Goal: Book appointment/travel/reservation

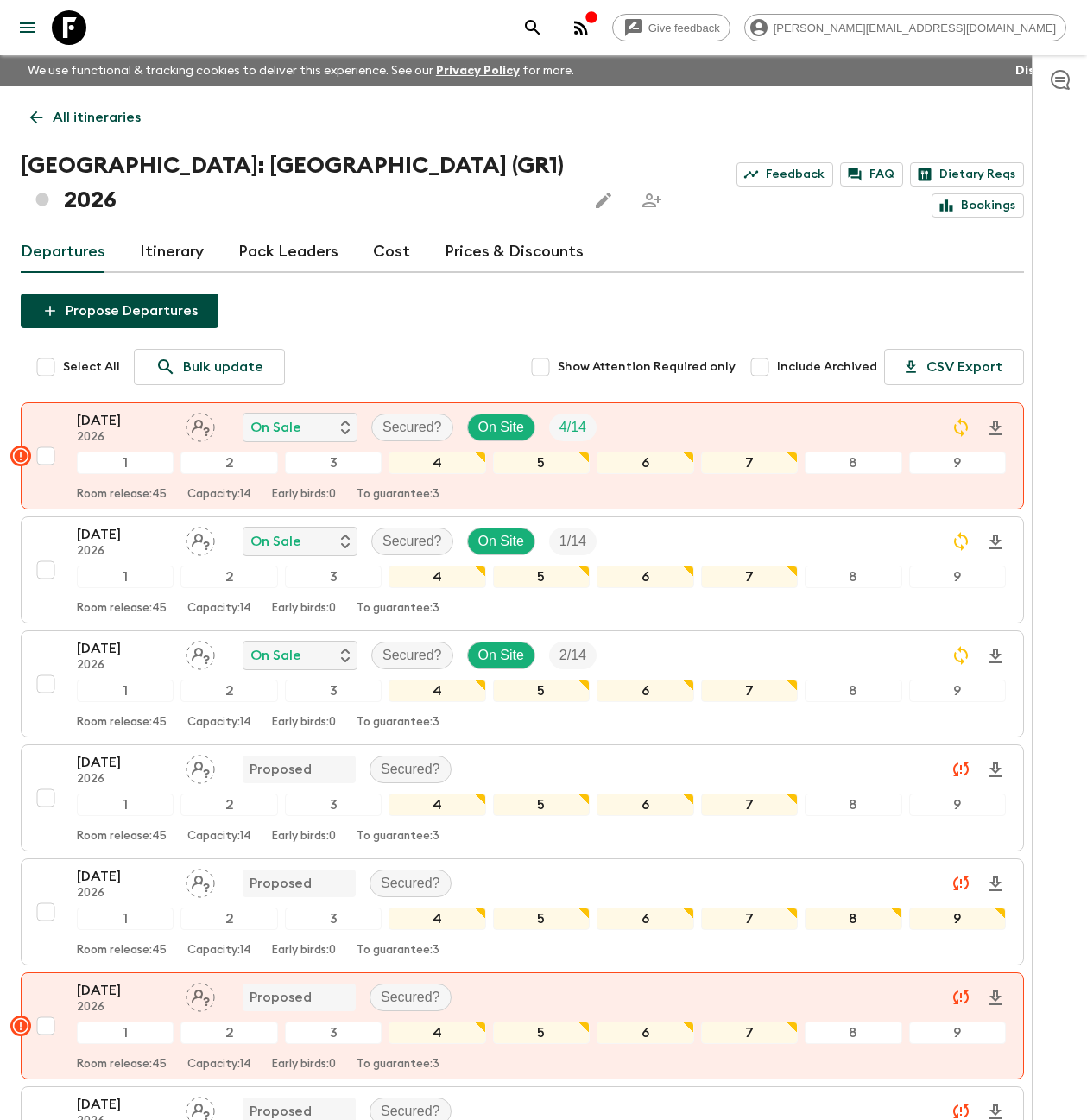
click at [76, 29] on icon at bounding box center [70, 28] width 35 height 35
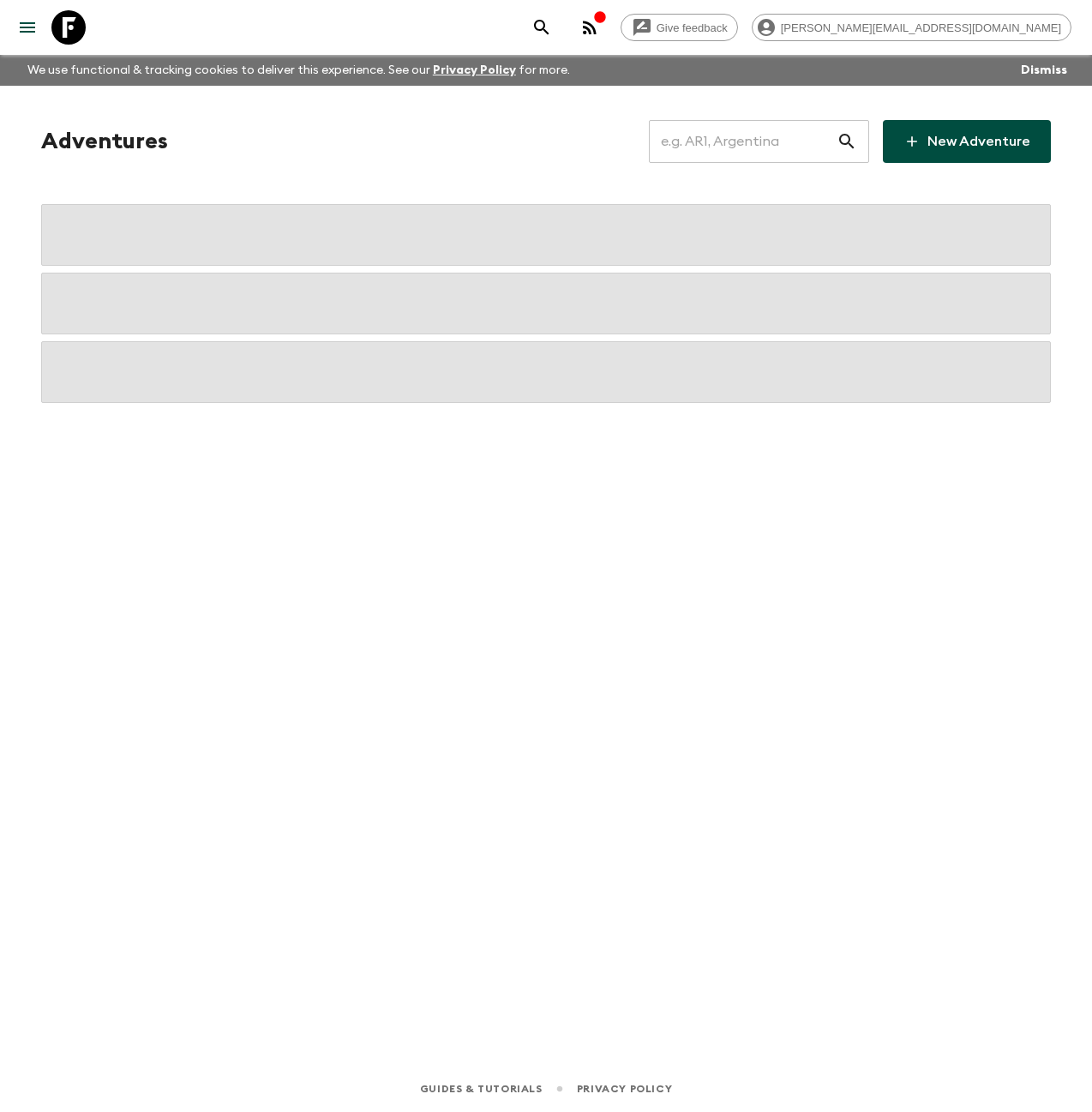
click at [742, 146] on input "text" at bounding box center [743, 141] width 188 height 48
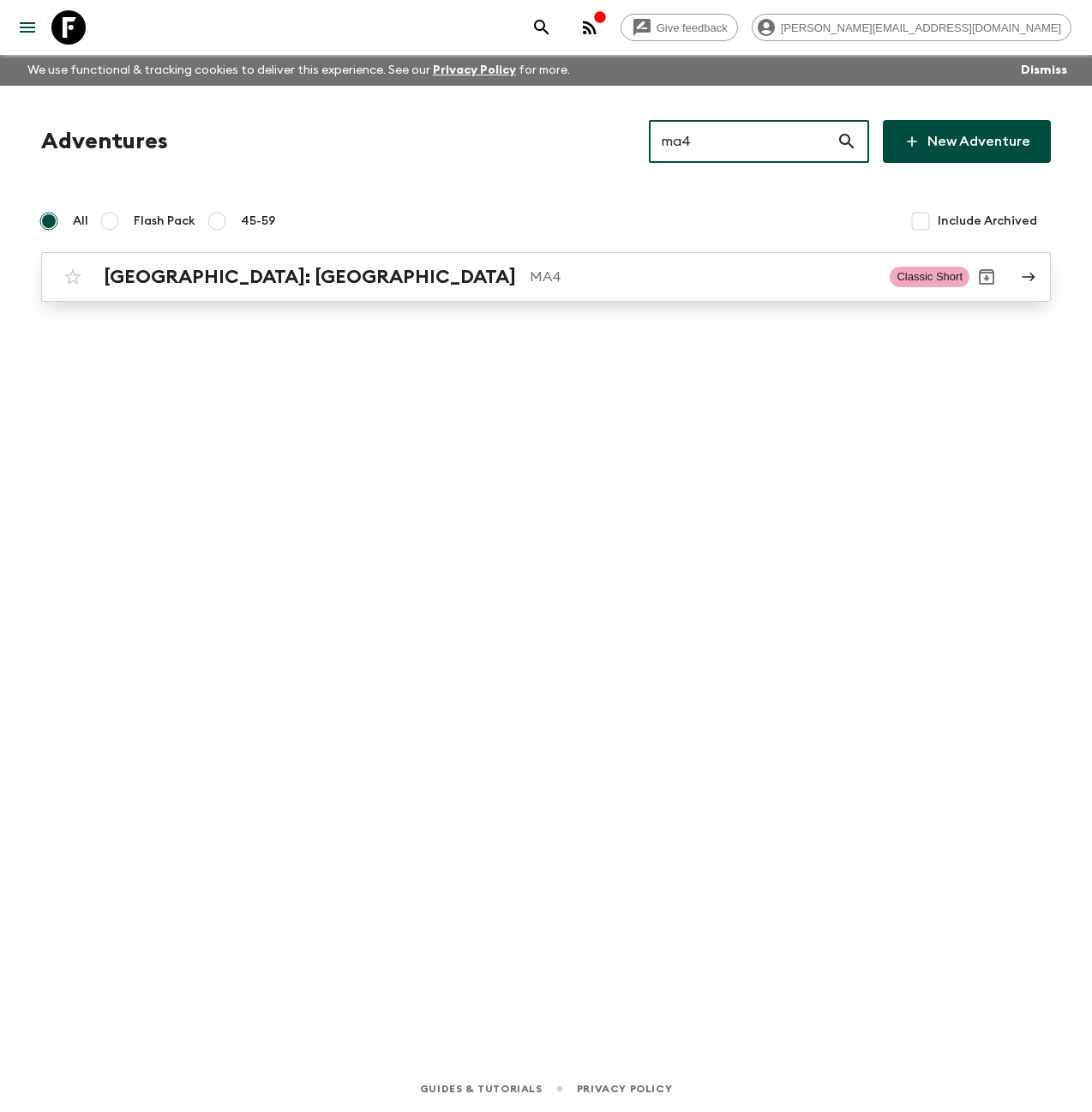
type input "ma4"
click at [287, 283] on div "[GEOGRAPHIC_DATA]: [GEOGRAPHIC_DATA] MA4" at bounding box center [489, 276] width 772 height 22
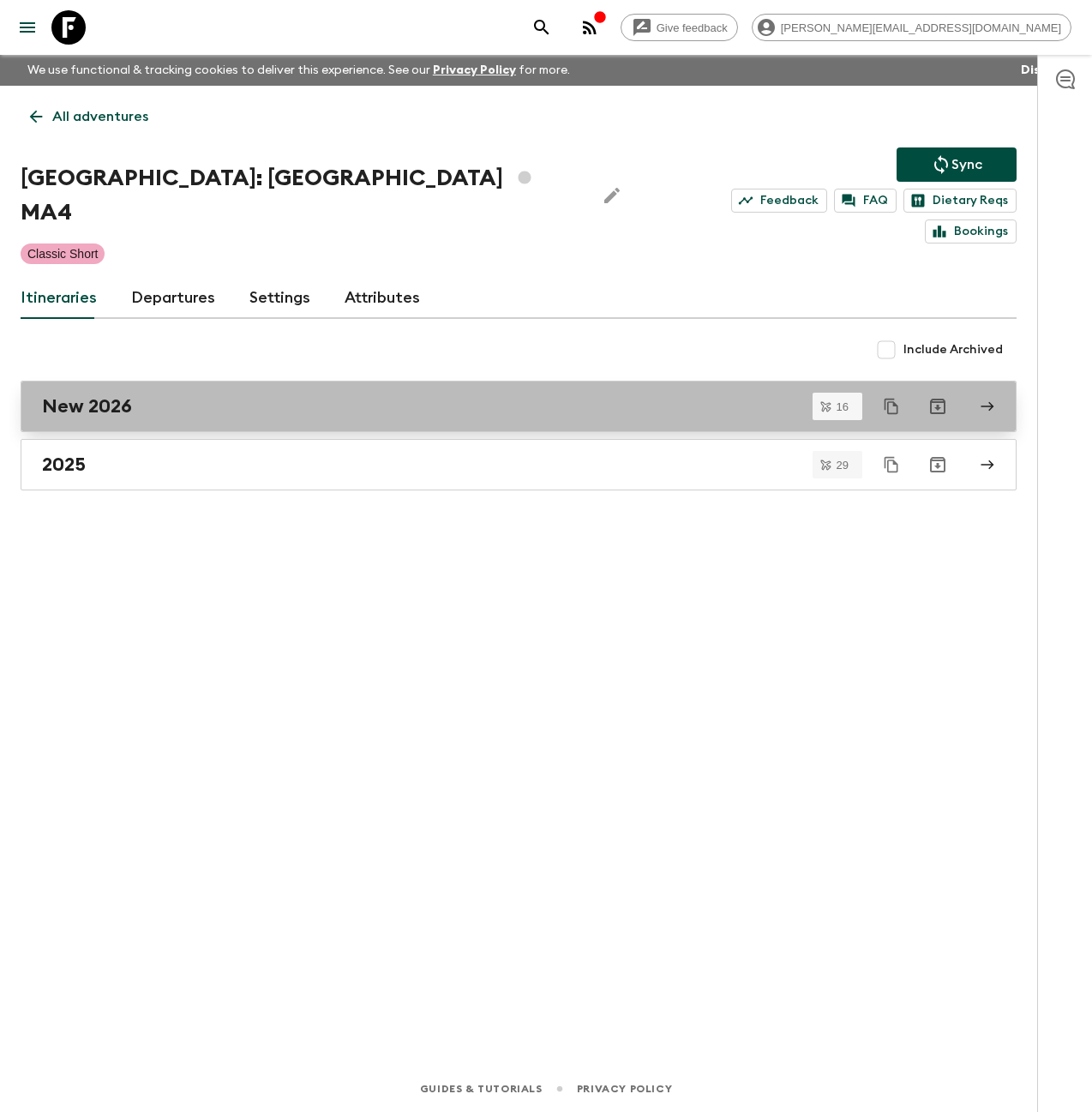
click at [145, 395] on div "New 2026" at bounding box center [503, 406] width 921 height 22
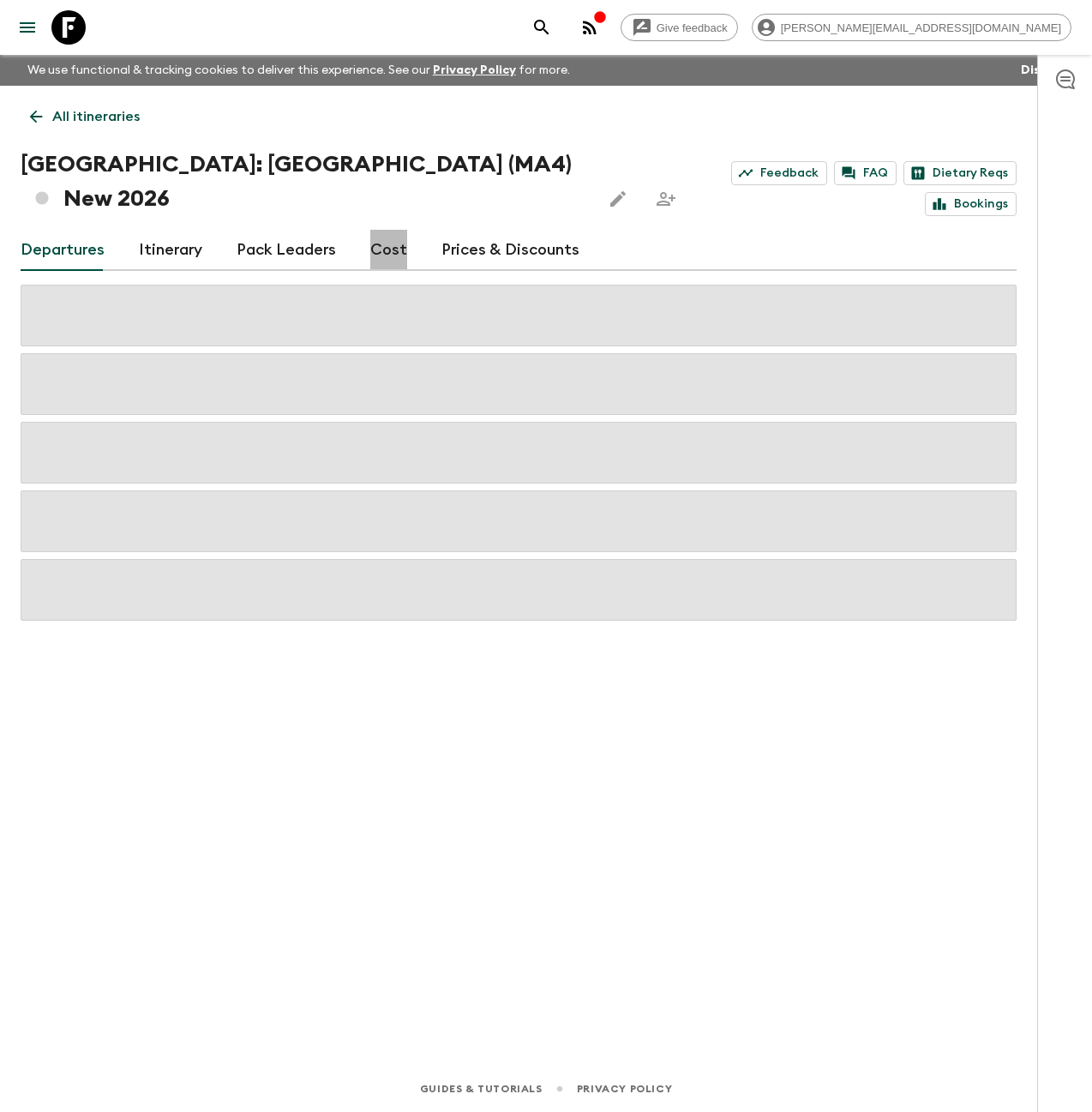
click at [392, 229] on link "Cost" at bounding box center [389, 249] width 36 height 41
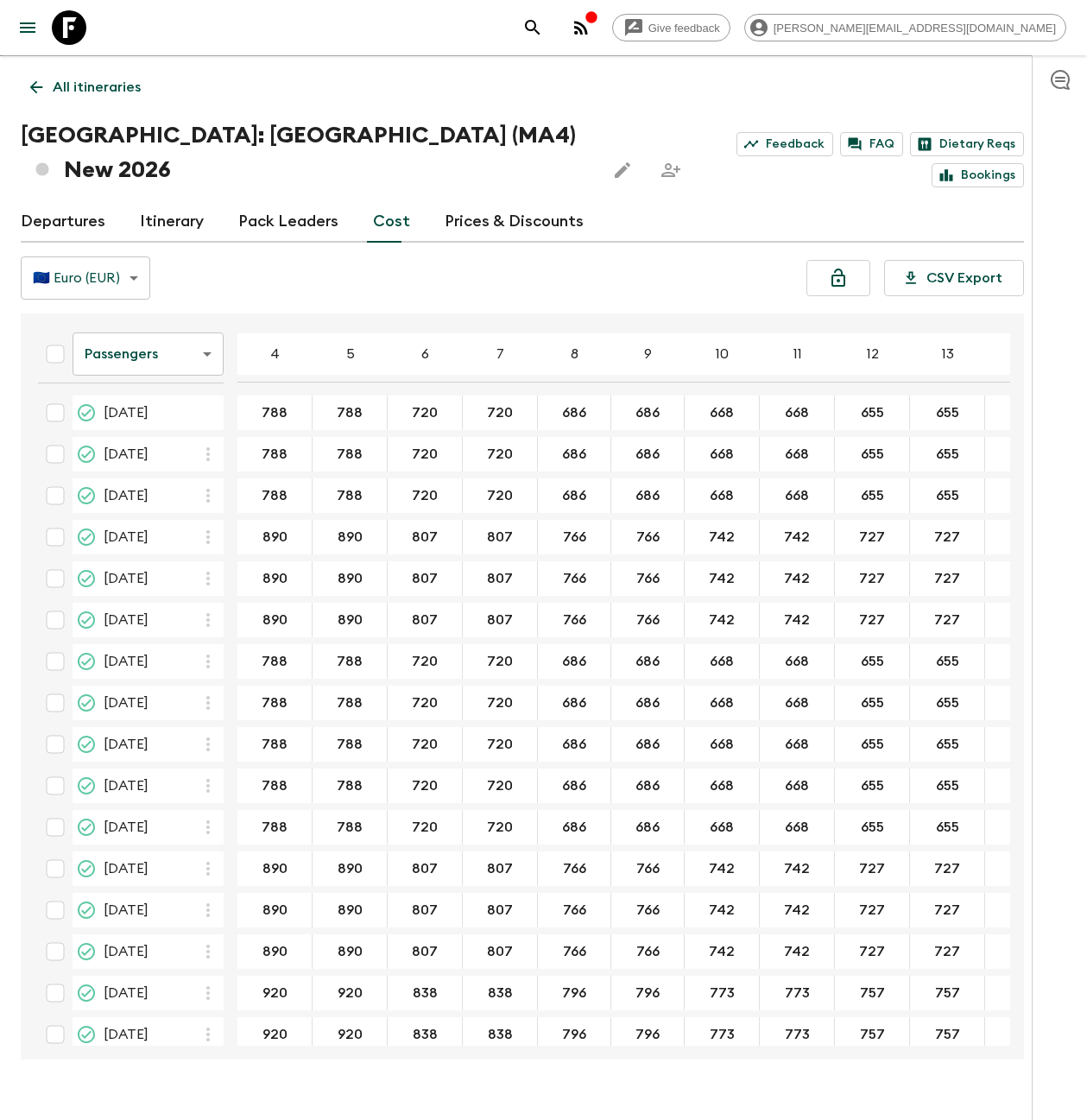
scroll to position [20, 0]
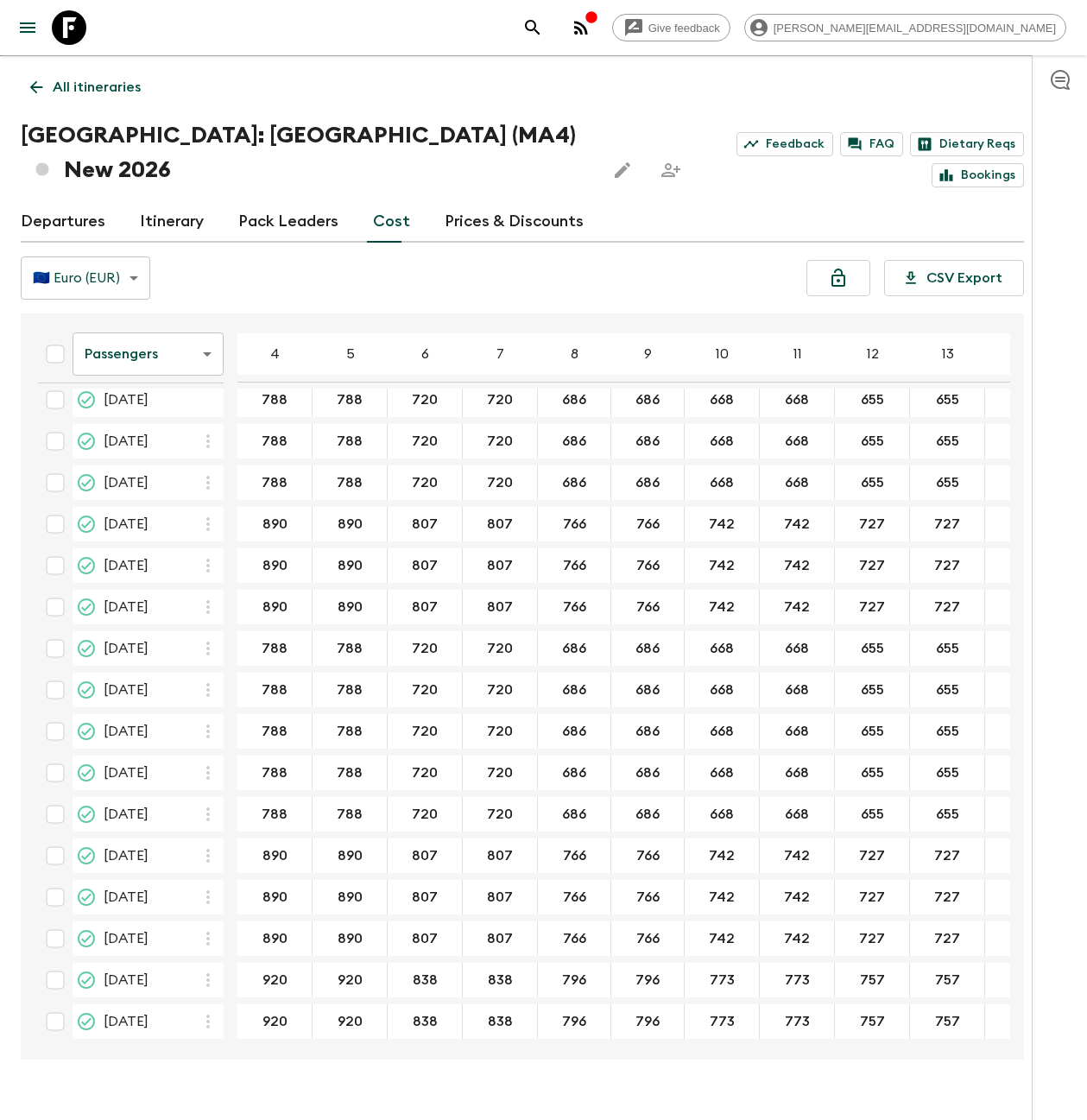
click at [186, 318] on body "Give feedback [PERSON_NAME][EMAIL_ADDRESS][DOMAIN_NAME] We use functional & tra…" at bounding box center [543, 562] width 1087 height 1185
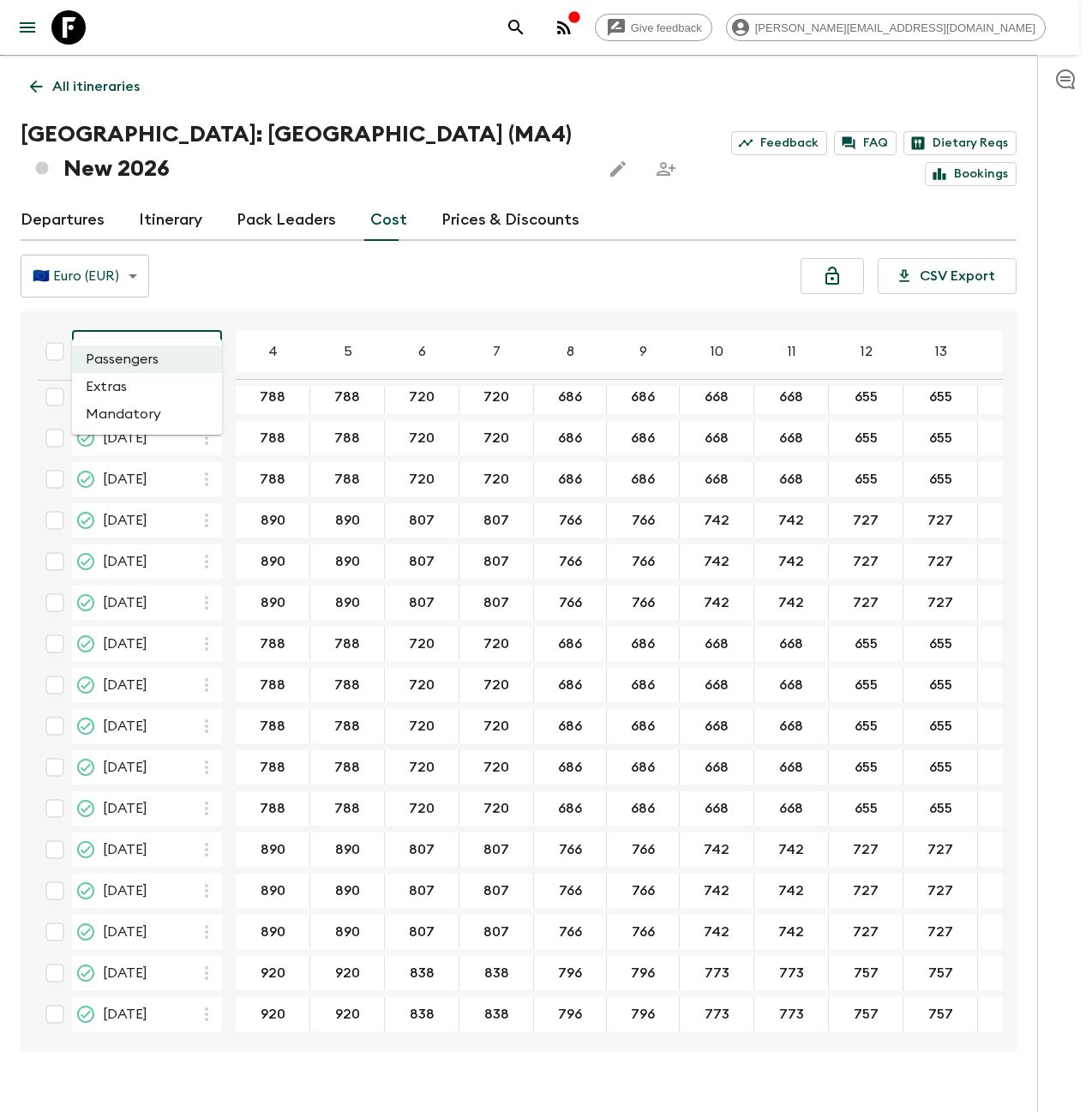
click at [135, 381] on li "Extras" at bounding box center [147, 387] width 150 height 28
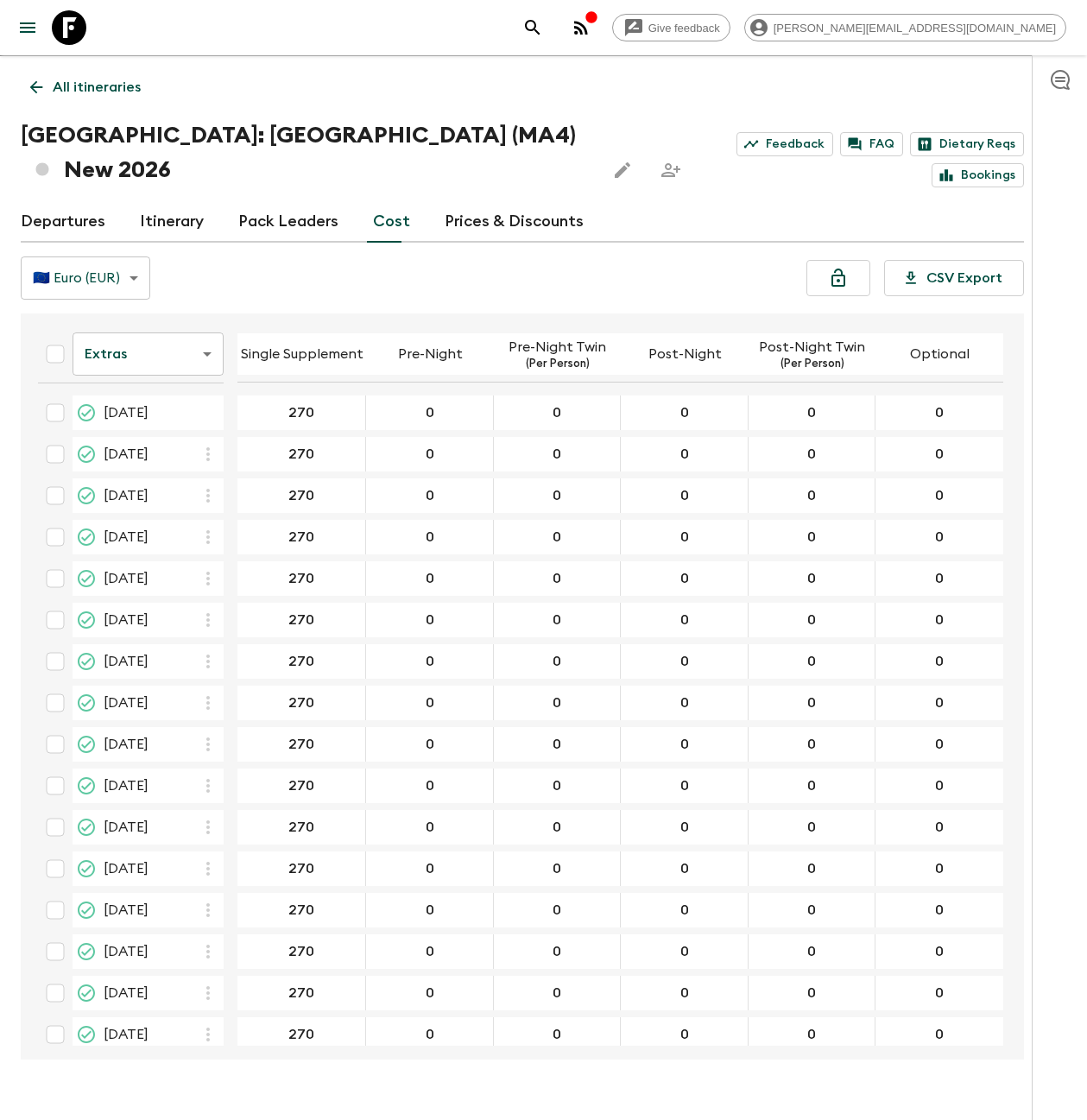
click at [183, 313] on body "Give feedback [PERSON_NAME][EMAIL_ADDRESS][DOMAIN_NAME] We use functional & tra…" at bounding box center [543, 562] width 1087 height 1185
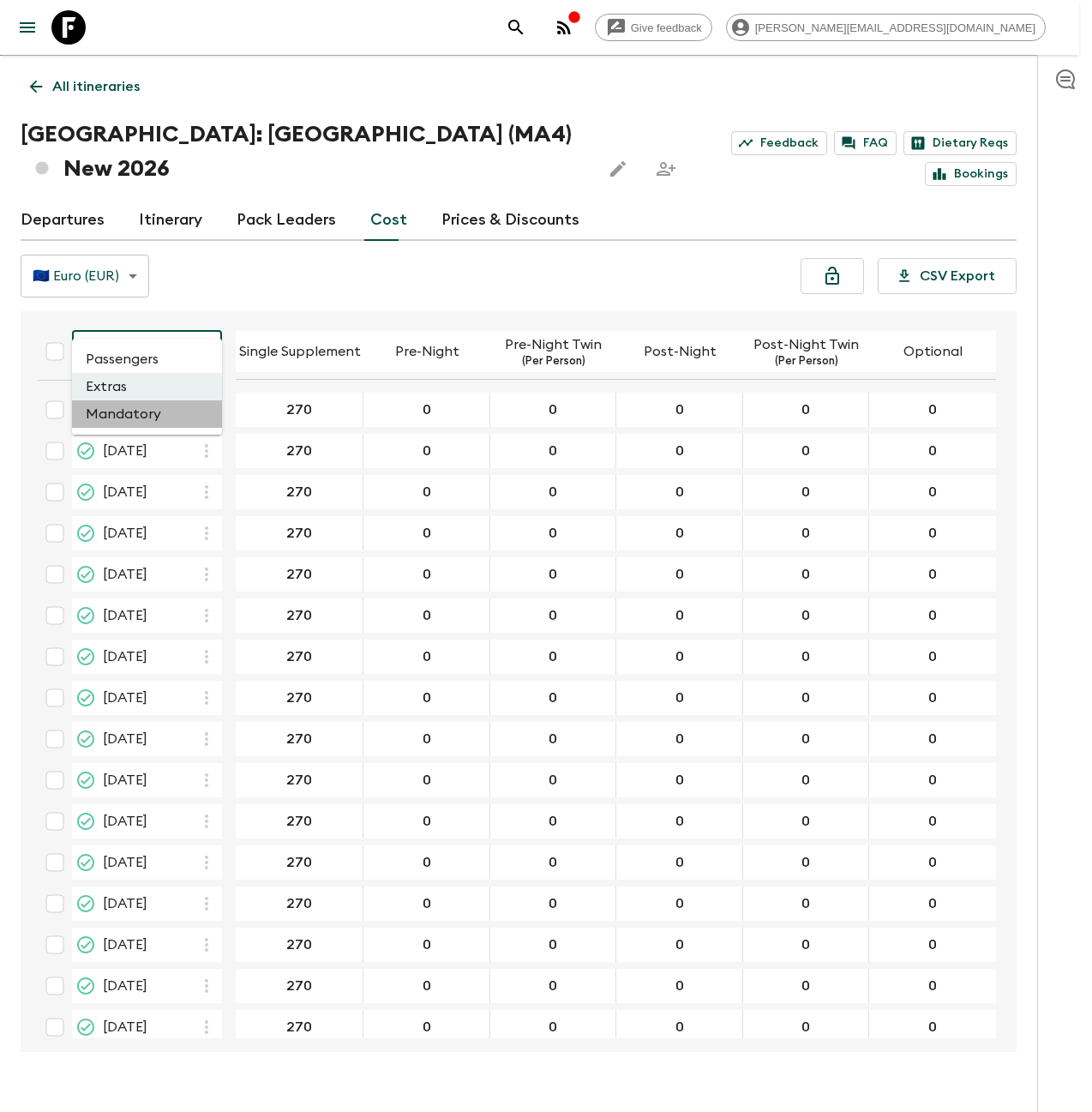
click at [154, 419] on li "Mandatory" at bounding box center [147, 414] width 150 height 28
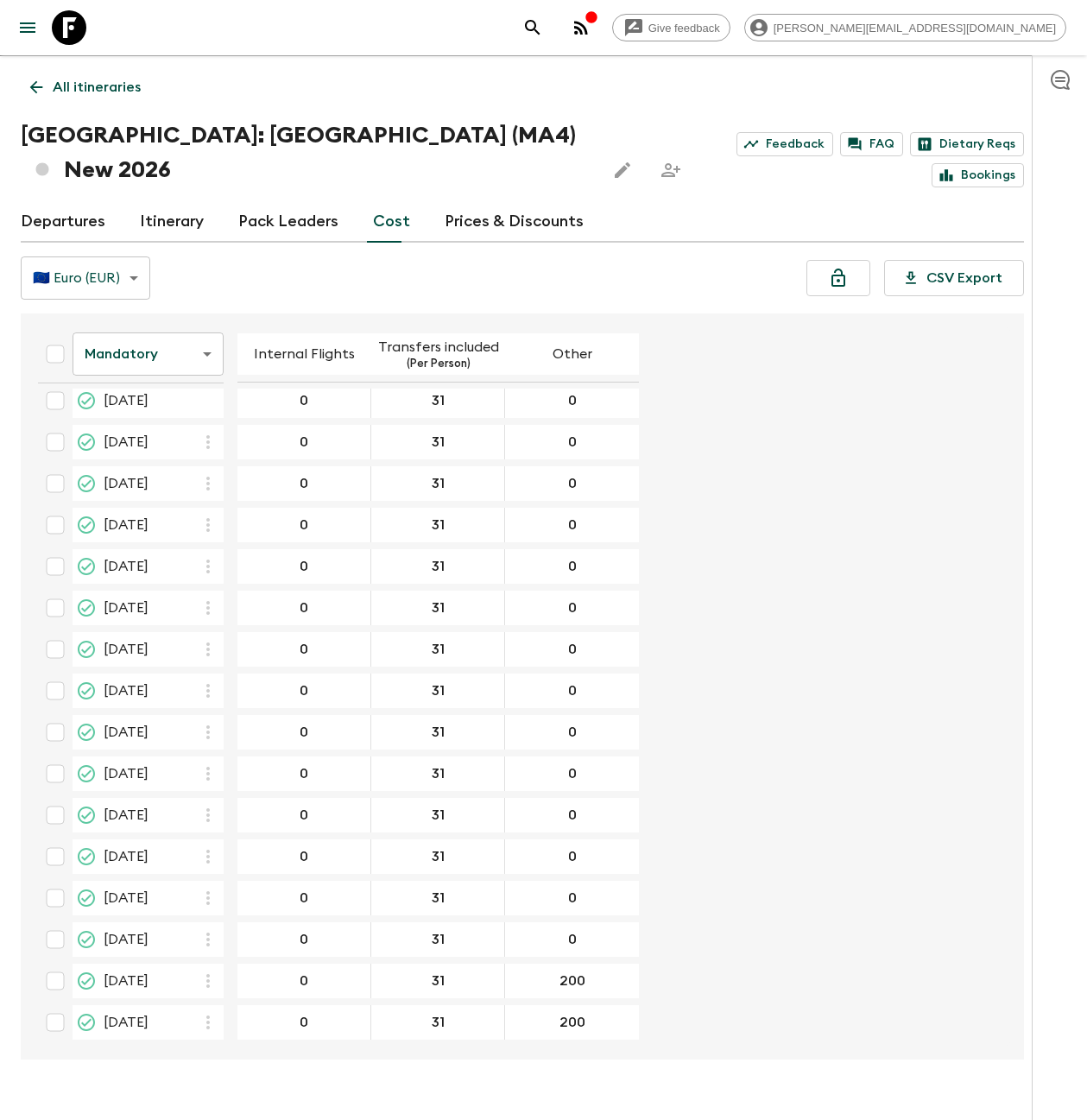
scroll to position [13, 0]
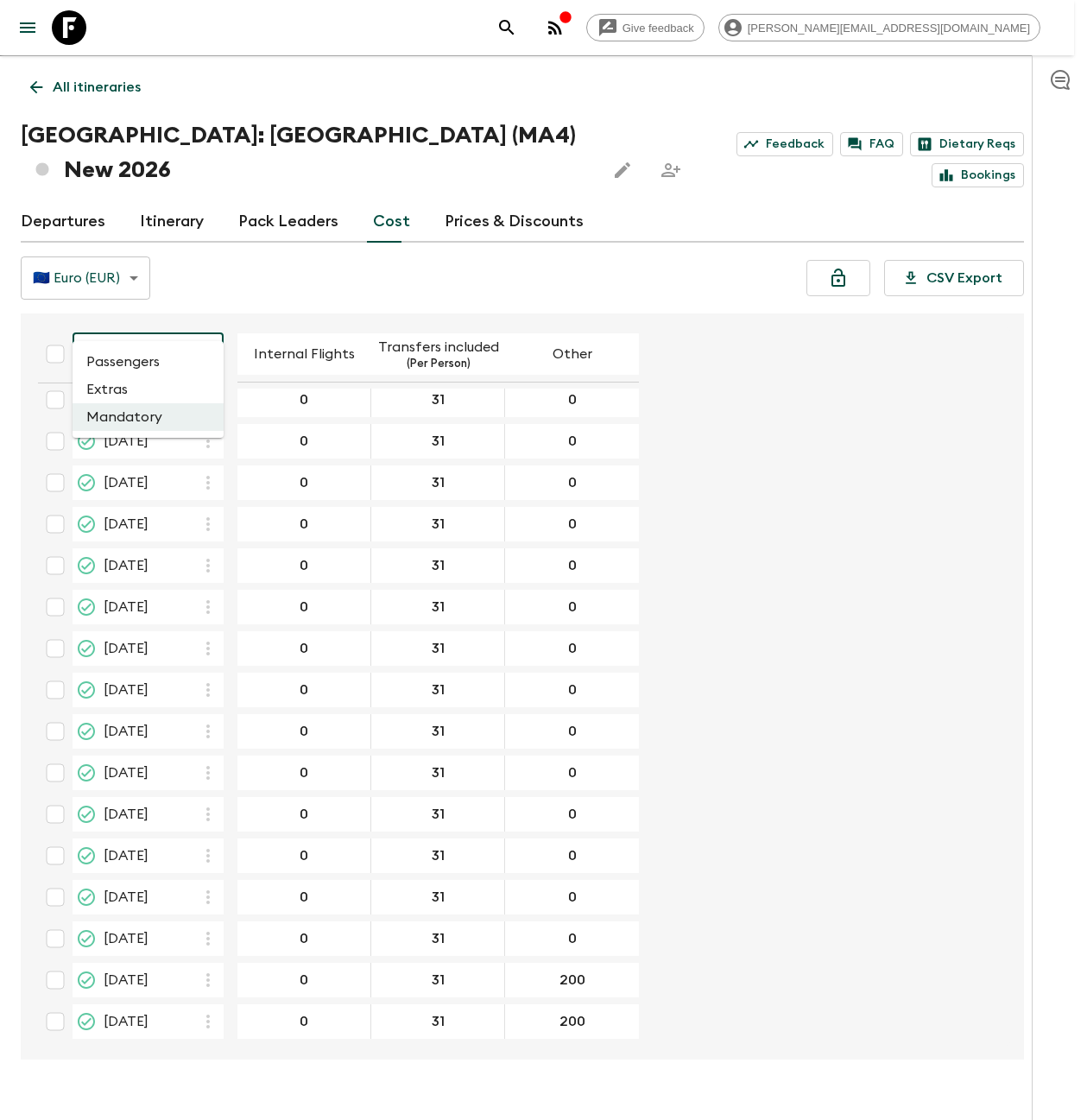
click at [169, 321] on body "Give feedback [PERSON_NAME][EMAIL_ADDRESS][DOMAIN_NAME] We use functional & tra…" at bounding box center [543, 562] width 1087 height 1185
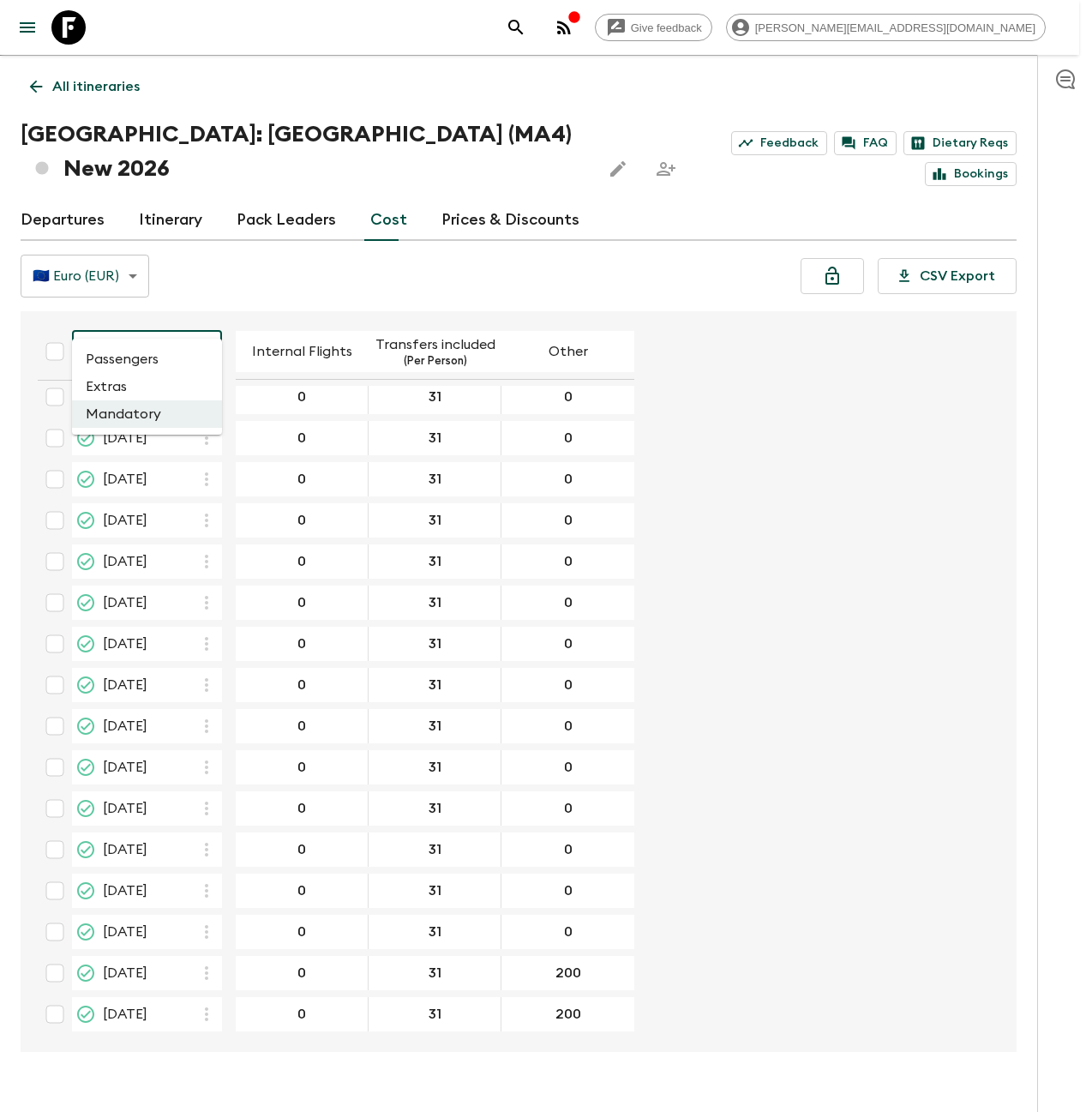
click at [168, 379] on li "Extras" at bounding box center [147, 387] width 150 height 28
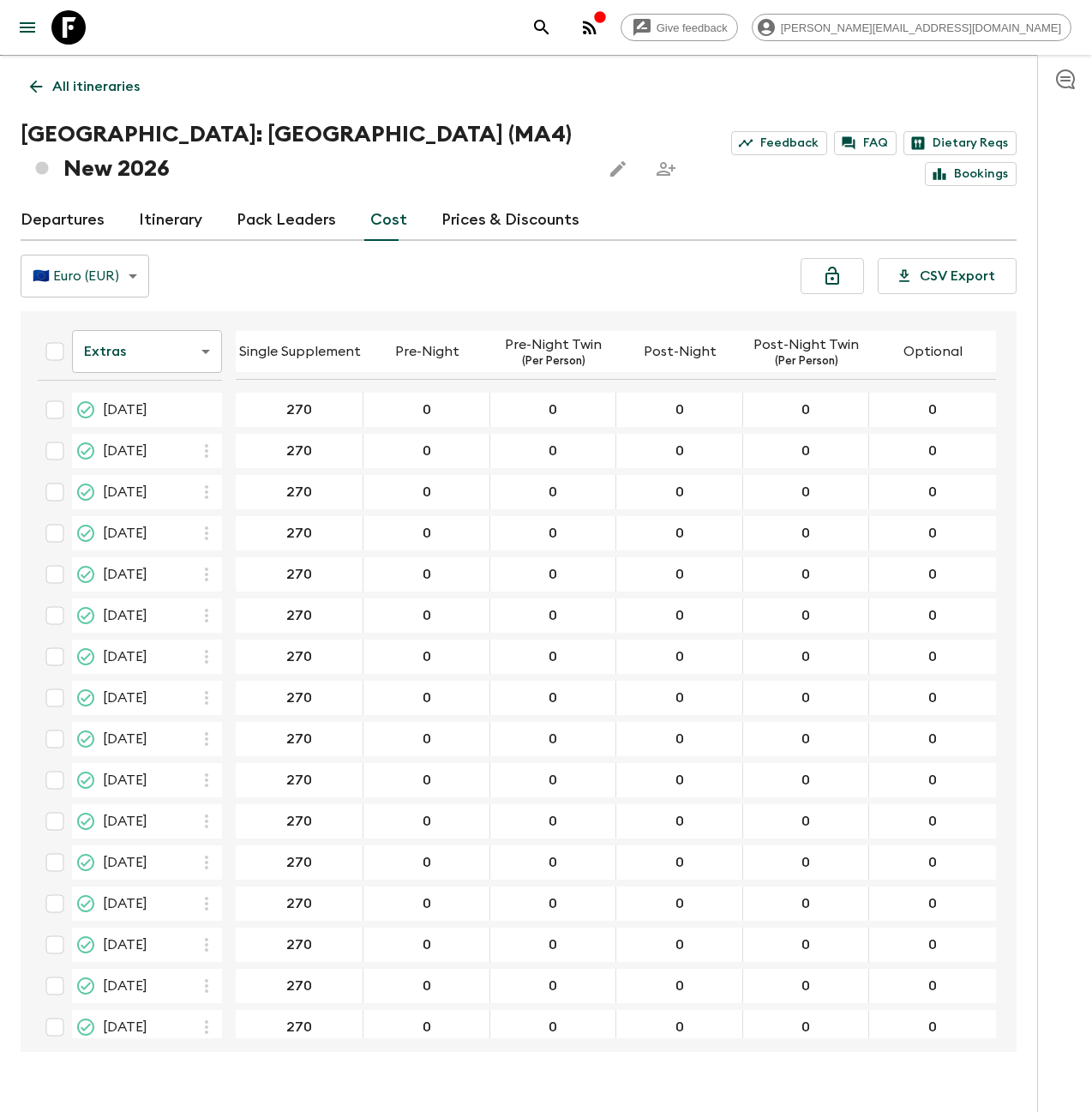
click at [172, 319] on body "Give feedback [PERSON_NAME][EMAIL_ADDRESS][DOMAIN_NAME] We use functional & tra…" at bounding box center [546, 558] width 1092 height 1176
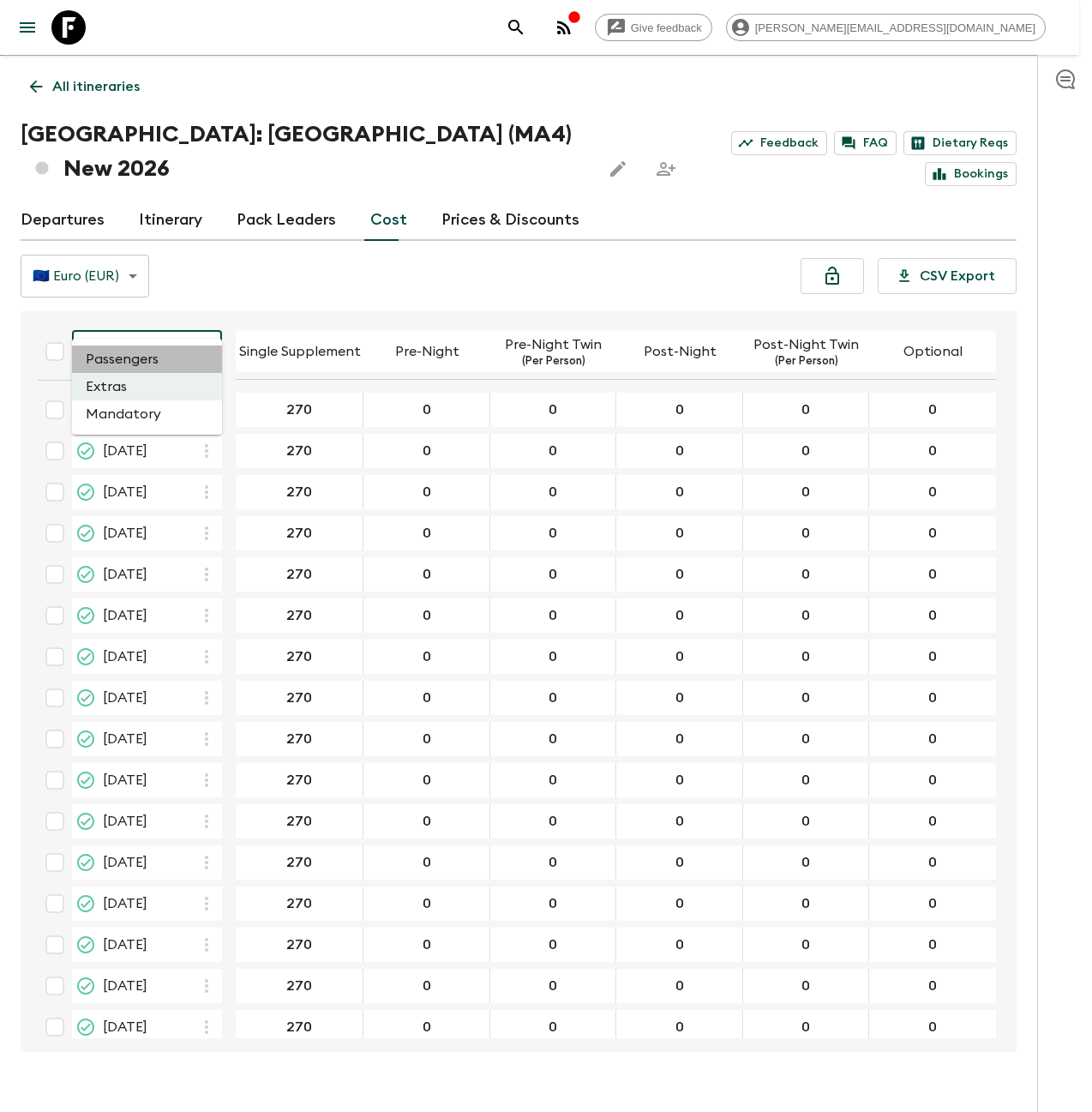
click at [171, 363] on li "Passengers" at bounding box center [147, 359] width 150 height 28
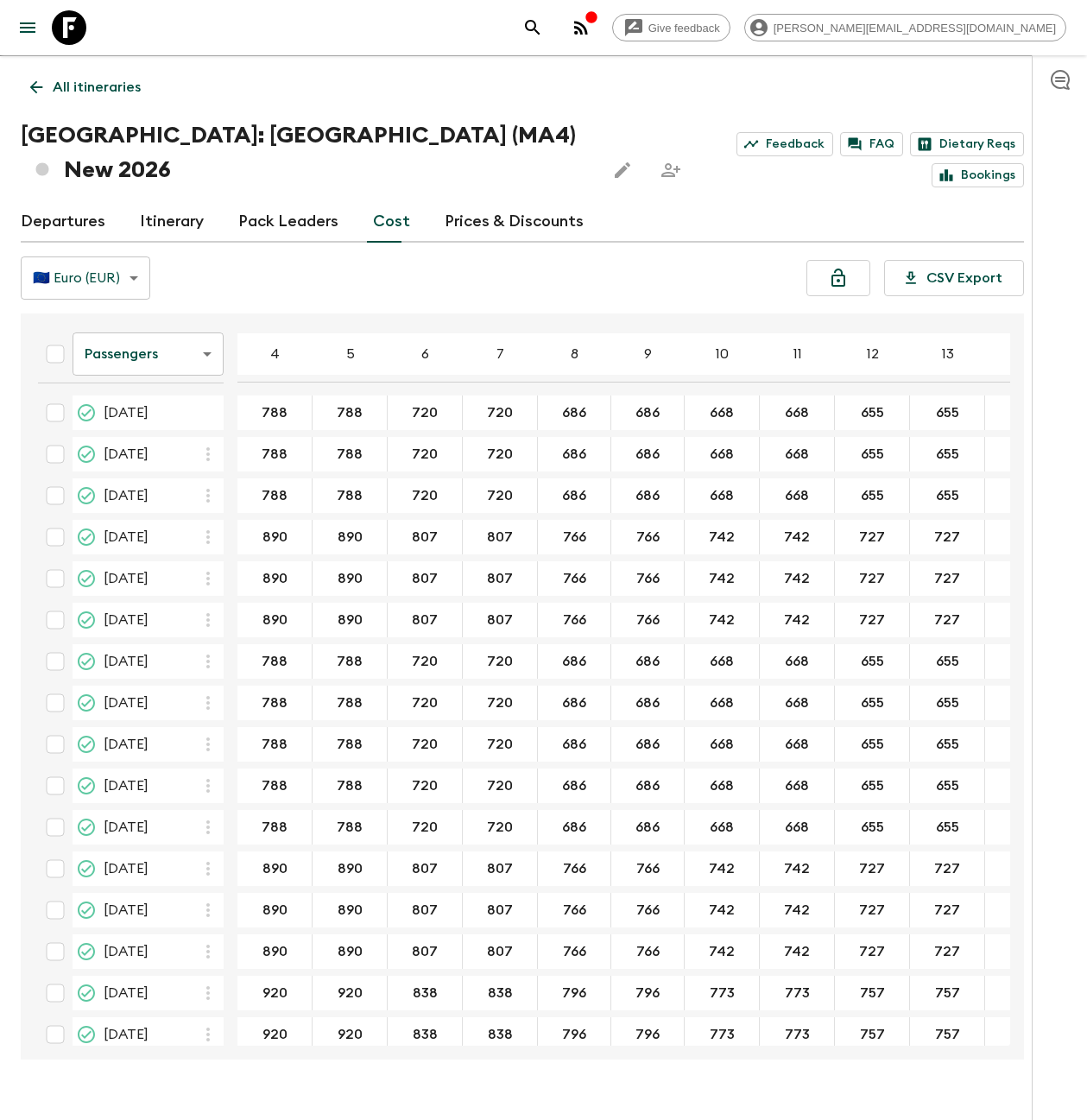
click at [86, 201] on link "Departures" at bounding box center [63, 221] width 85 height 42
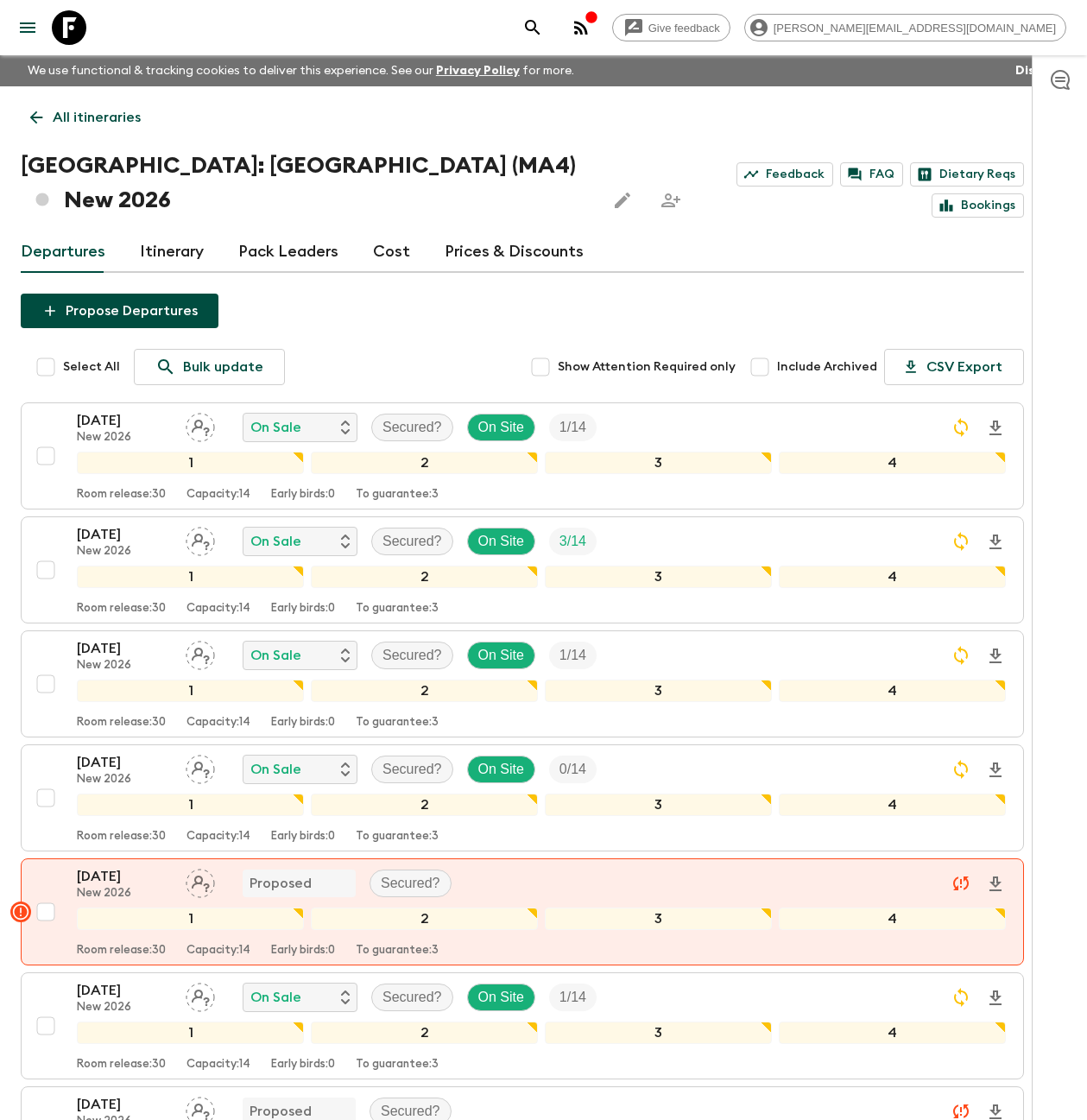
click at [588, 27] on icon "button" at bounding box center [581, 27] width 14 height 14
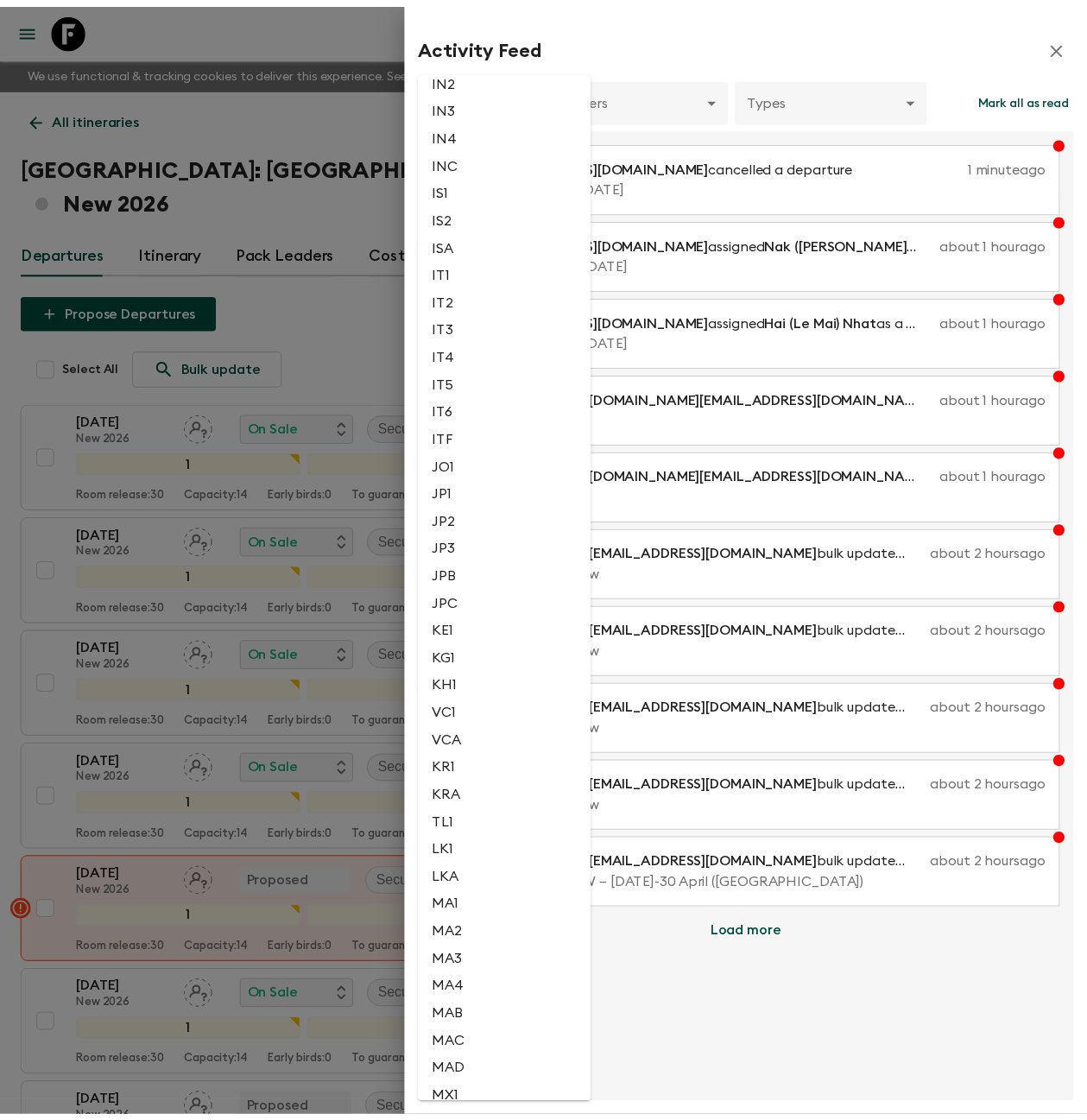
scroll to position [2060, 0]
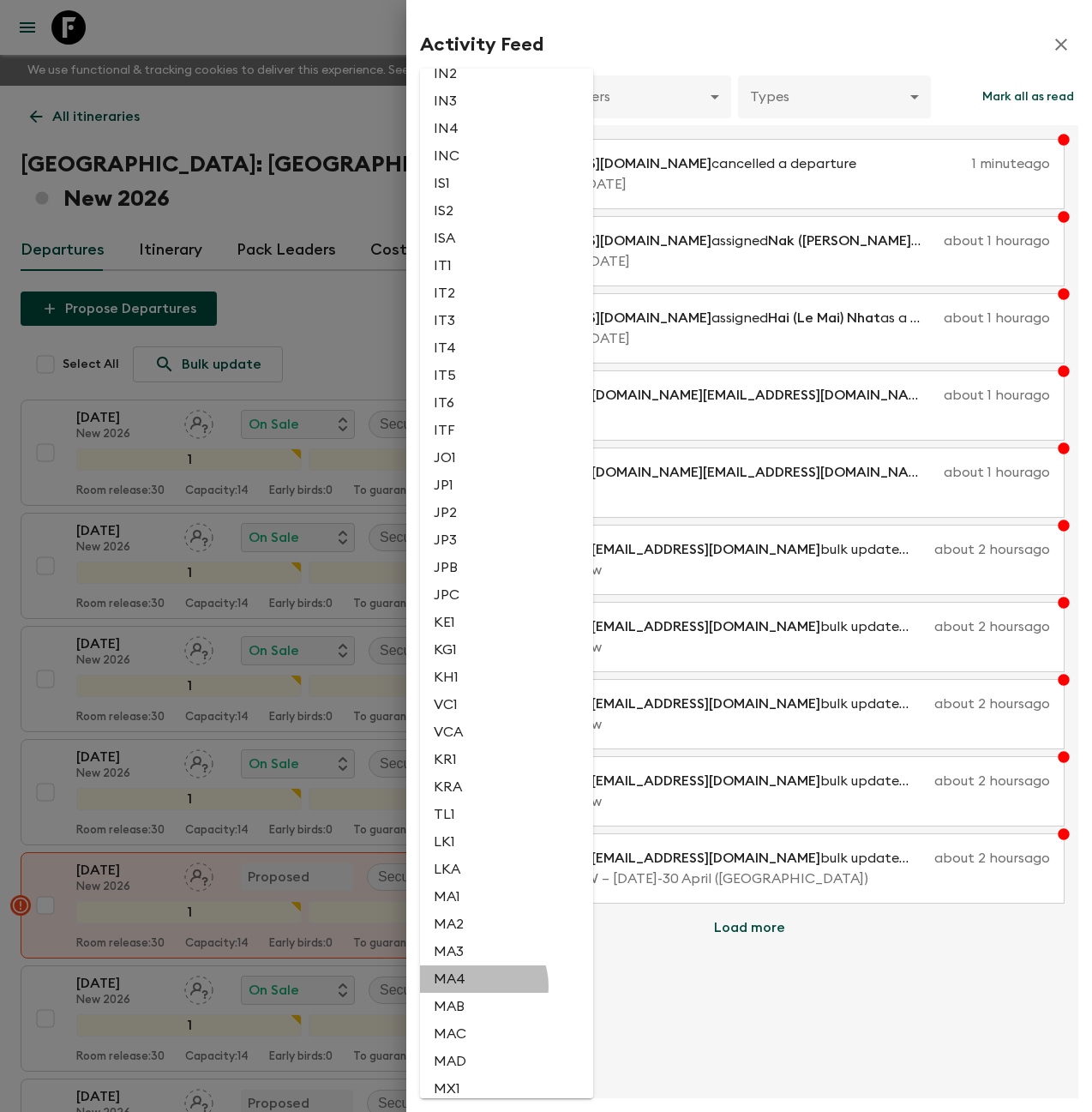
click at [475, 986] on li "MA4" at bounding box center [507, 979] width 173 height 28
type input "7d50ba37-7ef6-4531-ad2d-8d57e547d265"
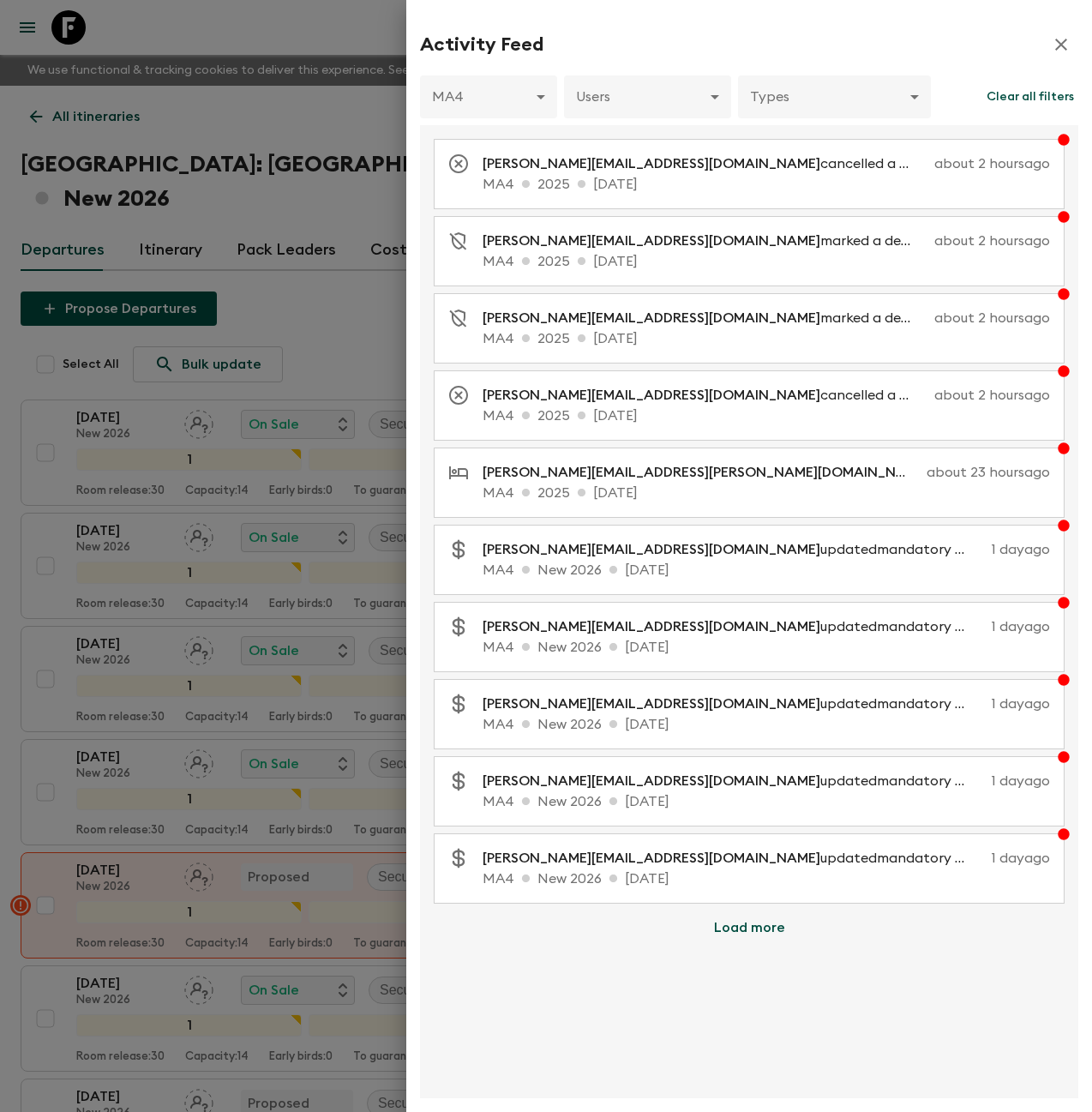
click at [375, 33] on div at bounding box center [546, 556] width 1092 height 1112
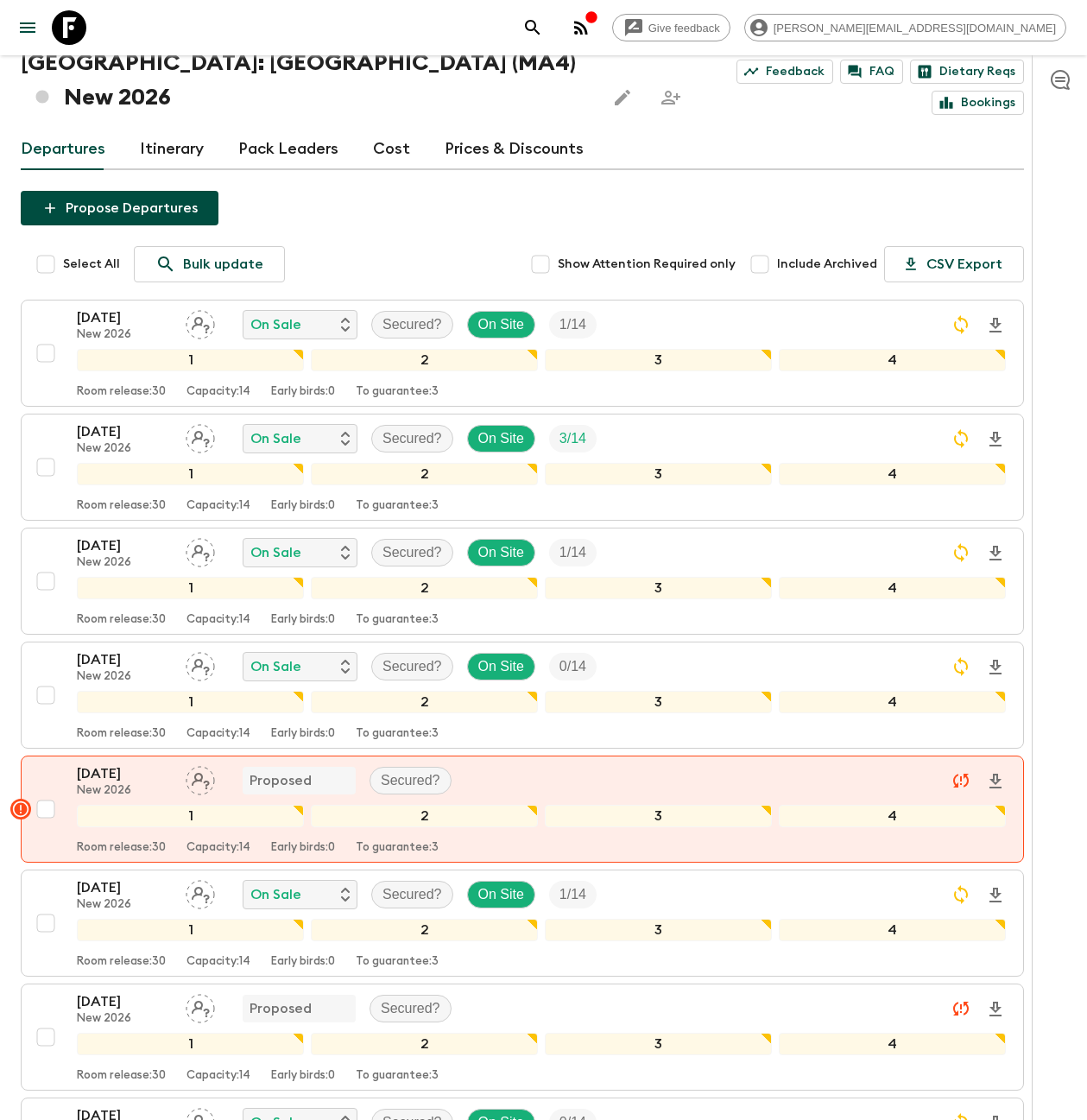
scroll to position [0, 0]
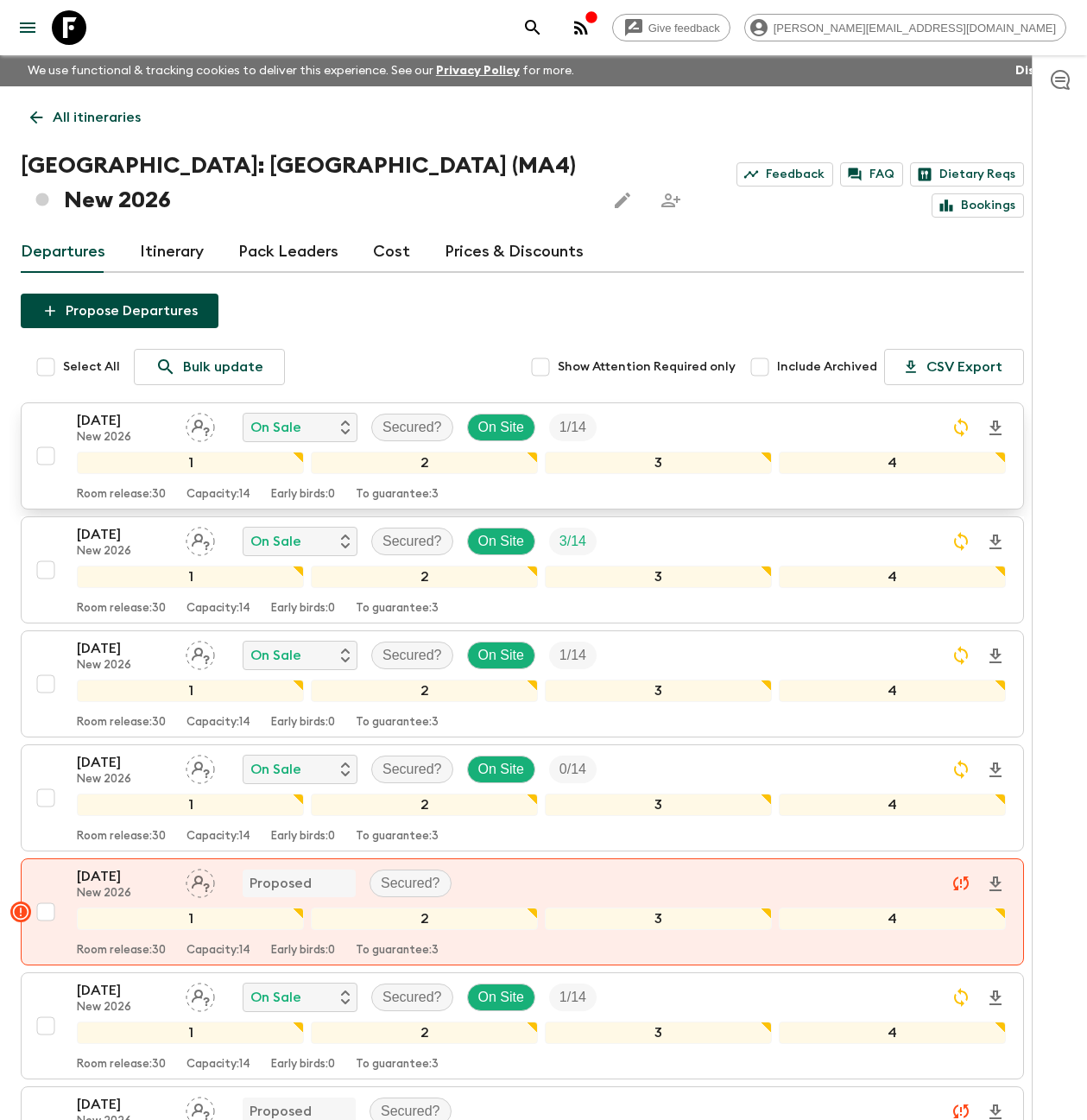
click at [107, 410] on p "[DATE]" at bounding box center [125, 419] width 95 height 20
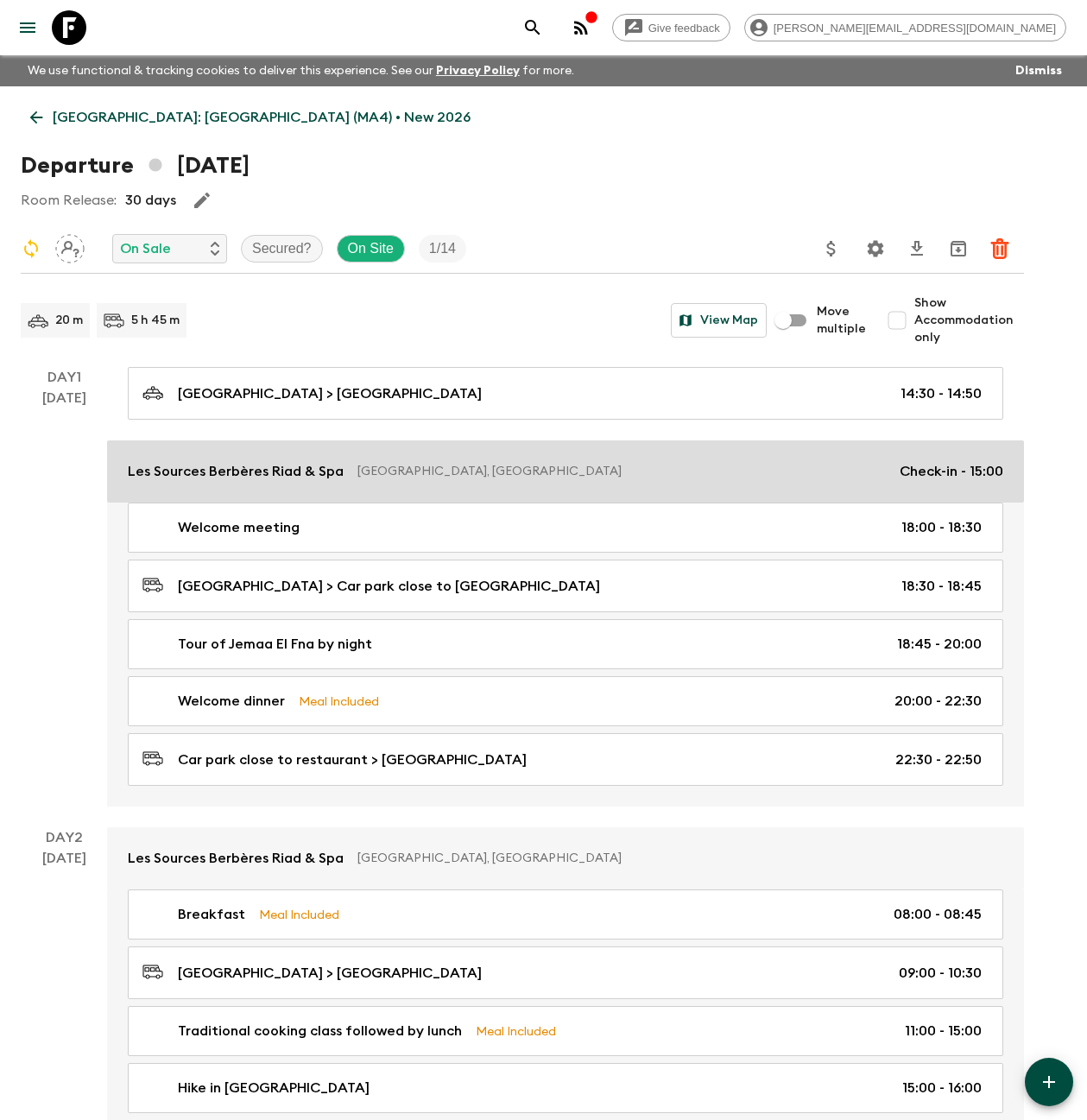
click at [257, 470] on p "Les Sources Berbères Riad & Spa" at bounding box center [235, 471] width 215 height 20
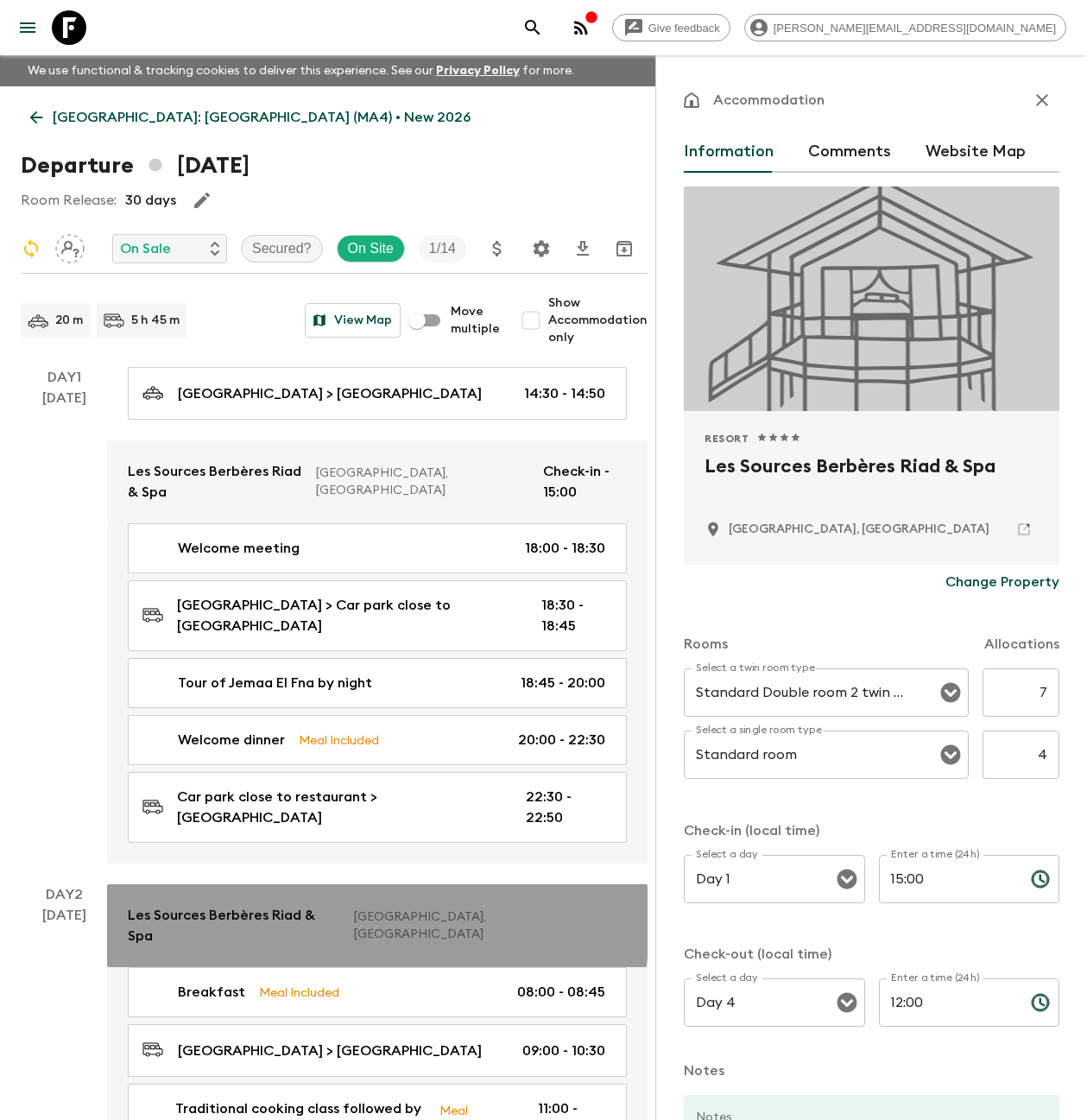
click at [207, 884] on link "Les Sources Berbères Riad & Spa [GEOGRAPHIC_DATA], [GEOGRAPHIC_DATA]" at bounding box center [377, 926] width 540 height 83
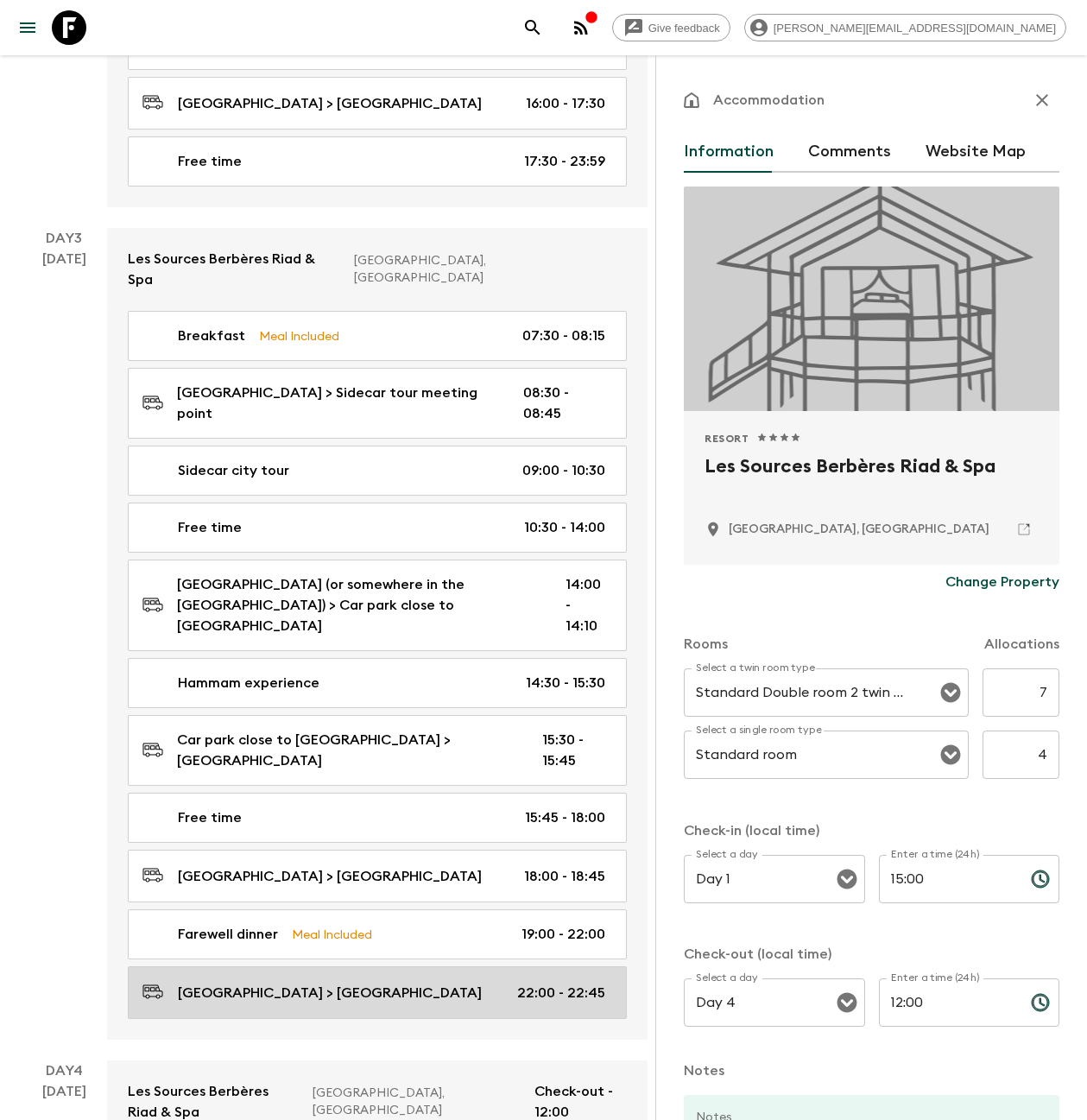
scroll to position [1147, 0]
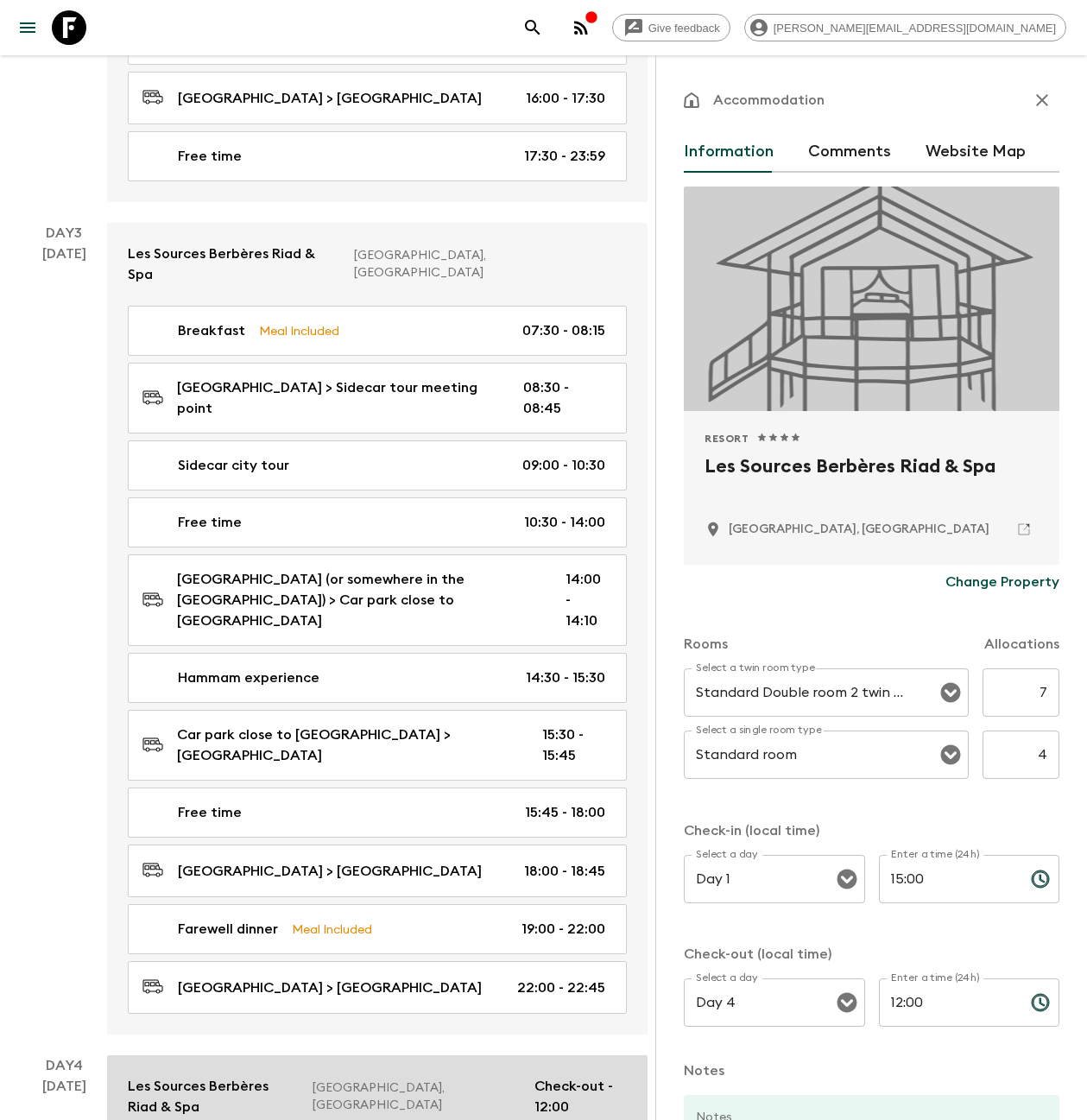
click at [197, 1076] on p "Les Sources Berbères Riad & Spa" at bounding box center [213, 1096] width 171 height 42
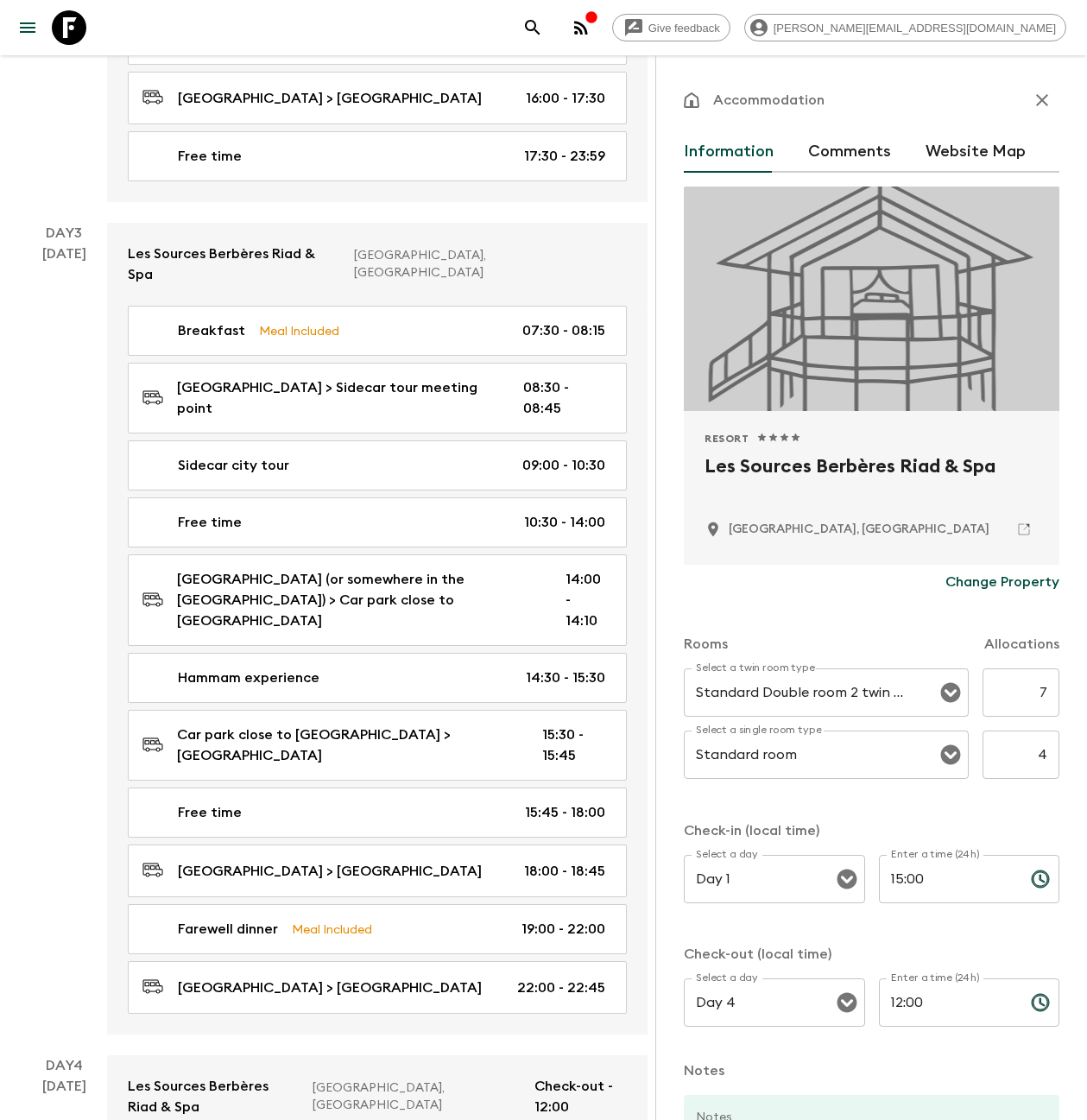
click at [1036, 97] on icon "button" at bounding box center [1042, 100] width 13 height 13
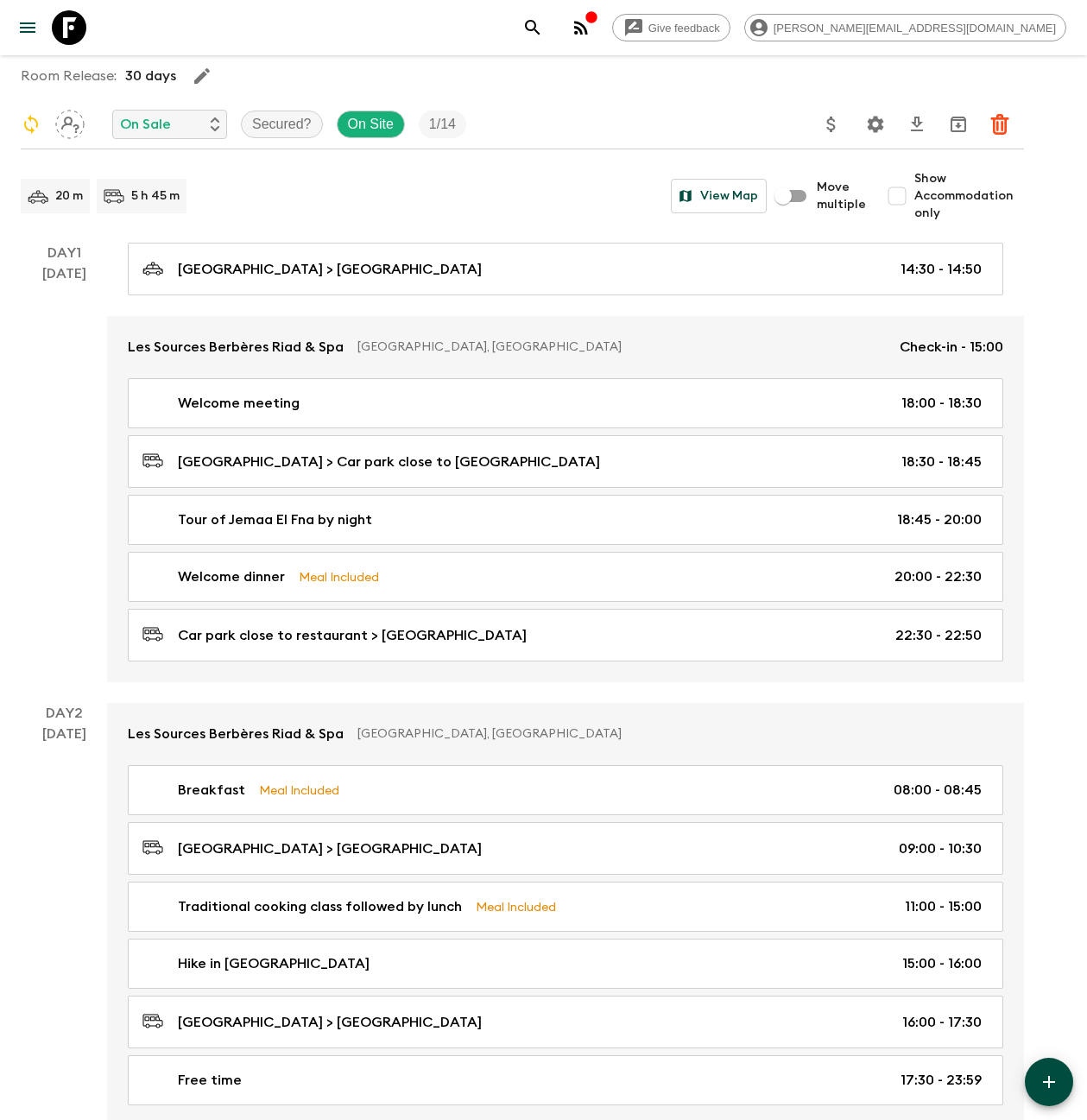
scroll to position [134, 0]
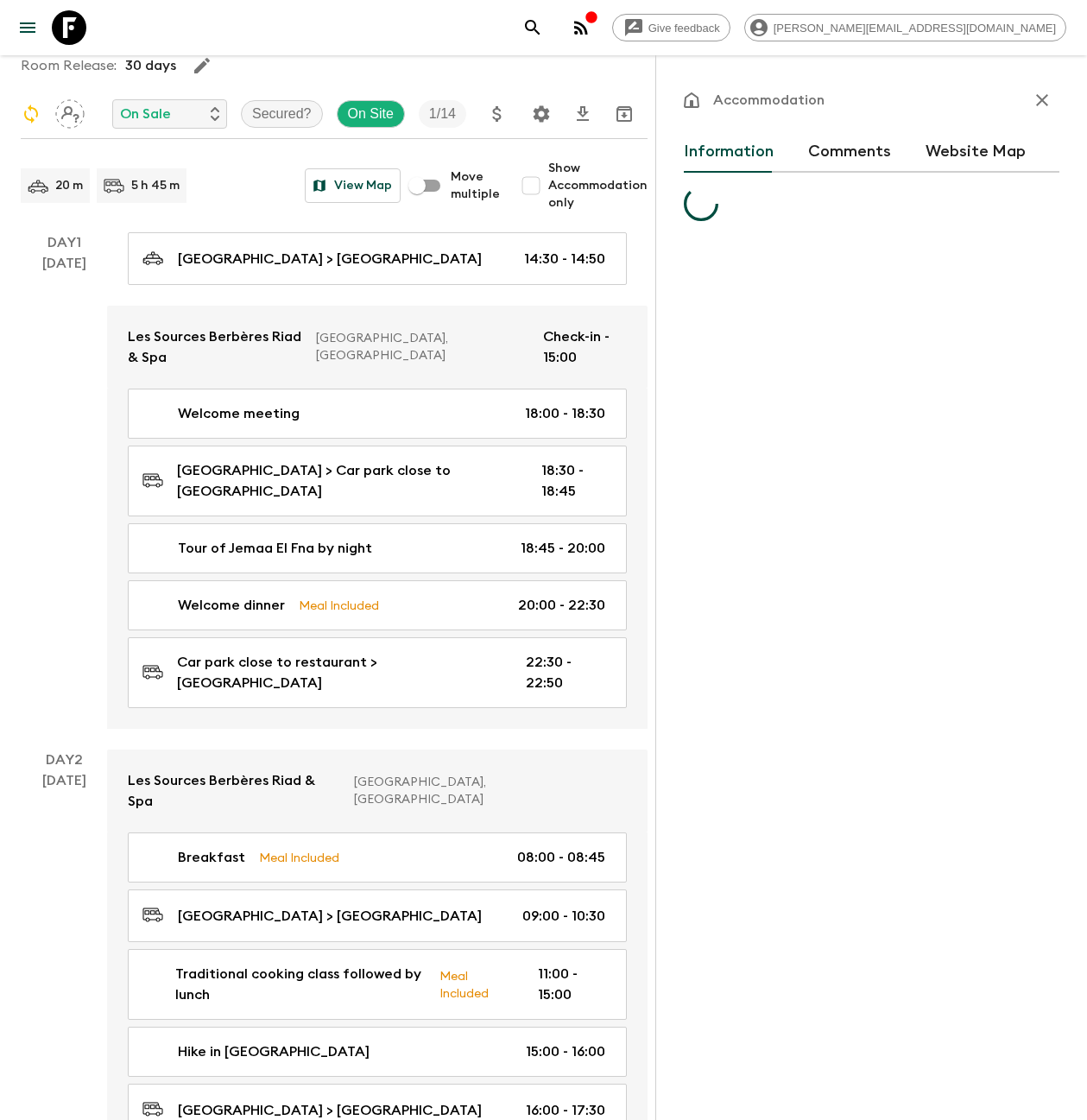
scroll to position [1107, 0]
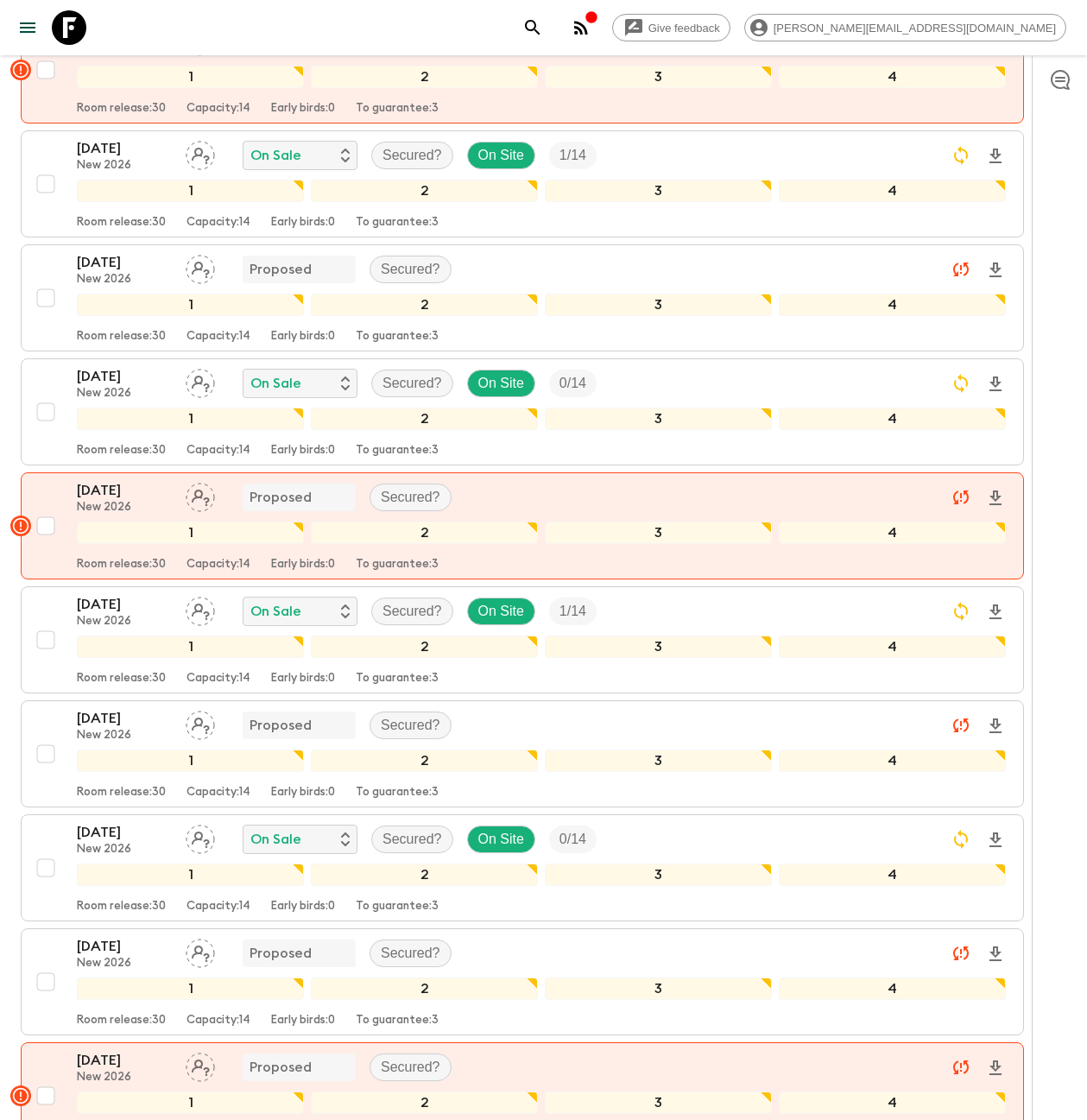
scroll to position [867, 0]
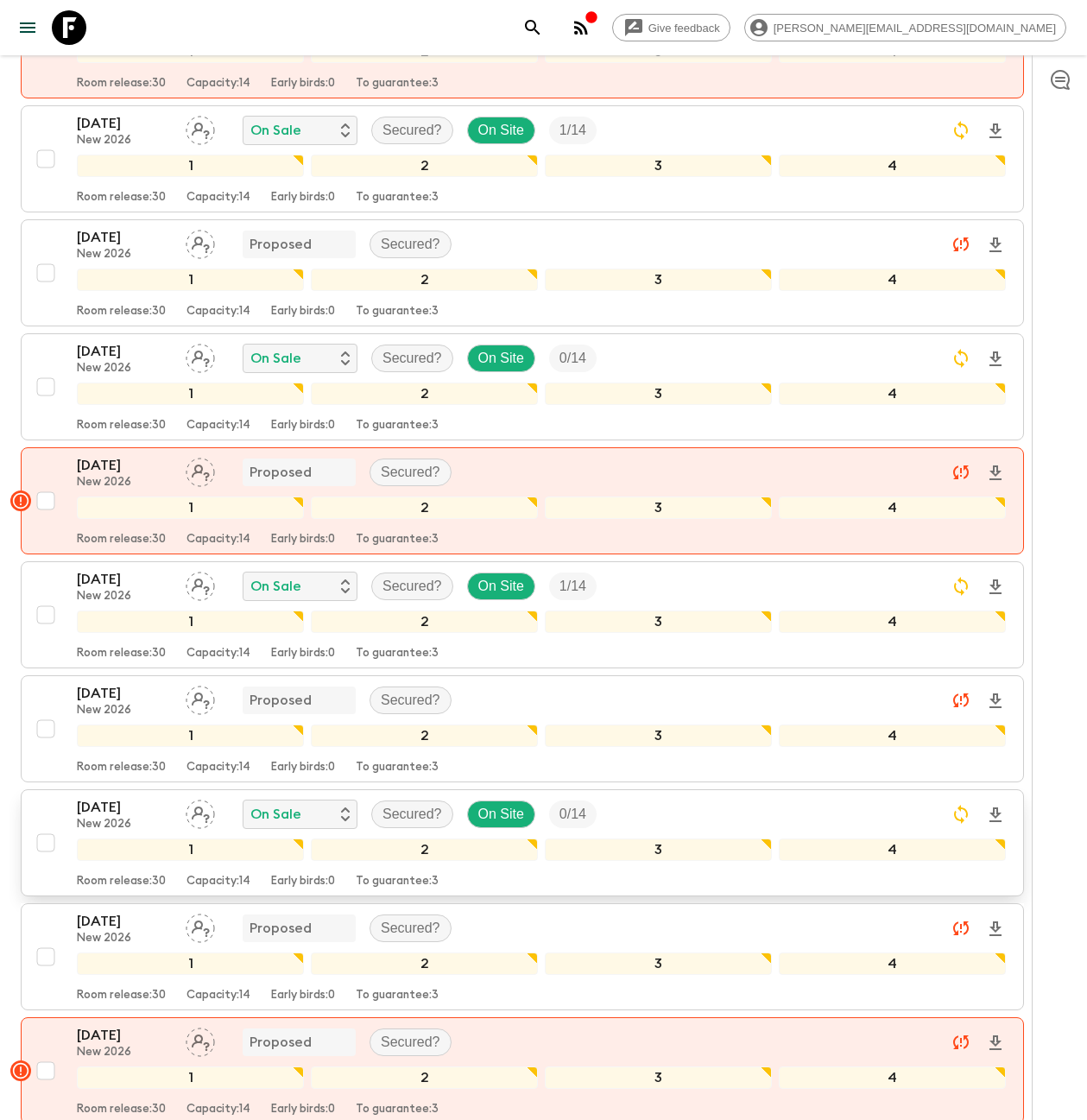
click at [150, 797] on p "[DATE]" at bounding box center [125, 807] width 95 height 20
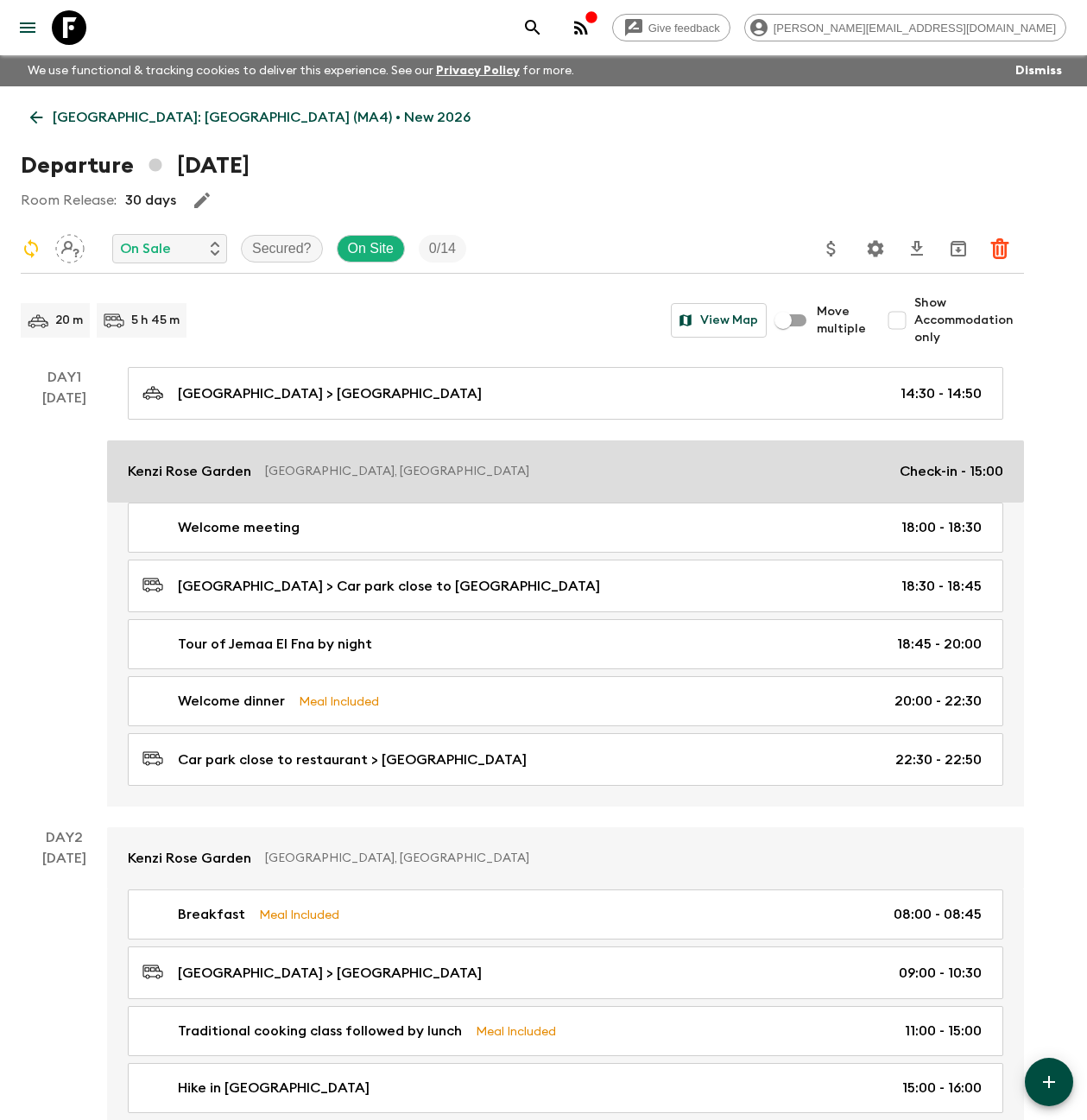
click at [295, 473] on p "[GEOGRAPHIC_DATA], [GEOGRAPHIC_DATA]" at bounding box center [575, 472] width 620 height 17
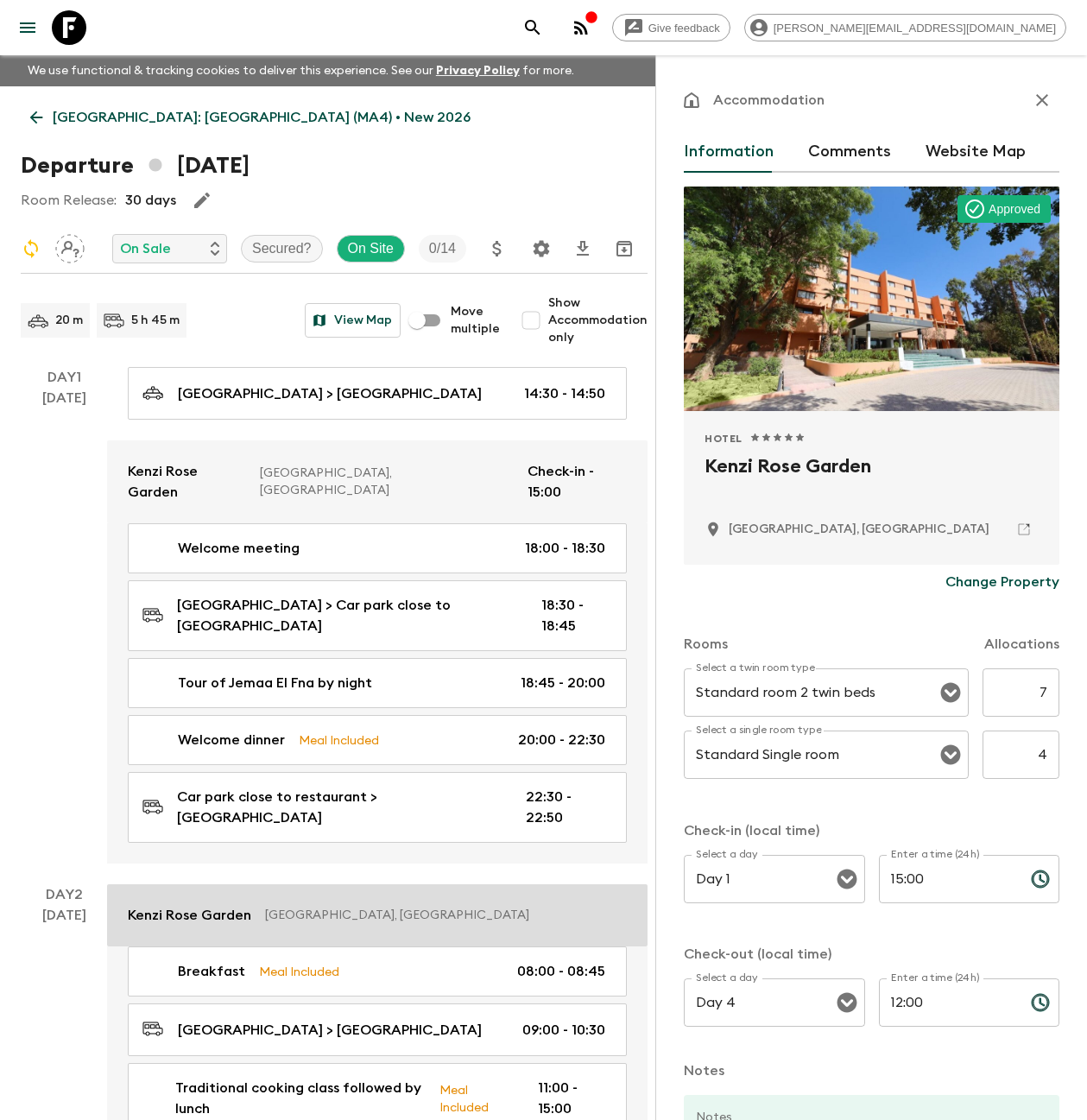
click at [260, 905] on div "Kenzi Rose Garden Marrakesh, [GEOGRAPHIC_DATA]" at bounding box center [377, 914] width 499 height 20
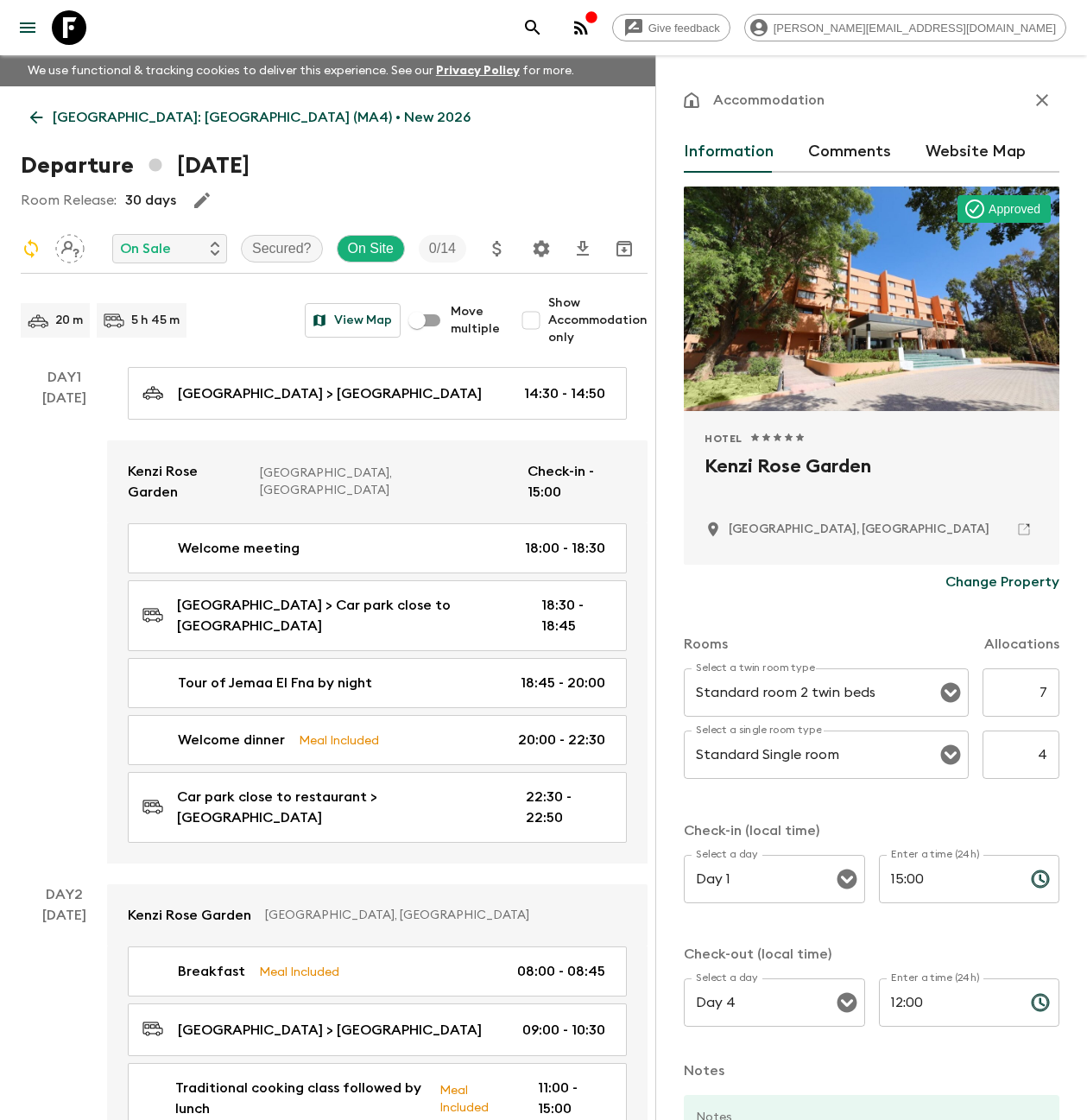
click at [1036, 101] on icon "button" at bounding box center [1042, 100] width 20 height 20
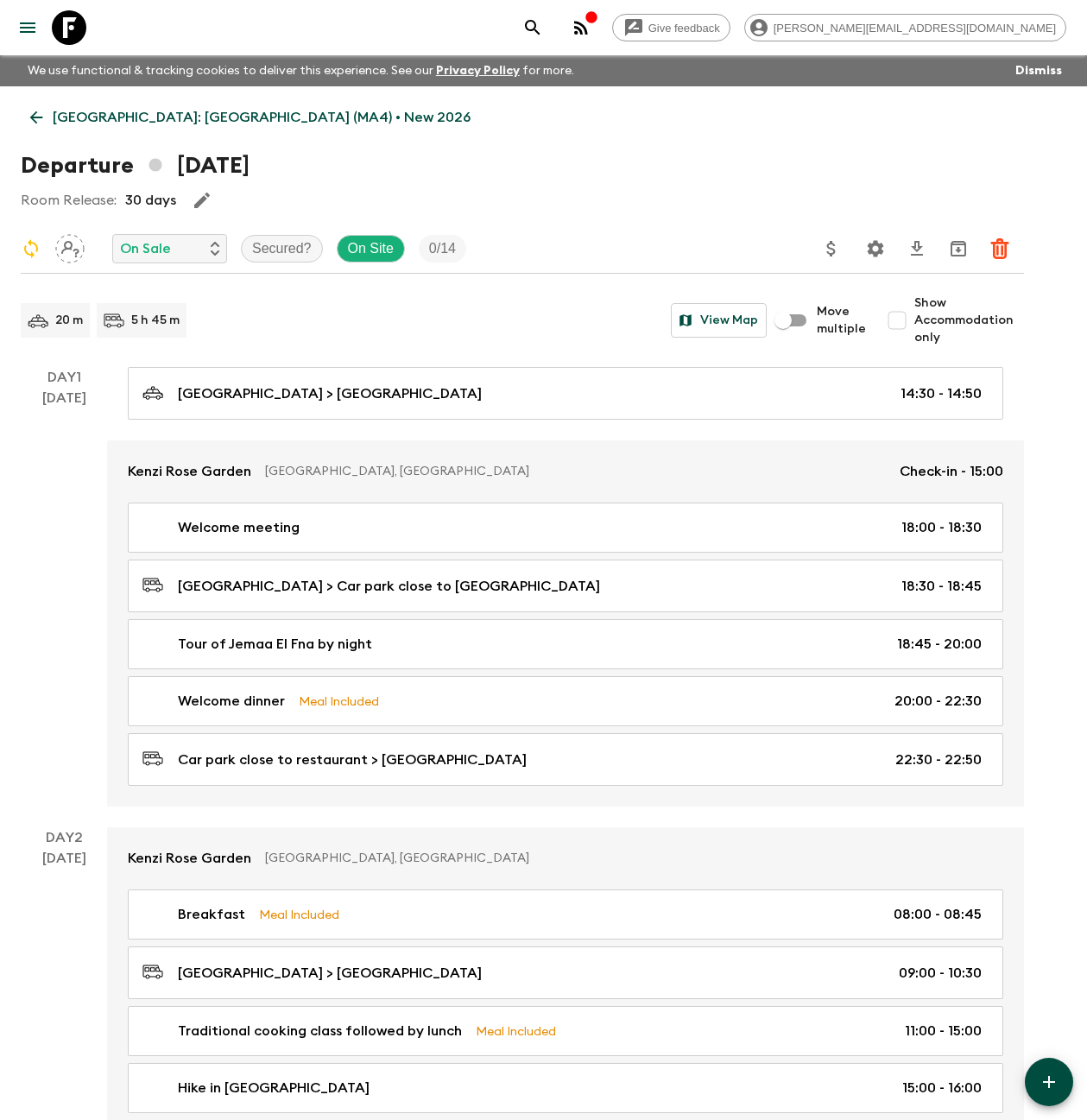
click at [82, 115] on p "[GEOGRAPHIC_DATA]: [GEOGRAPHIC_DATA] (MA4) • New 2026" at bounding box center [262, 117] width 417 height 20
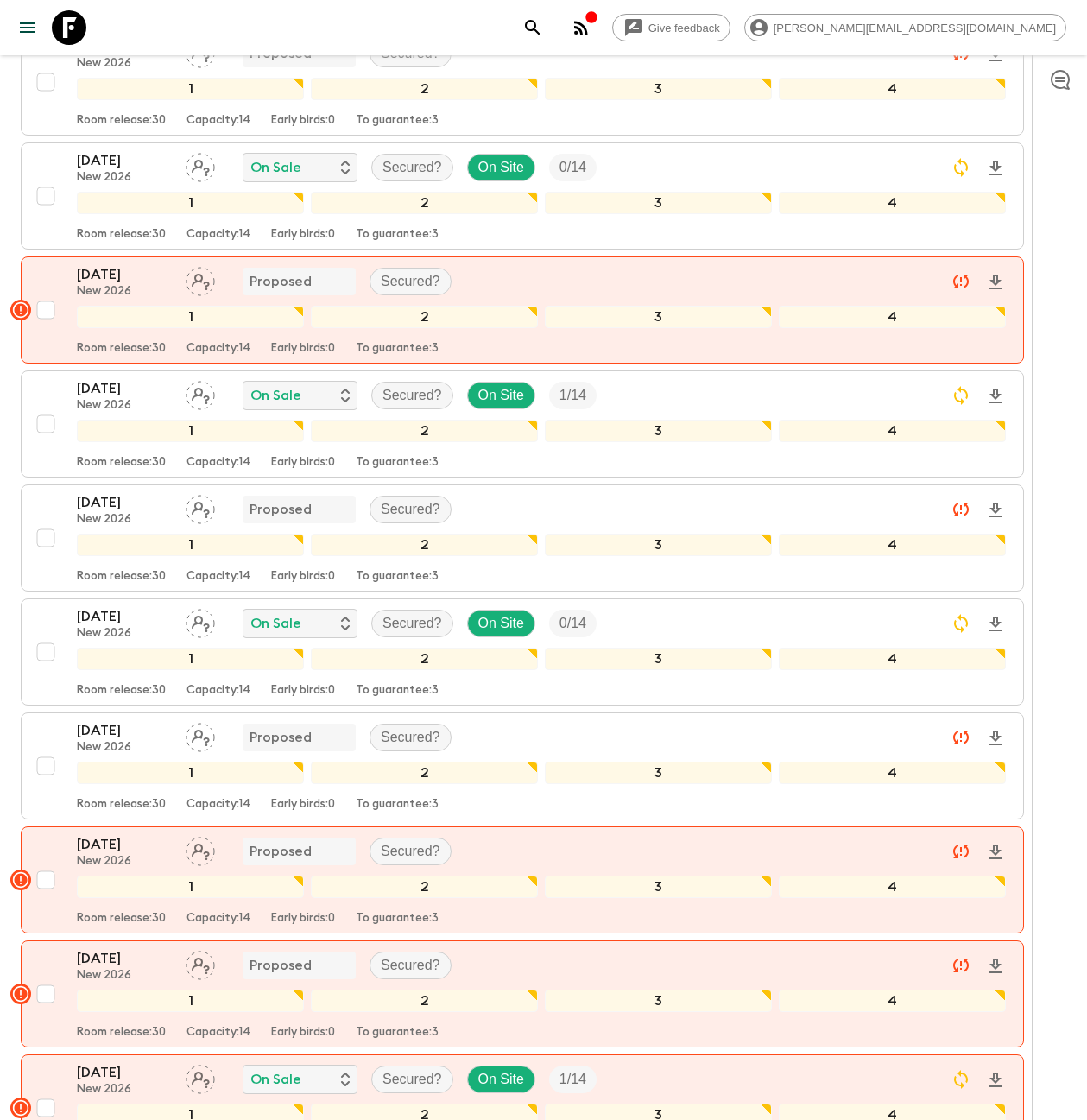
scroll to position [1221, 0]
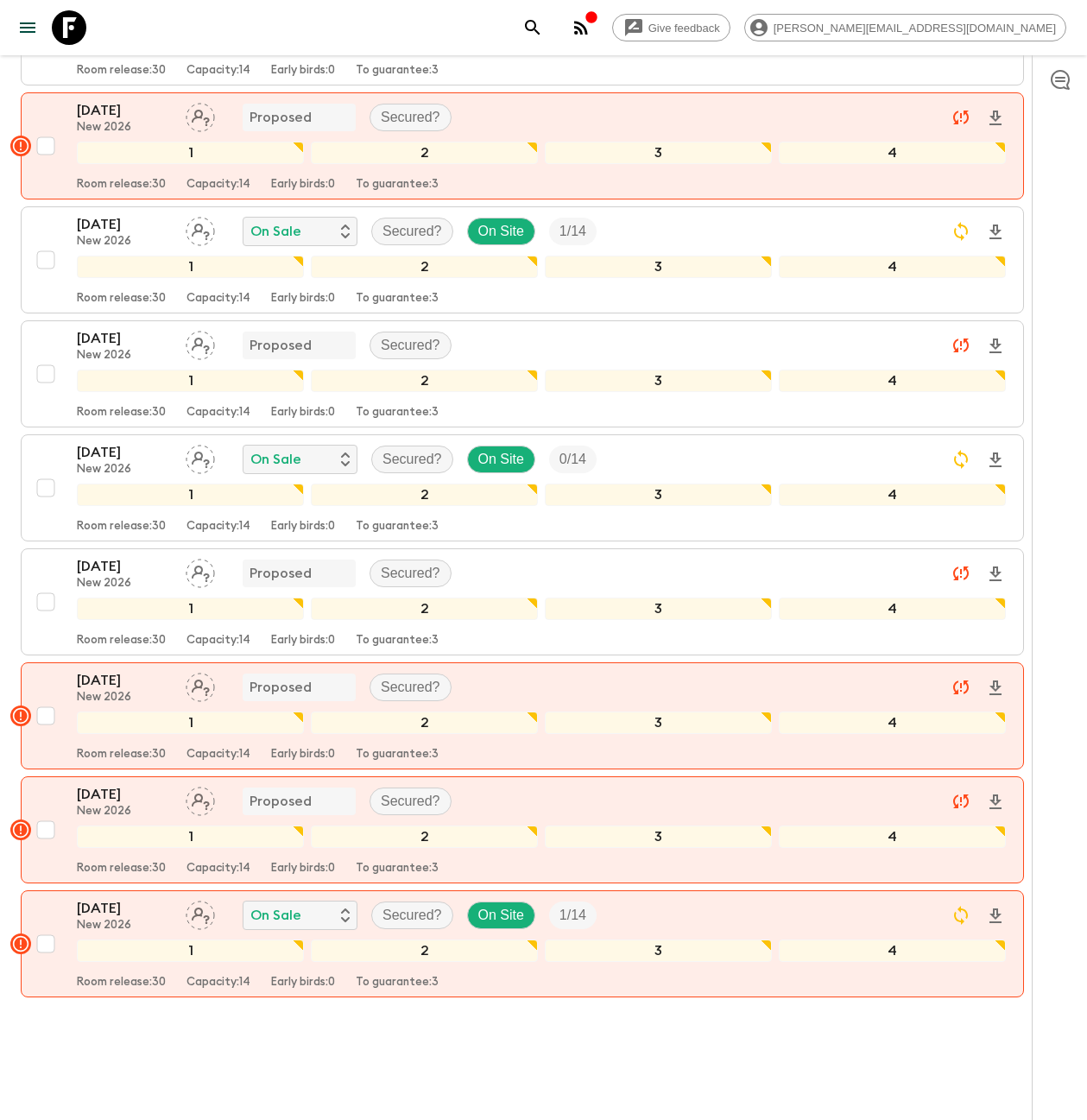
click at [81, 28] on icon at bounding box center [70, 28] width 35 height 35
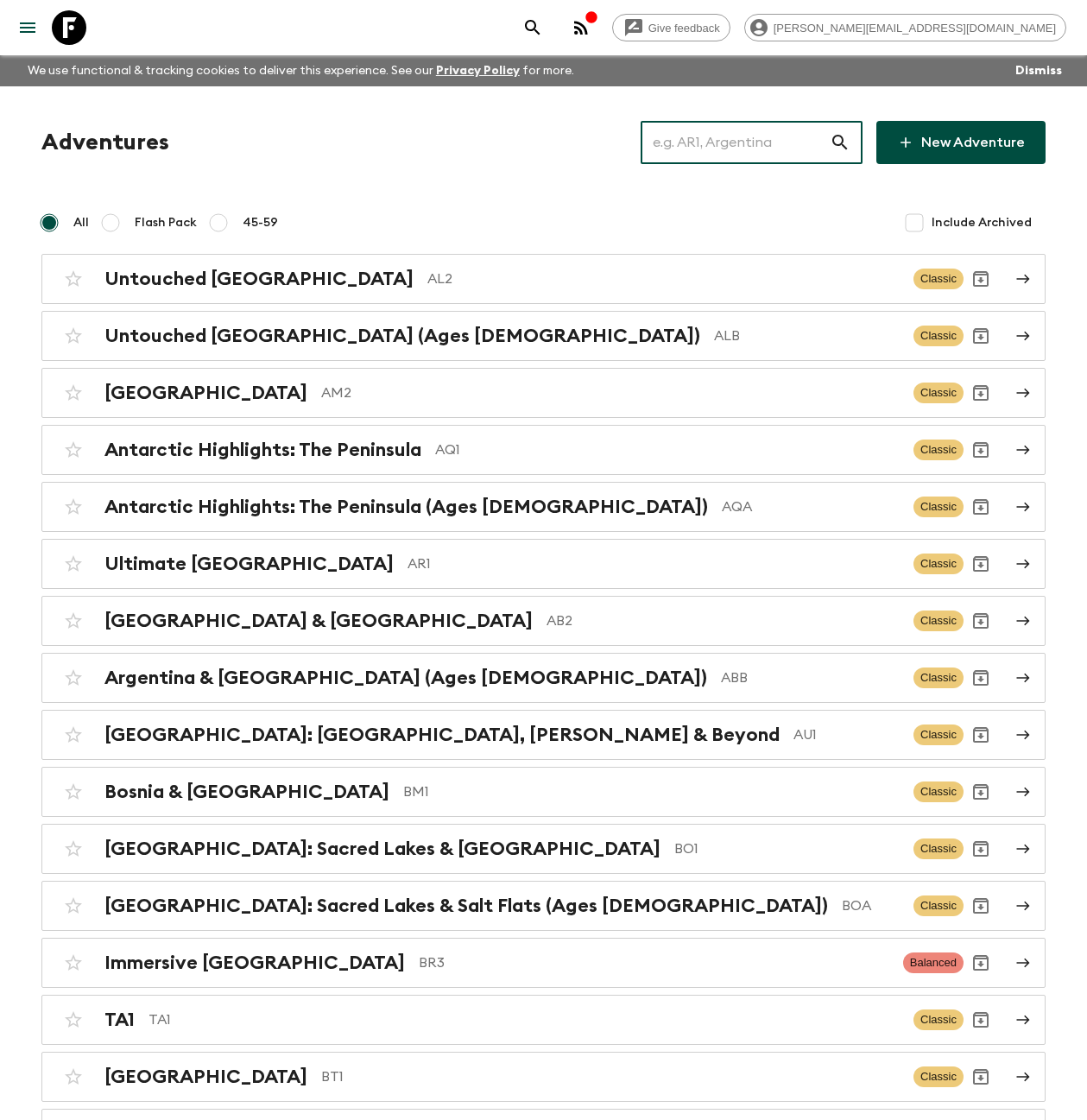
click at [715, 139] on input "text" at bounding box center [735, 142] width 189 height 48
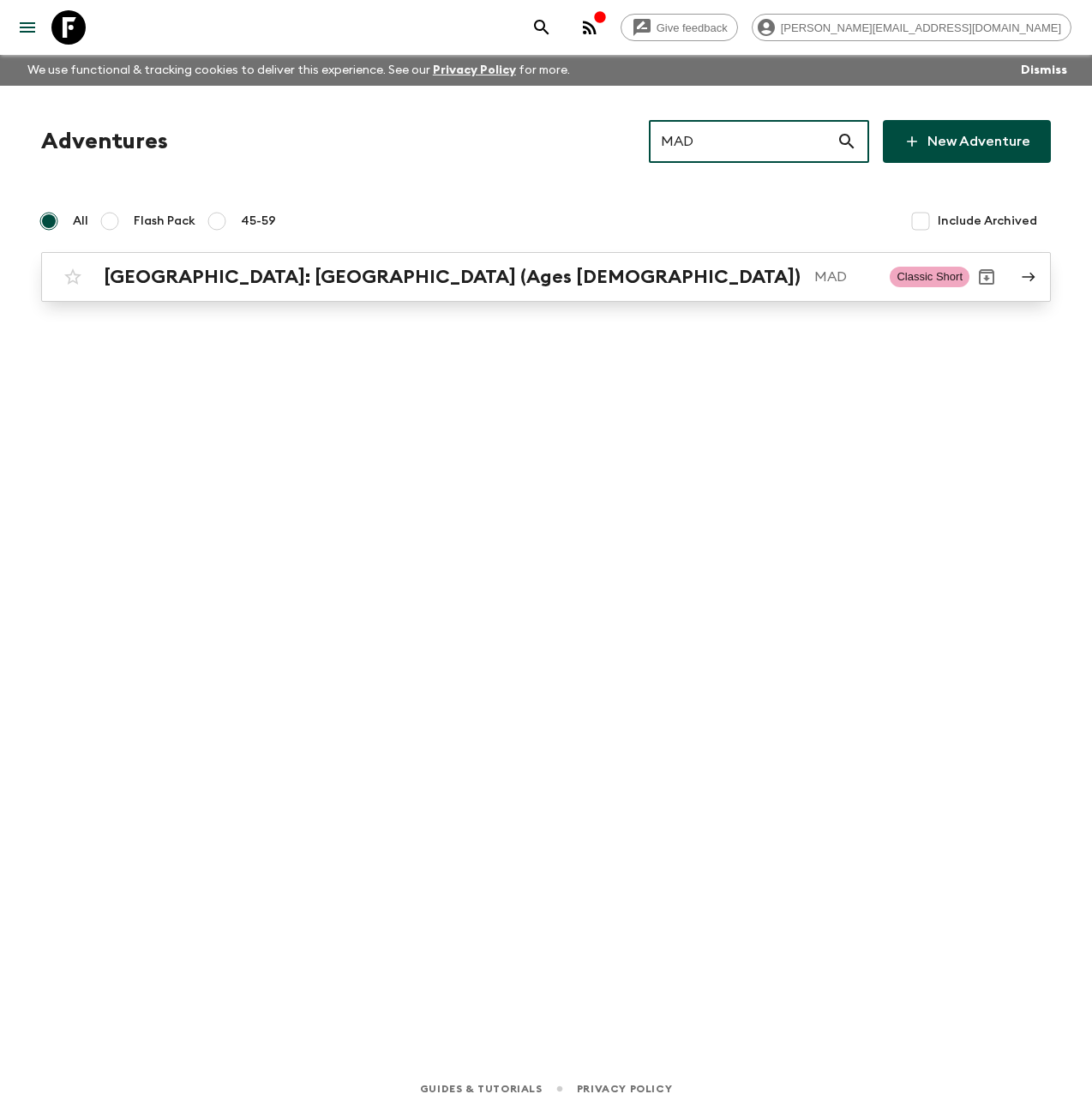
type input "MAD"
click at [815, 270] on p "MAD" at bounding box center [845, 276] width 61 height 20
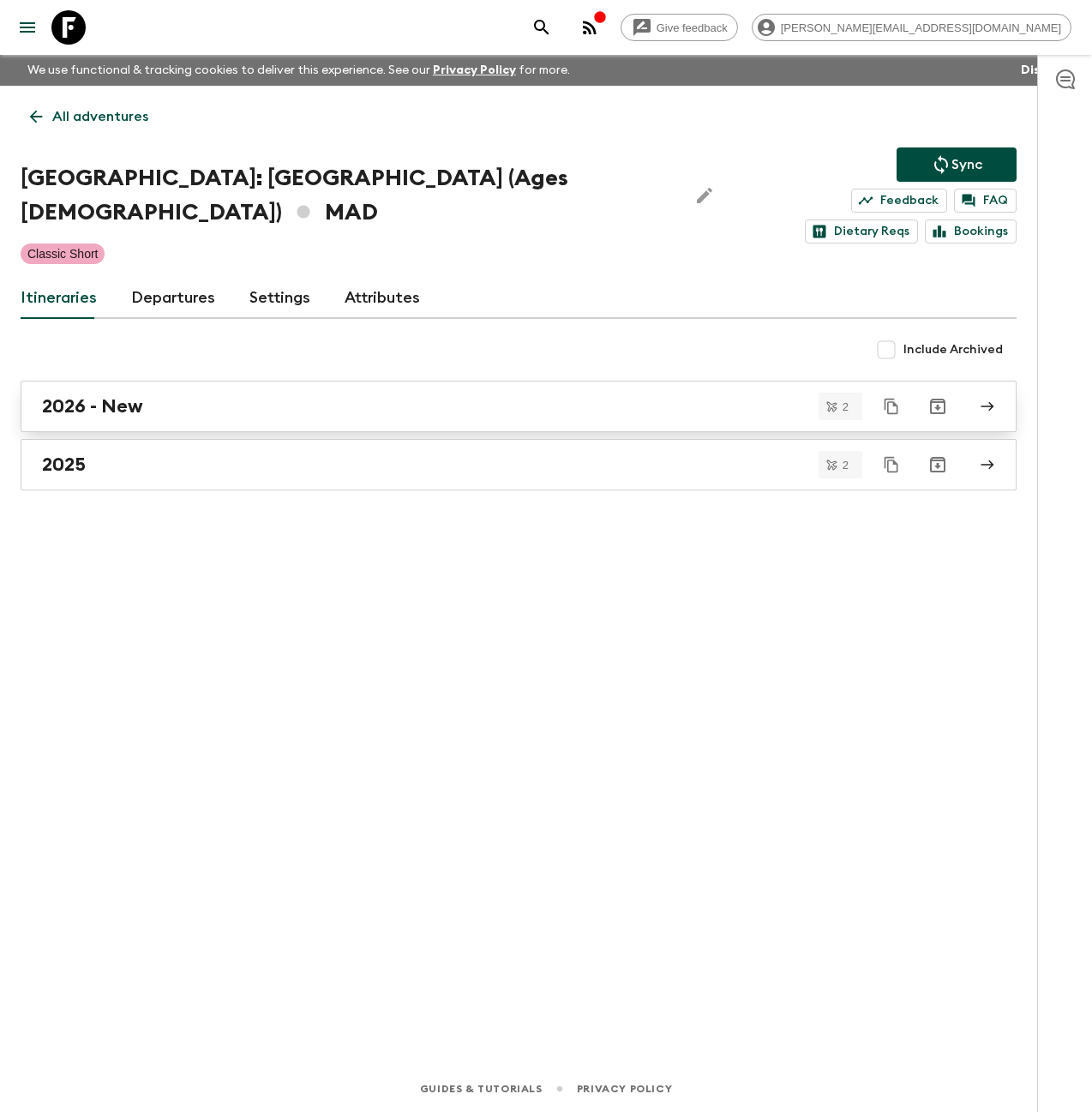
click at [149, 390] on link "2026 - New" at bounding box center [518, 407] width 996 height 52
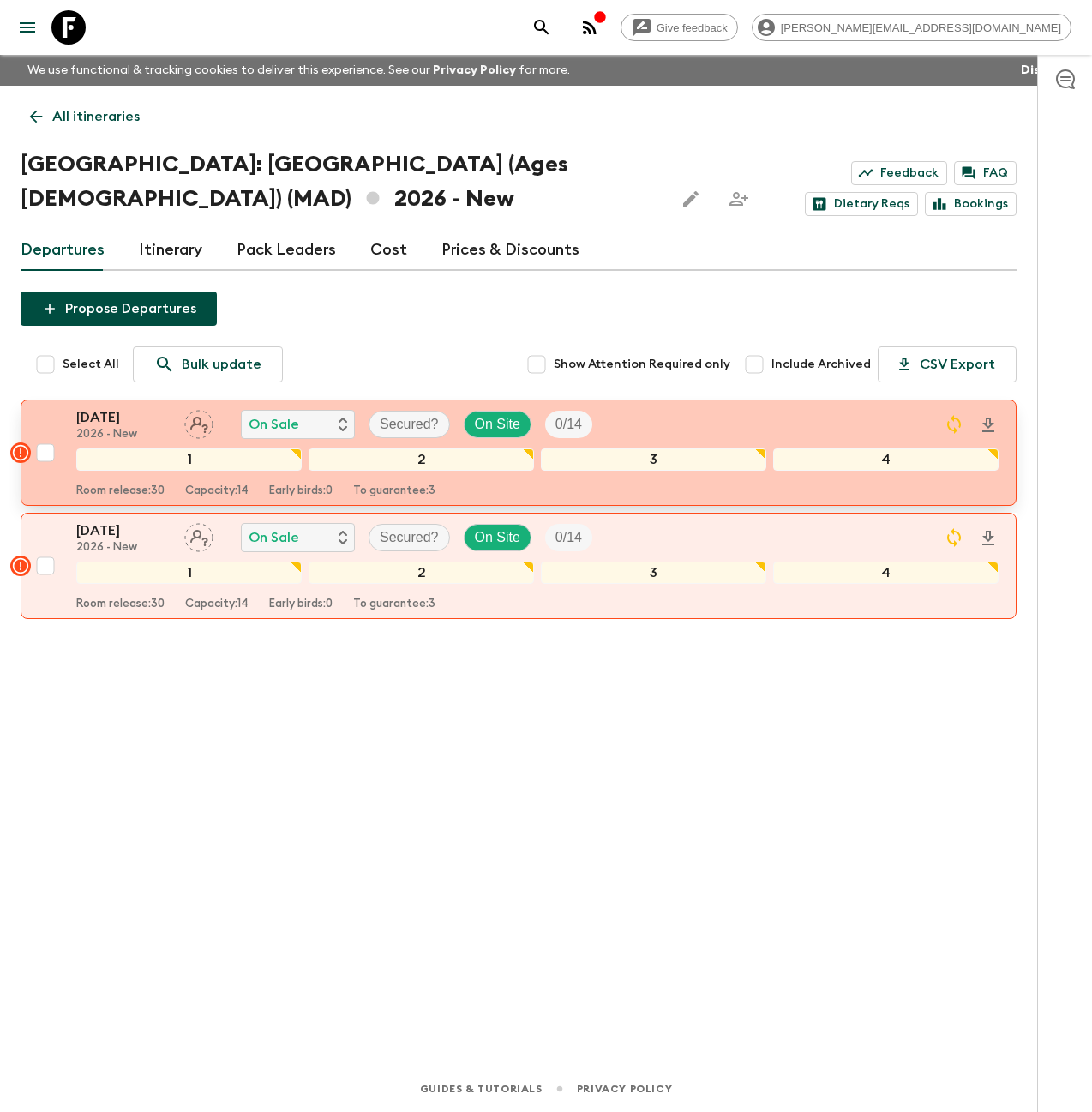
click at [132, 414] on p "[DATE]" at bounding box center [124, 416] width 94 height 20
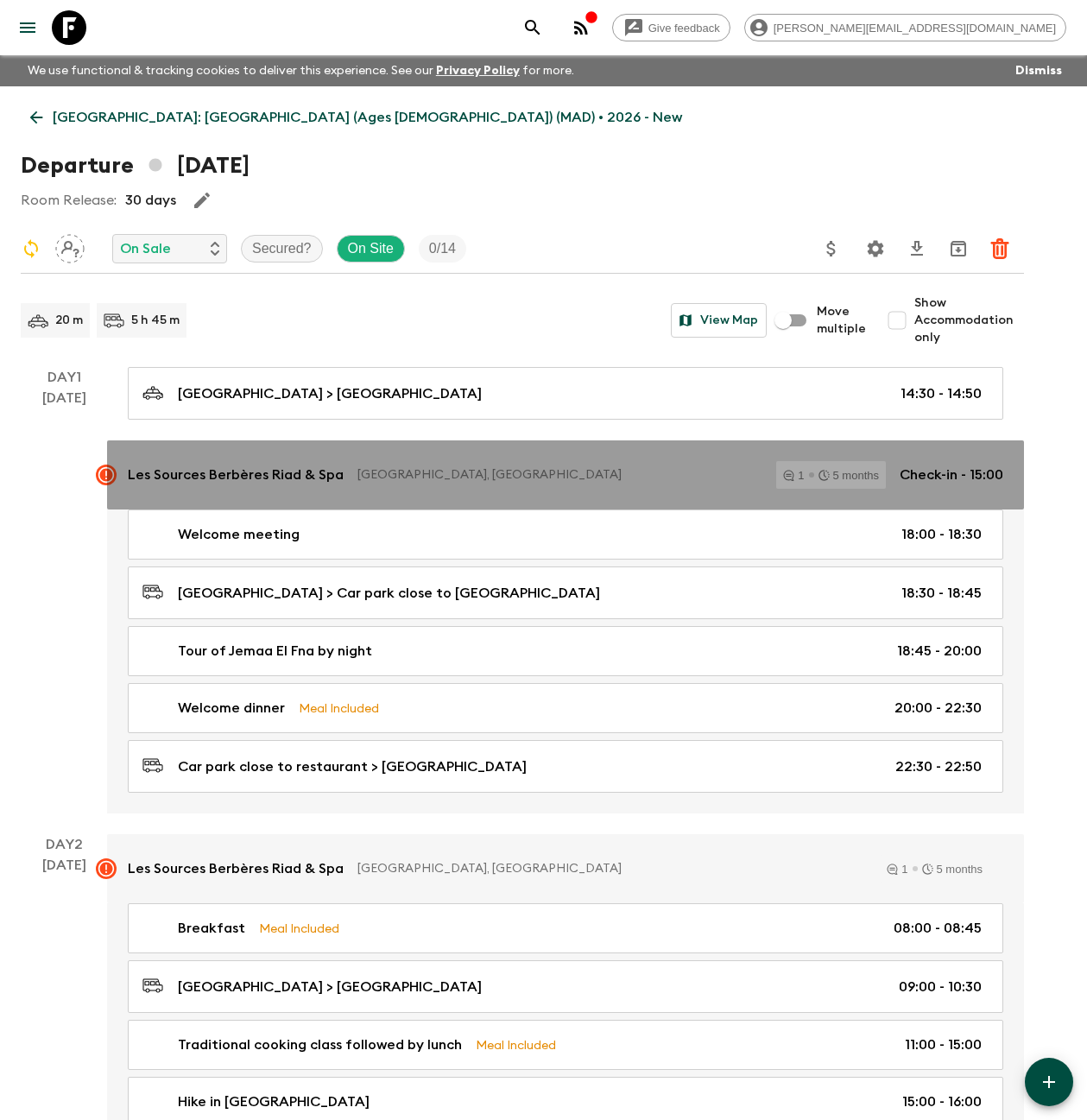
click at [287, 478] on p "Les Sources Berbères Riad & Spa" at bounding box center [235, 474] width 215 height 20
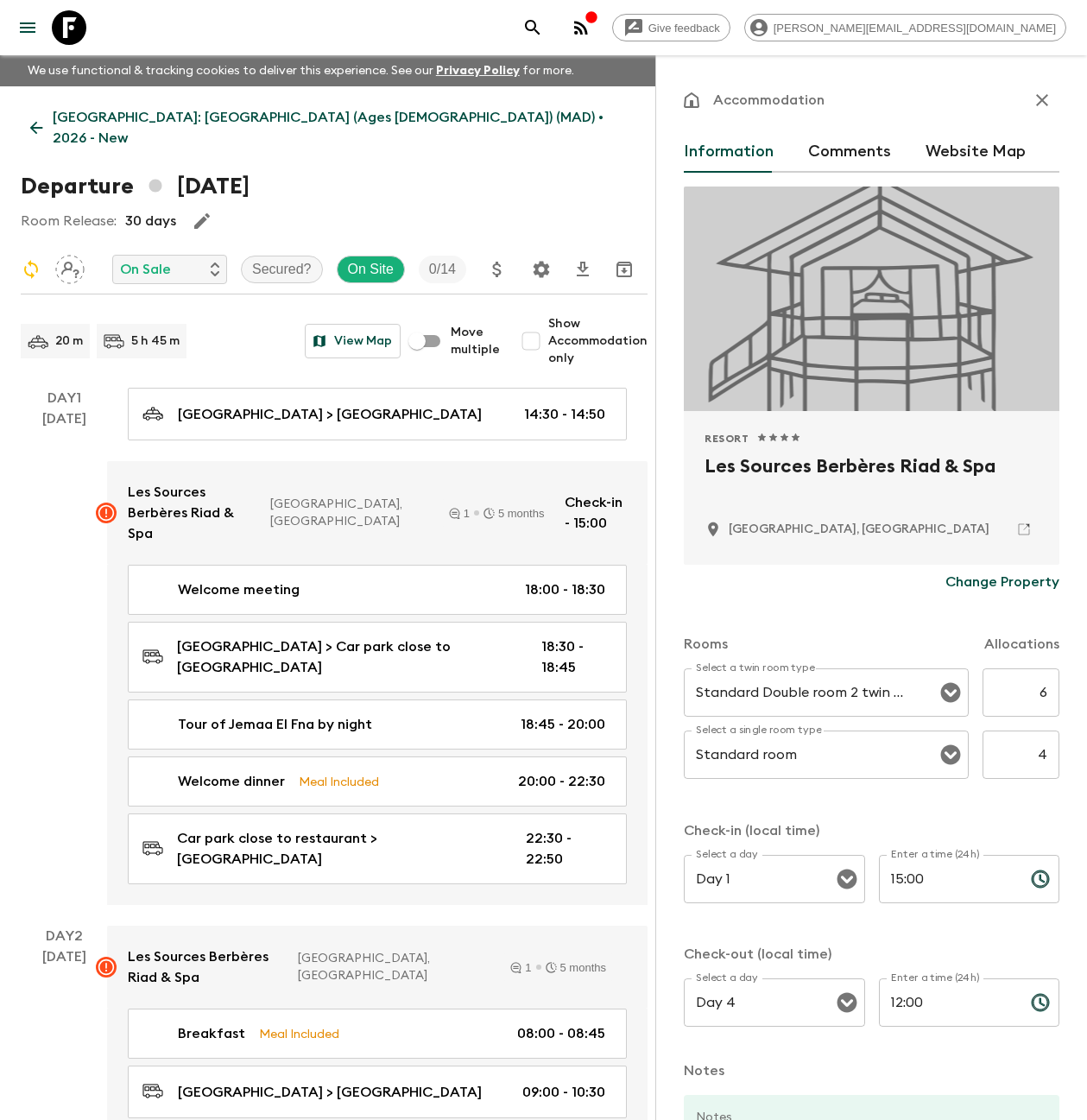
click at [1036, 95] on icon "button" at bounding box center [1042, 100] width 20 height 20
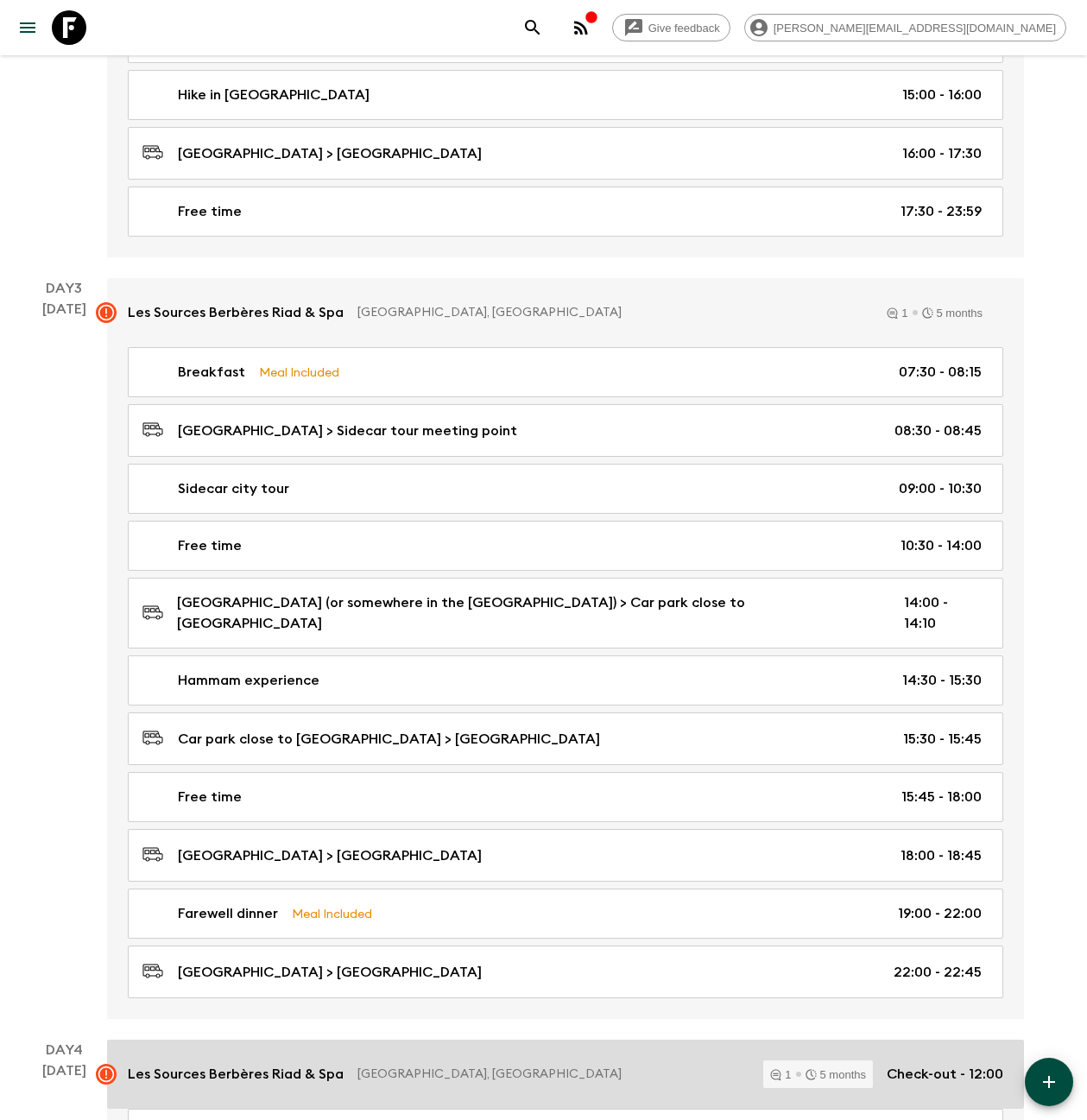
scroll to position [1134, 0]
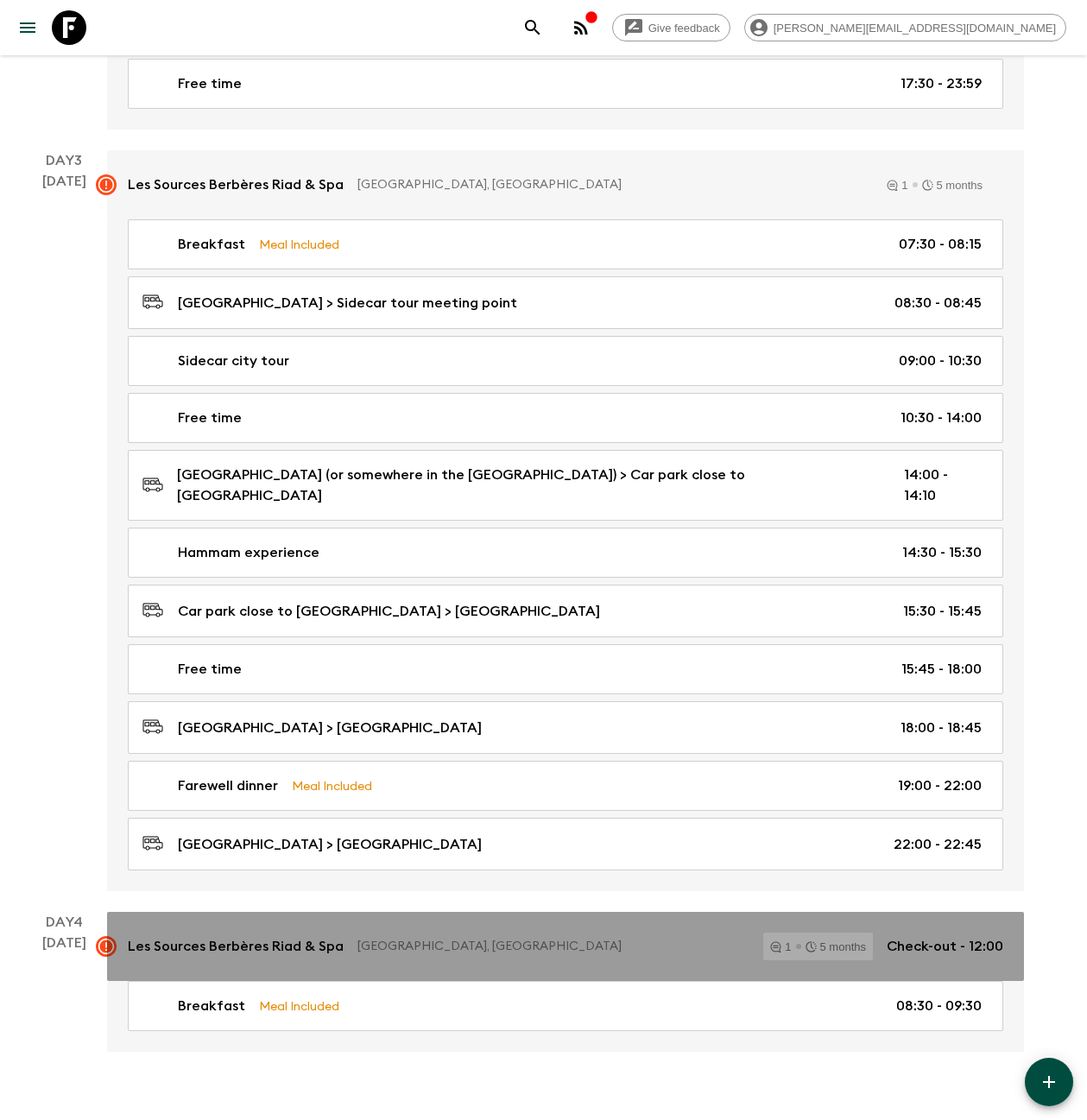
click at [233, 933] on div "Les Sources Berbères Riad & Spa Marrakesh, [GEOGRAPHIC_DATA] 1 5 months Check-o…" at bounding box center [565, 946] width 875 height 28
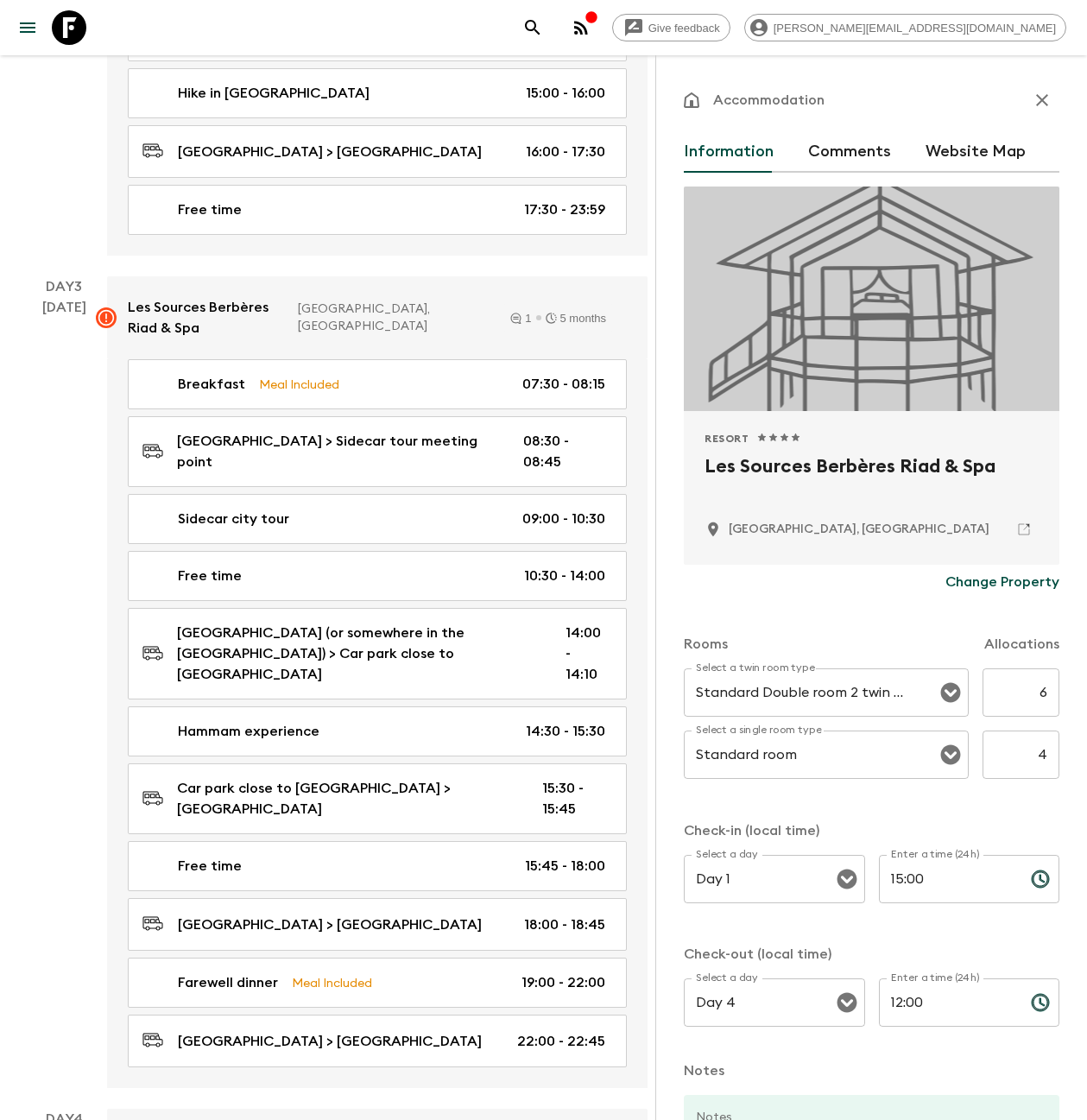
click at [1032, 94] on icon "button" at bounding box center [1042, 100] width 20 height 20
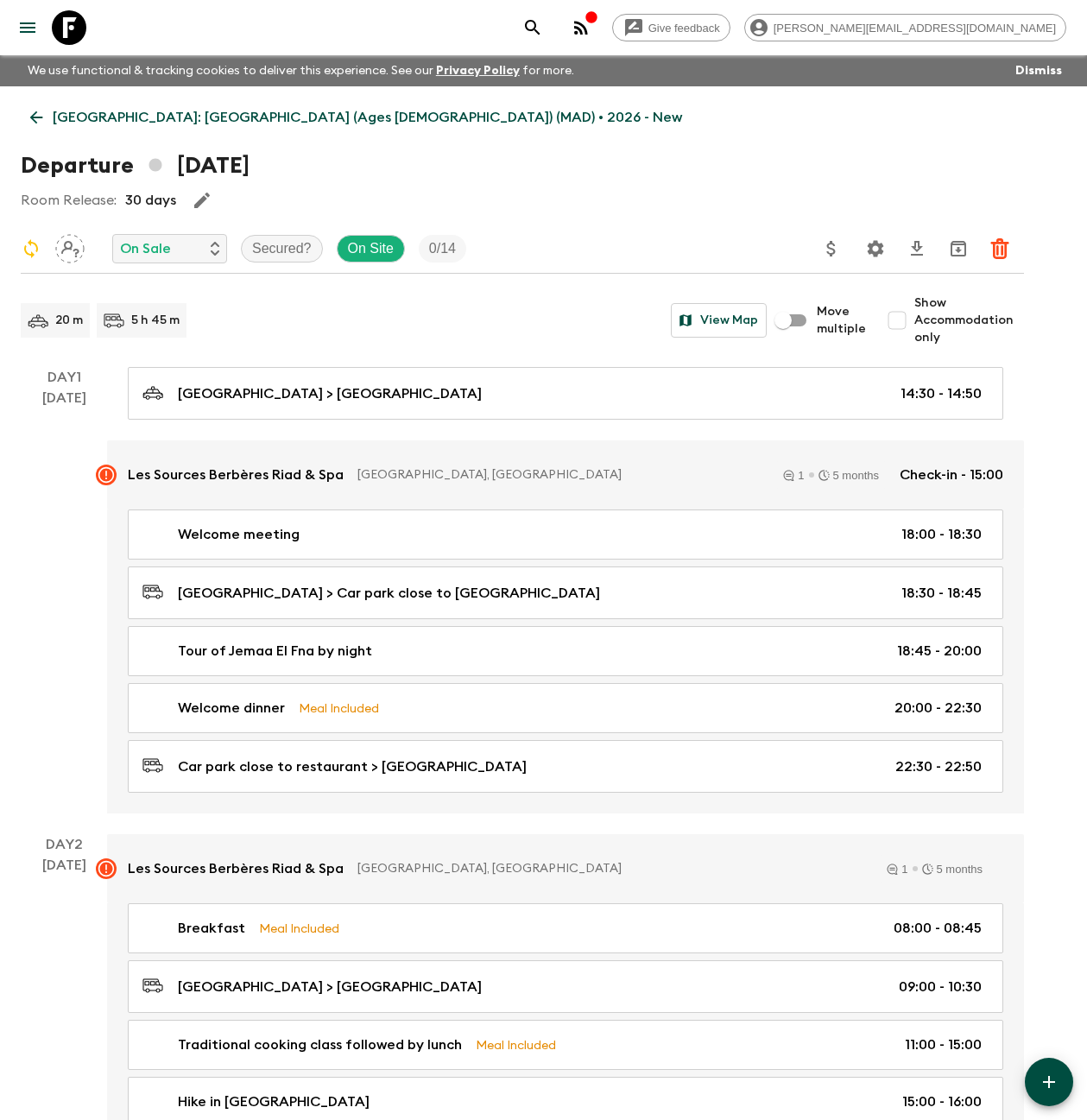
click at [598, 22] on icon "button" at bounding box center [591, 17] width 14 height 14
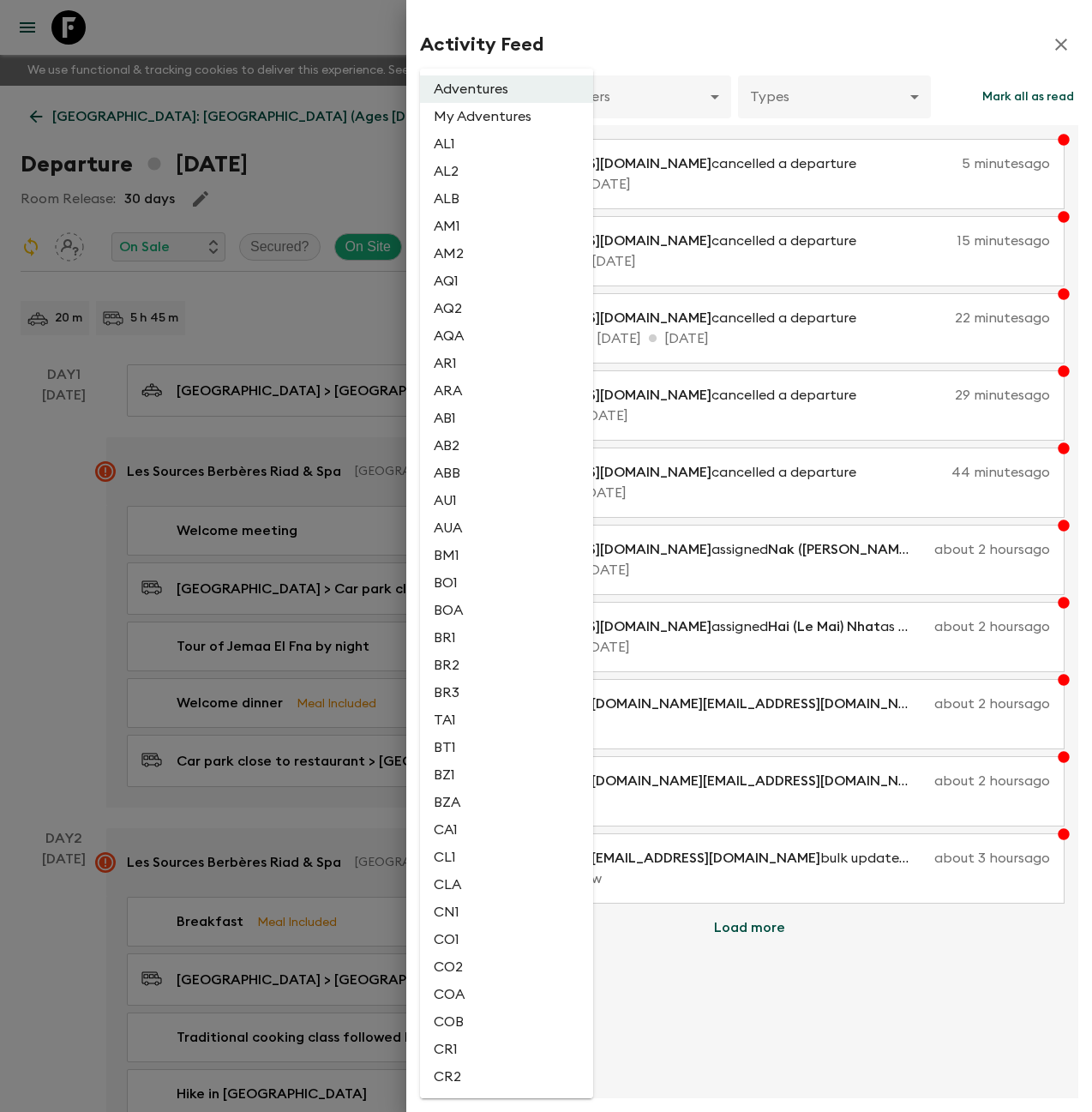
click at [515, 93] on body "Give feedback [PERSON_NAME][EMAIL_ADDRESS][DOMAIN_NAME] We use functional & tra…" at bounding box center [546, 1132] width 1092 height 2265
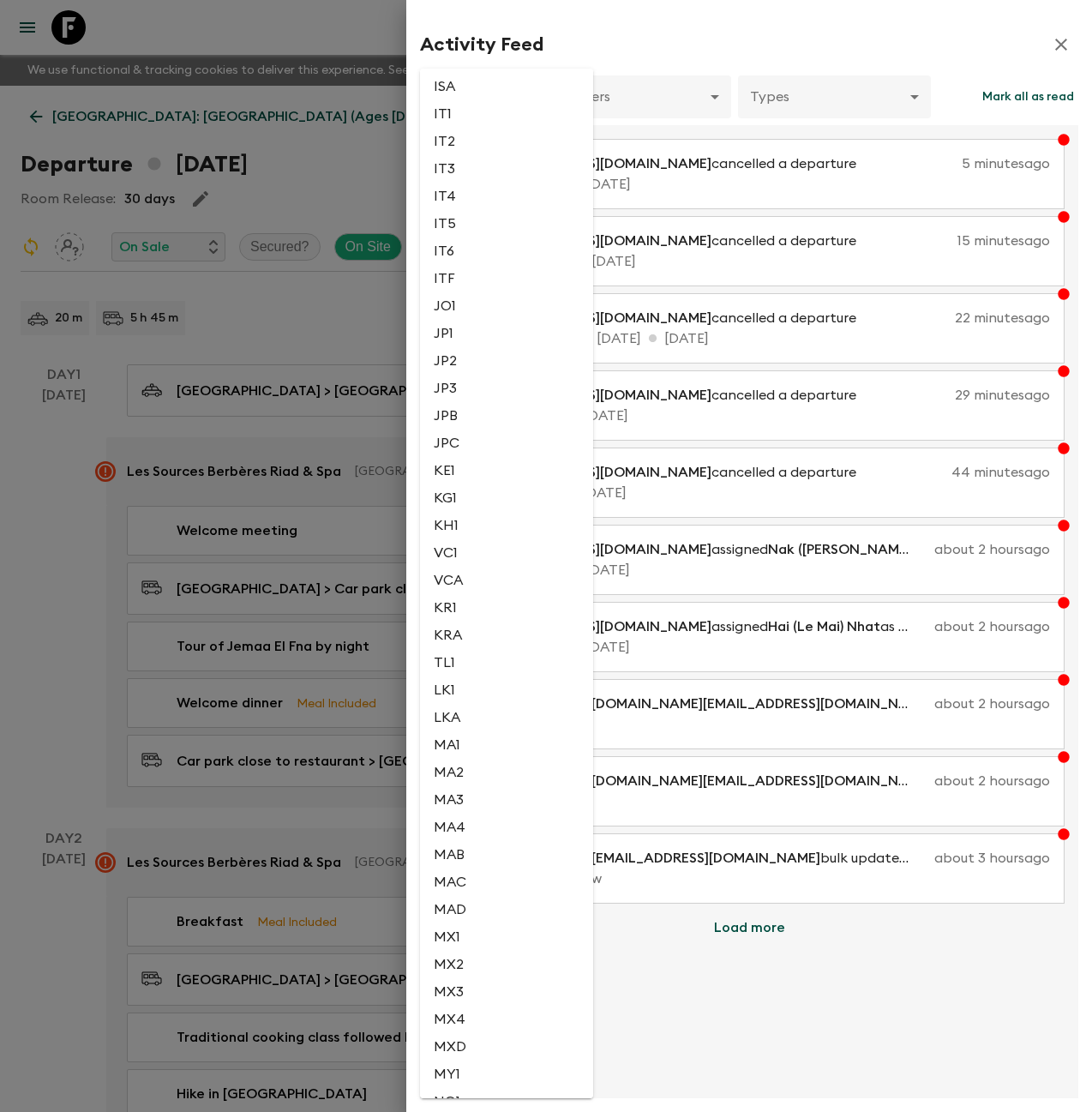
scroll to position [2340, 0]
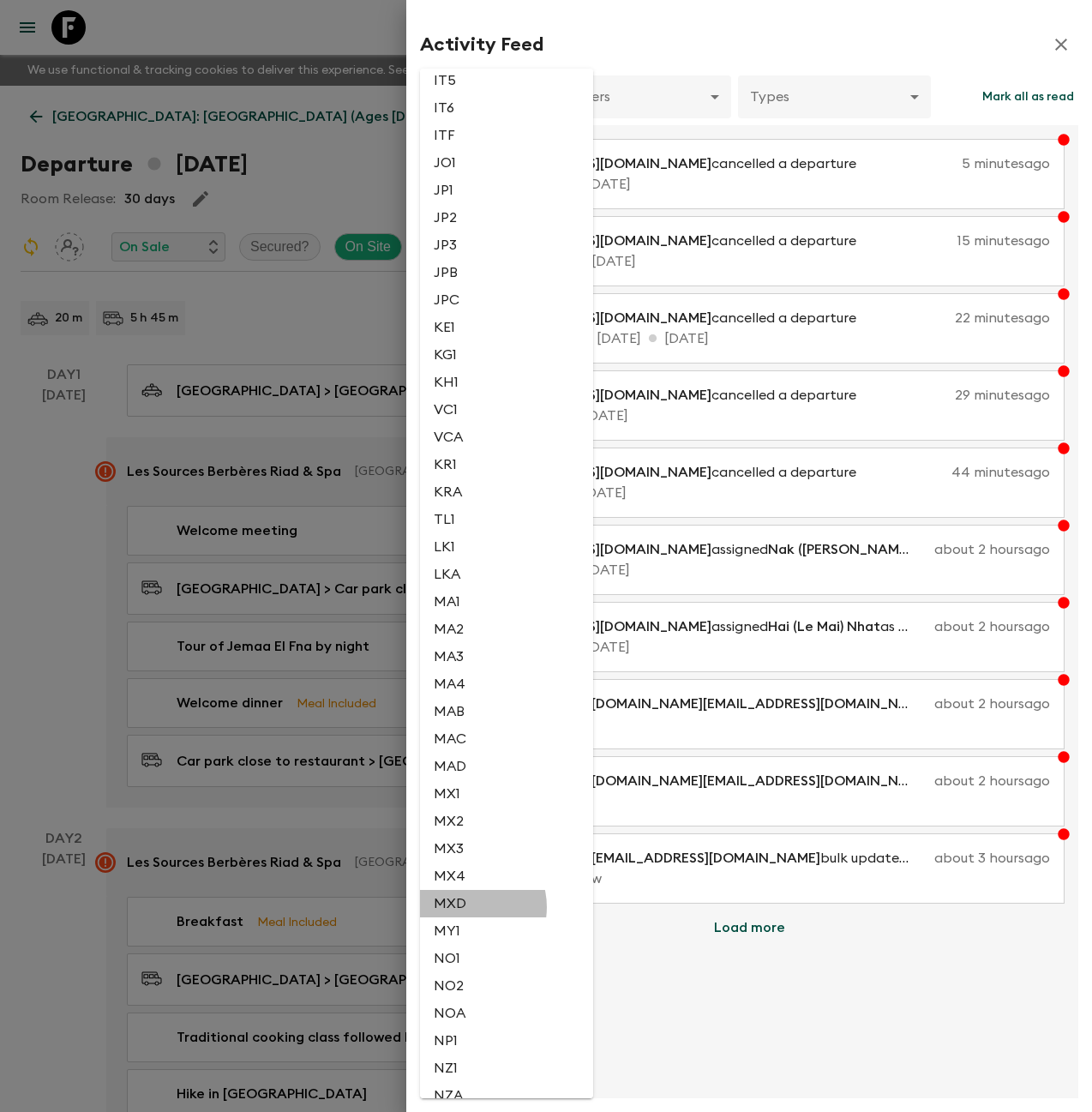
click at [465, 906] on li "MXD" at bounding box center [507, 903] width 173 height 28
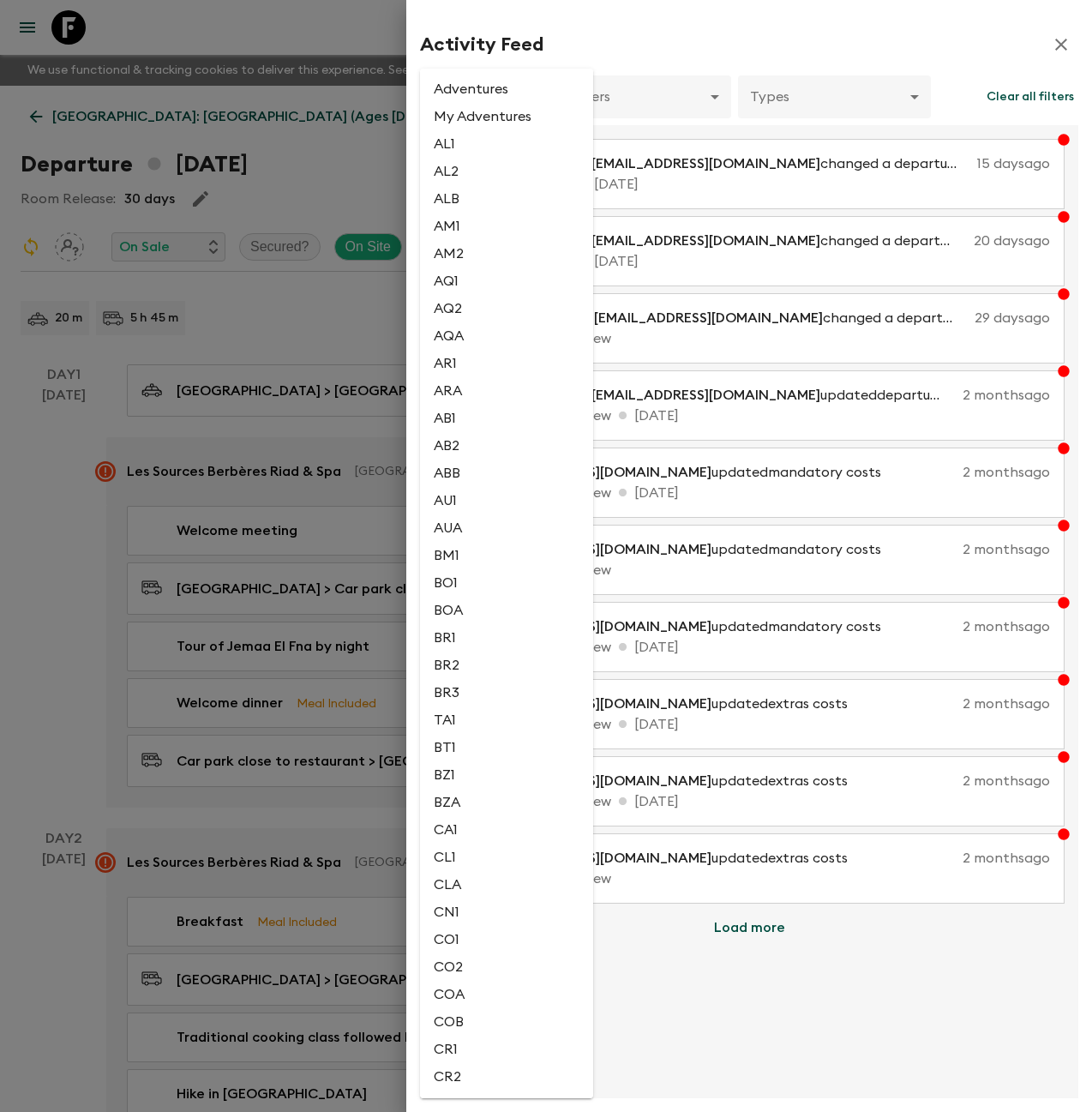
click at [518, 105] on body "Give feedback [PERSON_NAME][EMAIL_ADDRESS][DOMAIN_NAME] We use functional & tra…" at bounding box center [546, 1132] width 1092 height 2265
click at [483, 452] on li "MAD" at bounding box center [507, 445] width 173 height 28
type input "c3a9871f-ee94-4a32-ae99-b8460aa64baa"
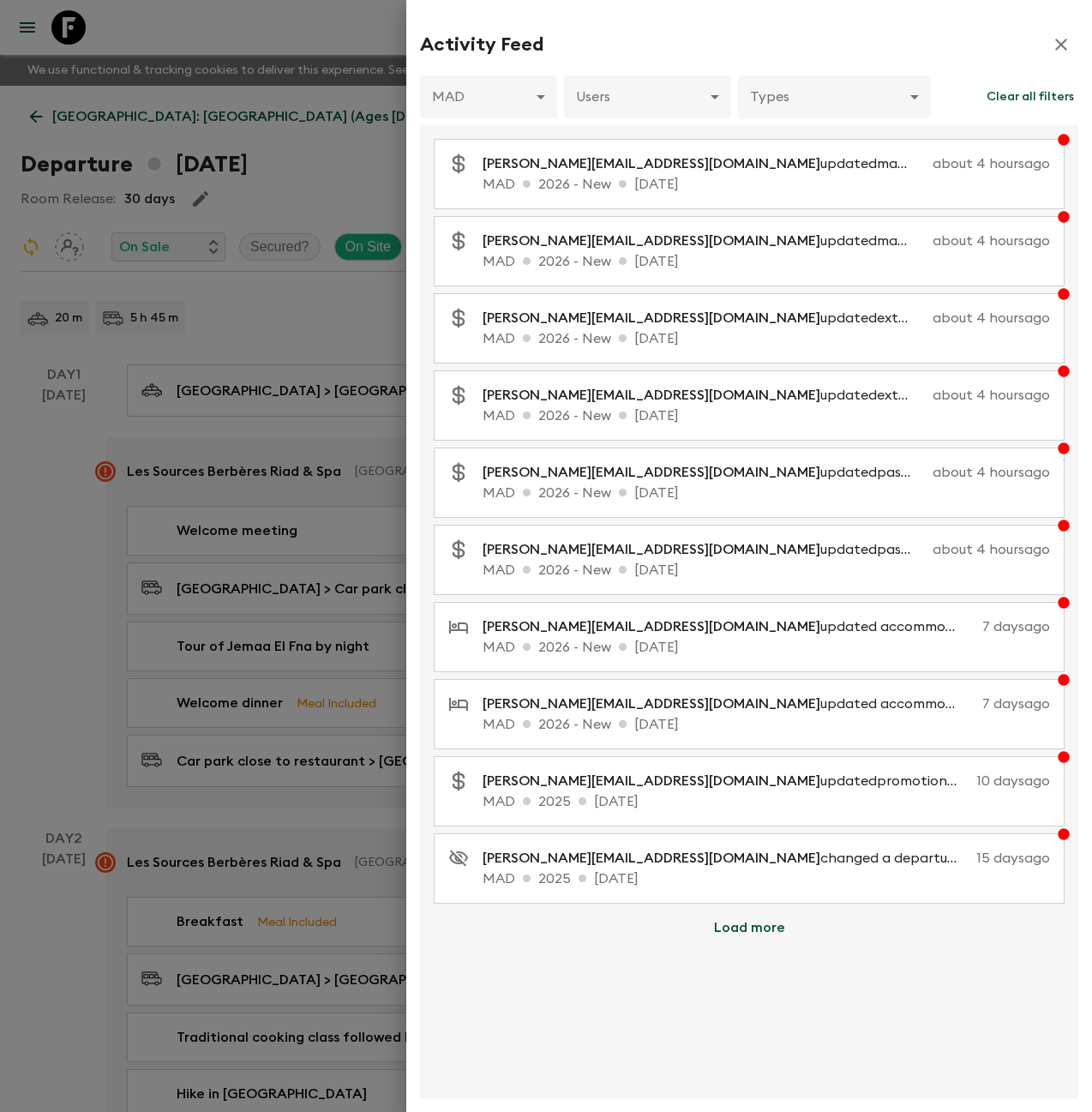
click at [1067, 44] on icon "button" at bounding box center [1060, 44] width 20 height 20
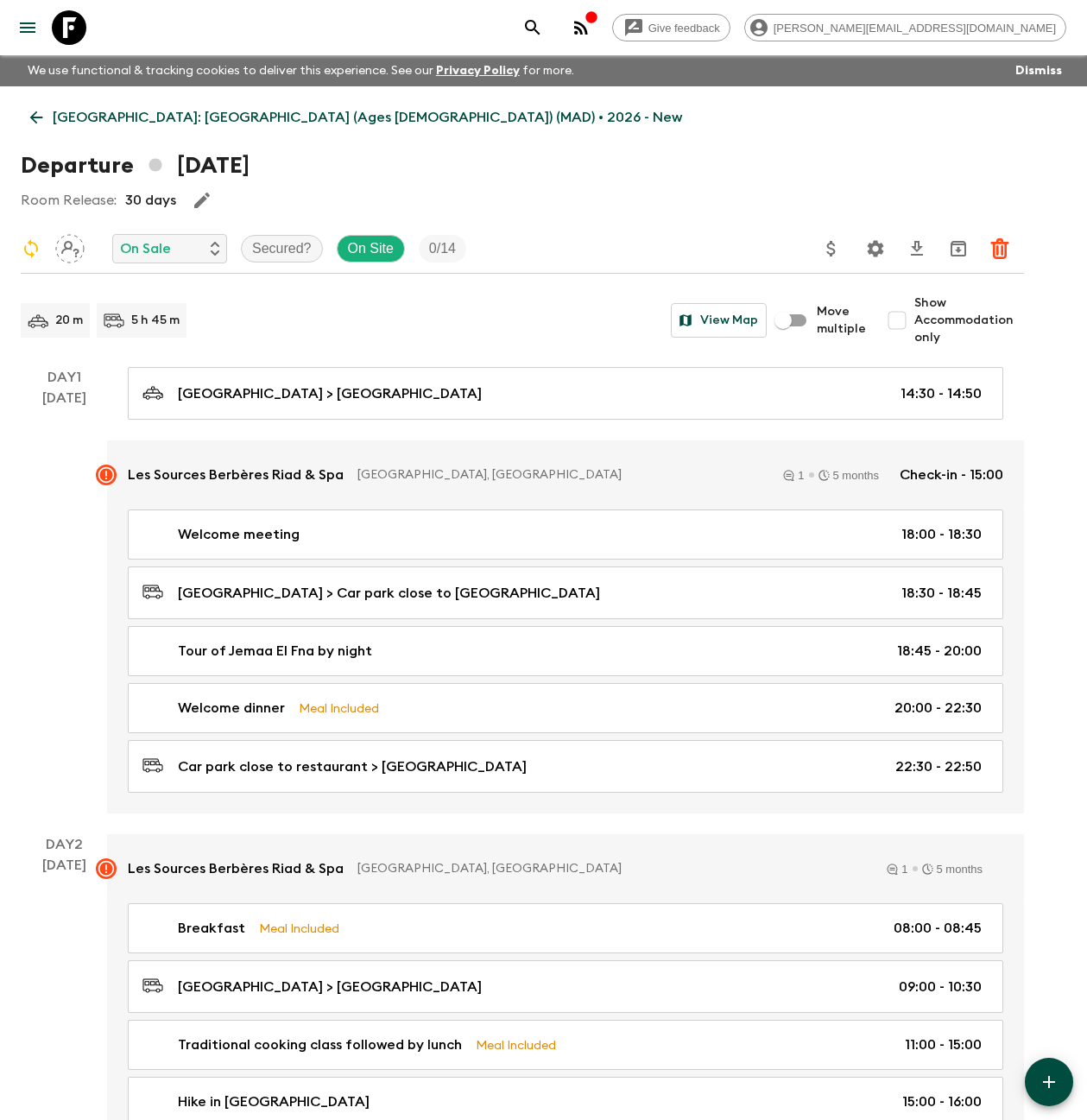
click at [58, 32] on icon at bounding box center [70, 28] width 35 height 35
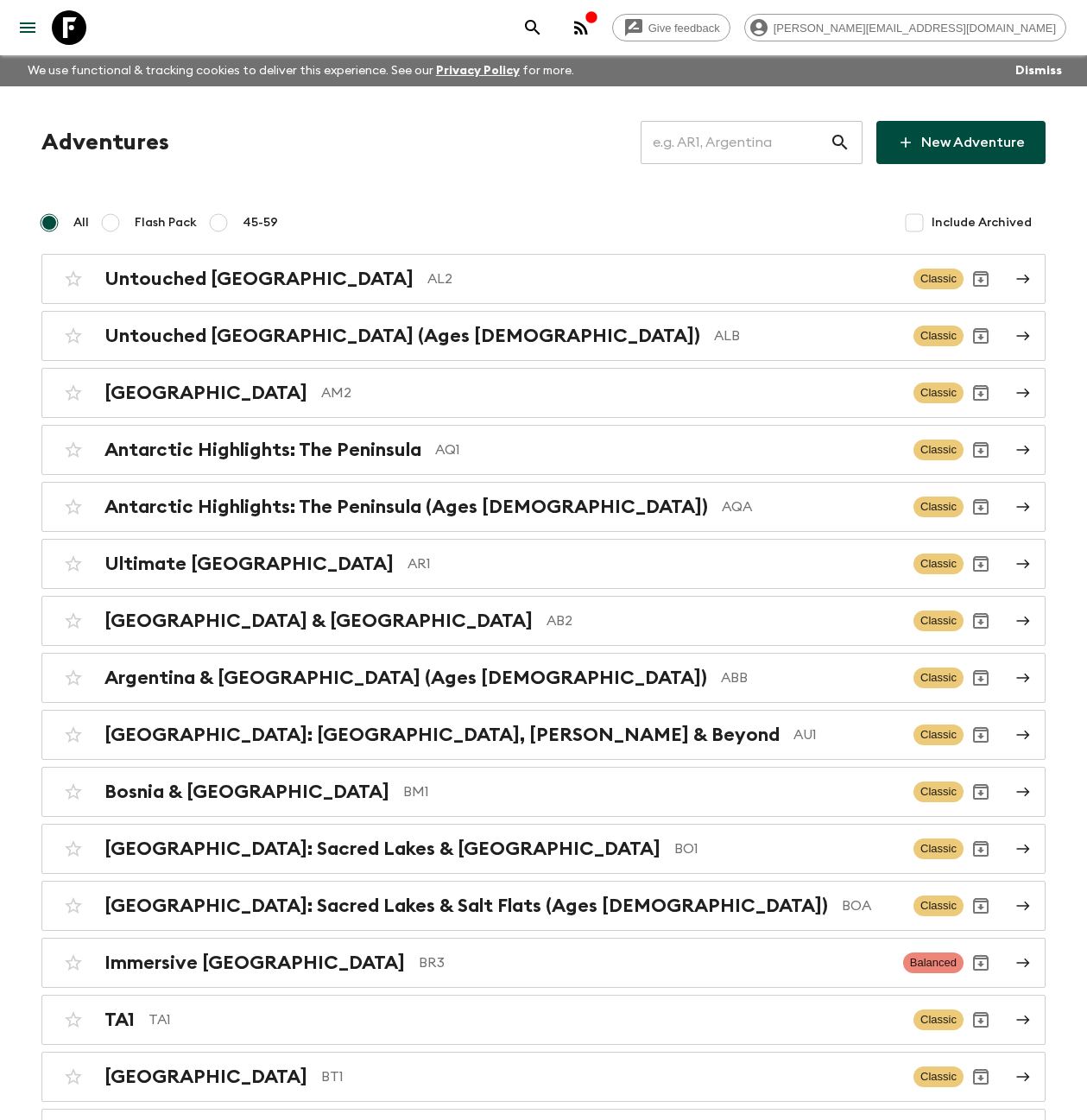
click at [711, 150] on input "text" at bounding box center [735, 142] width 189 height 48
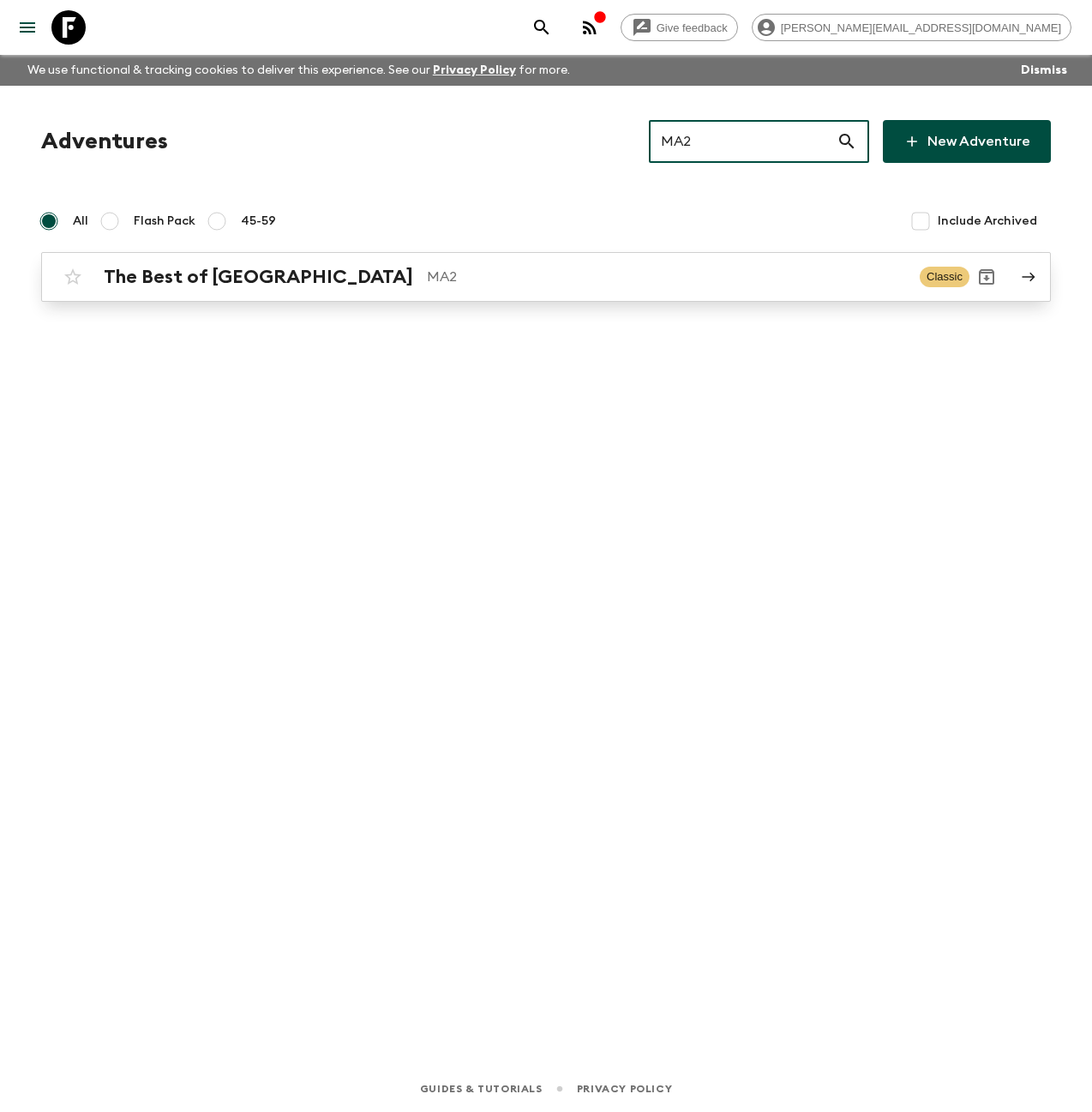
type input "MA2"
click at [295, 271] on div "The Best of [GEOGRAPHIC_DATA] MA2" at bounding box center [505, 276] width 802 height 22
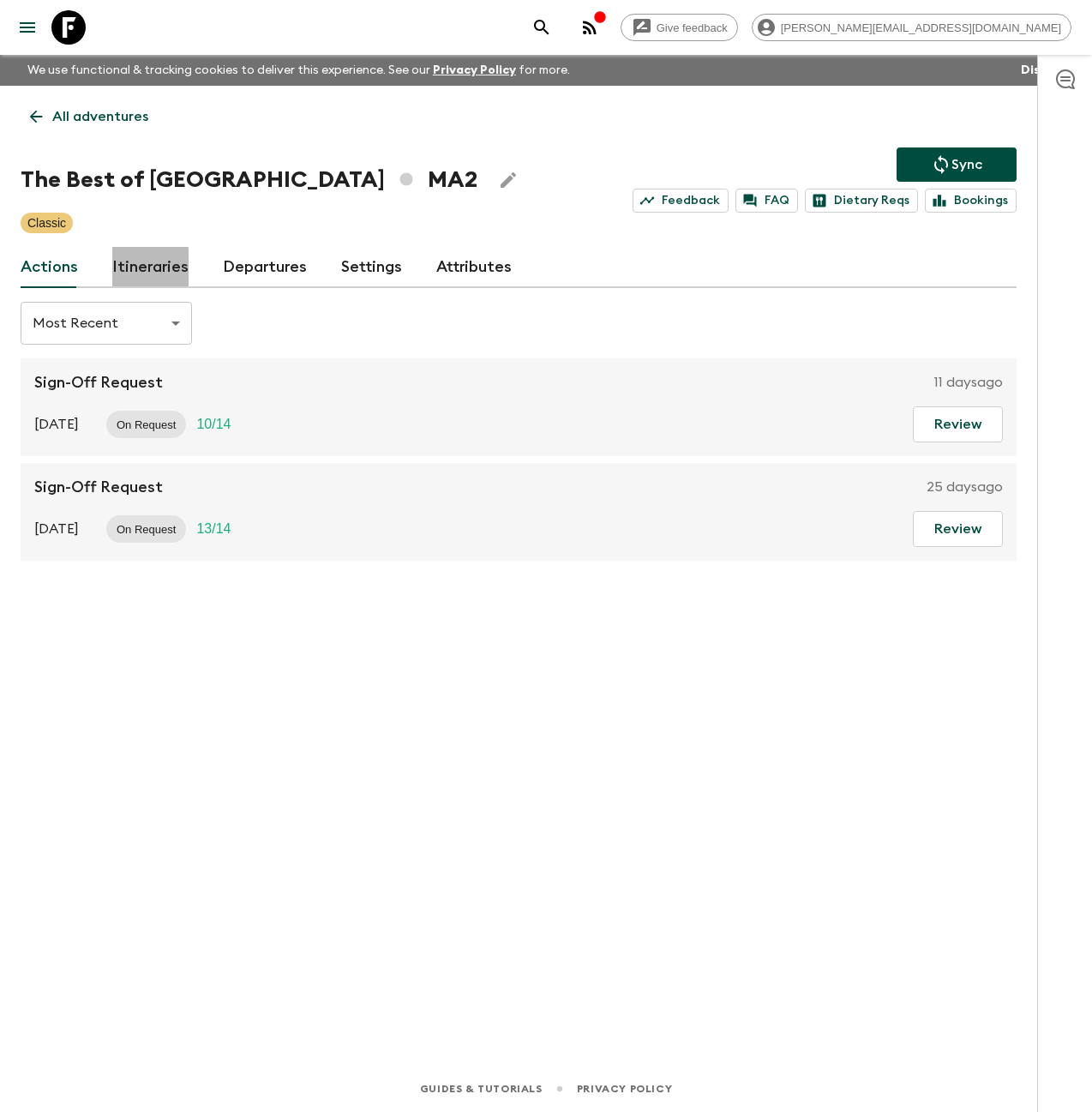
click at [143, 275] on link "Itineraries" at bounding box center [151, 267] width 77 height 41
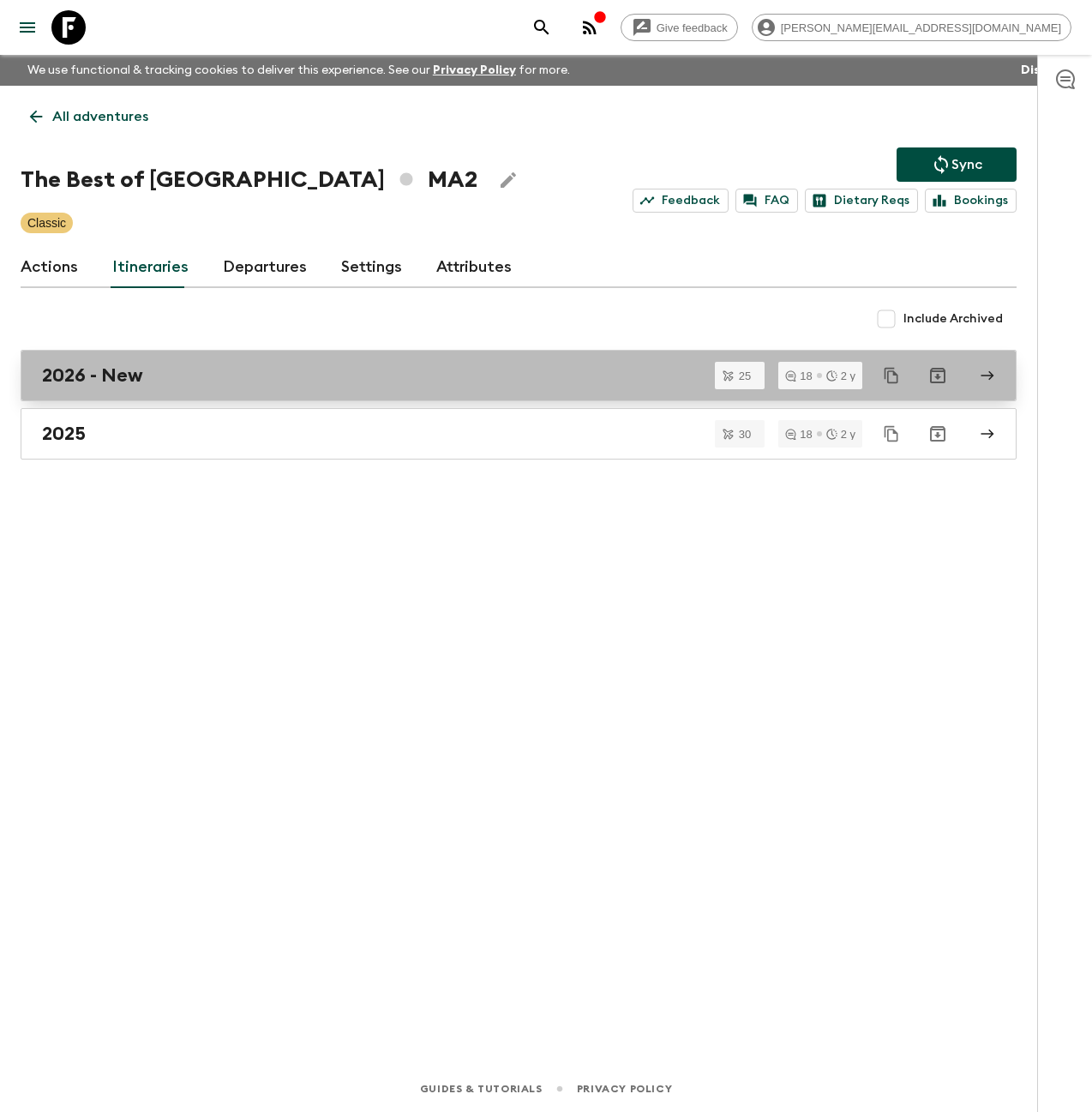
click at [197, 368] on div "2026 - New" at bounding box center [503, 375] width 921 height 22
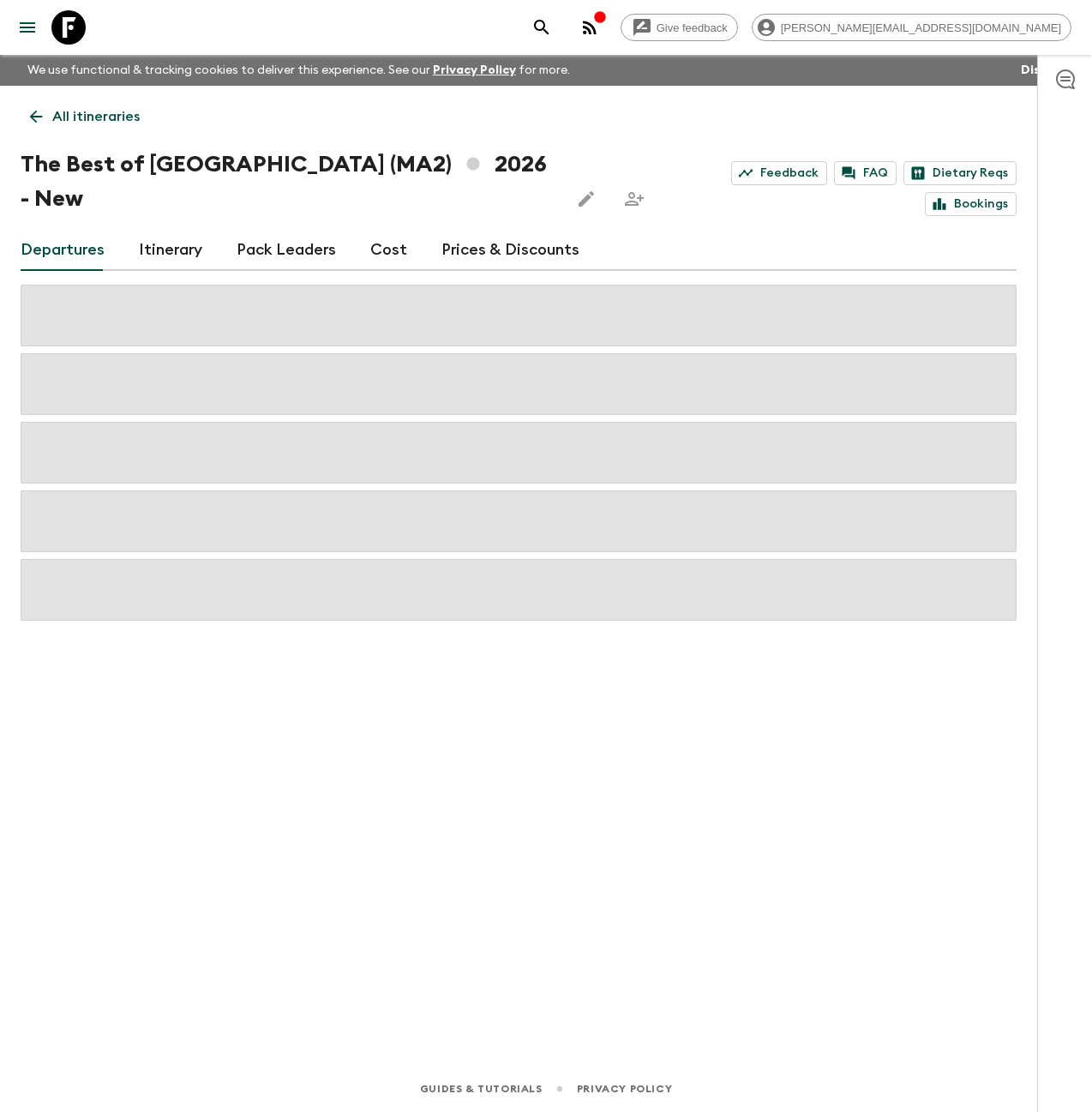
click at [394, 229] on link "Cost" at bounding box center [389, 249] width 36 height 41
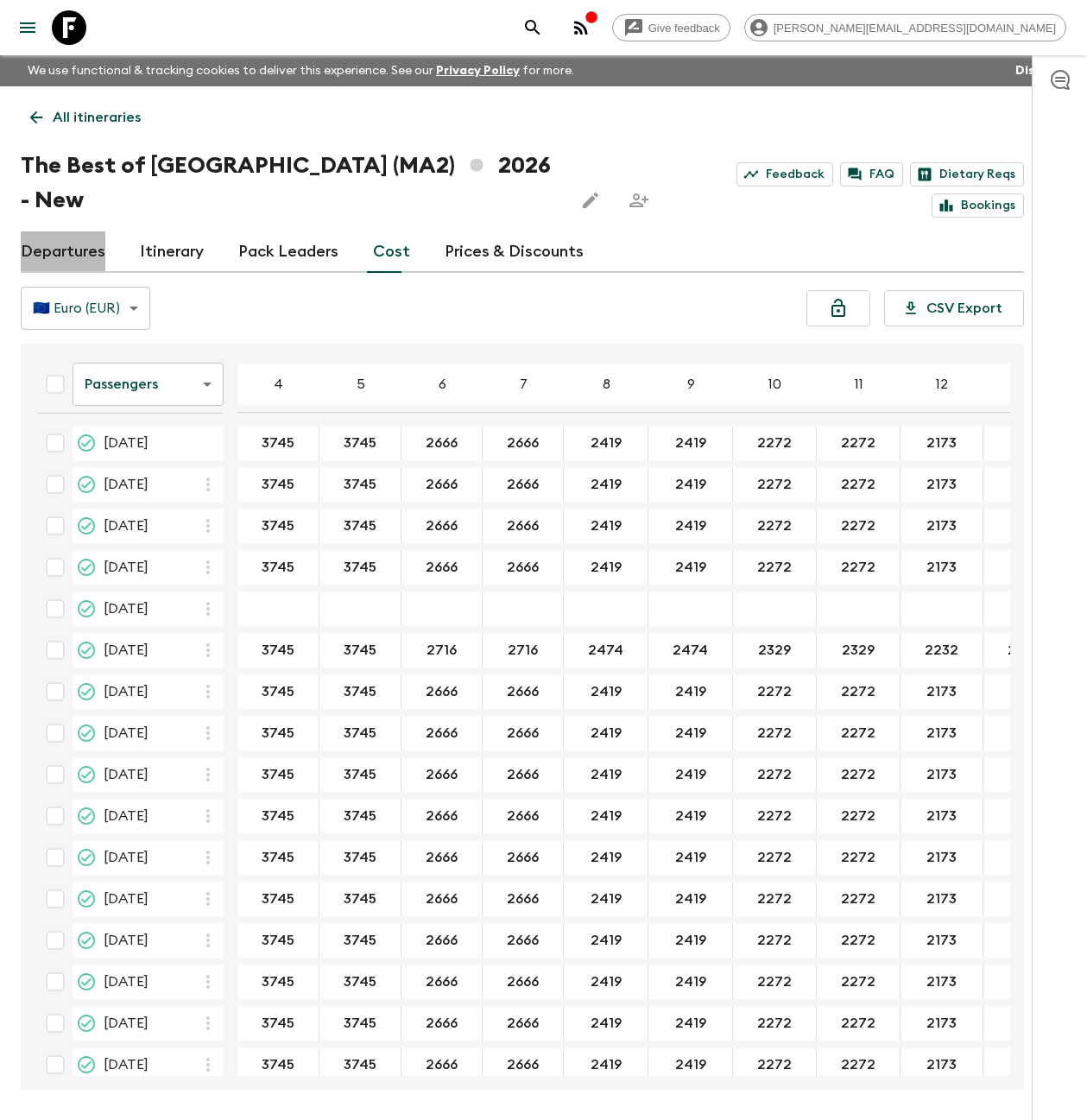
click at [62, 231] on link "Departures" at bounding box center [63, 251] width 85 height 42
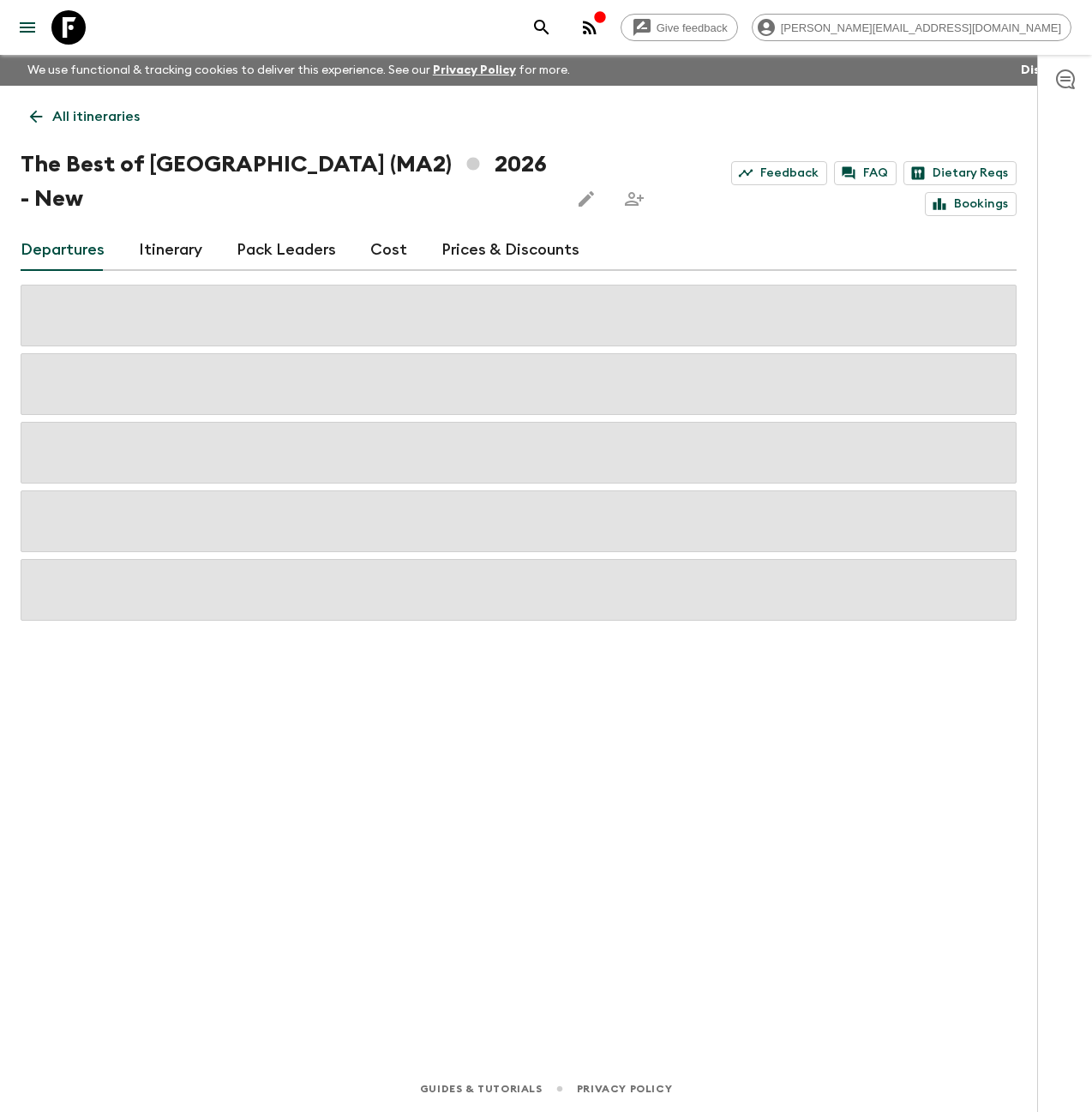
click at [772, 44] on div "Give feedback [PERSON_NAME][EMAIL_ADDRESS][DOMAIN_NAME]" at bounding box center [546, 27] width 1092 height 55
click at [600, 36] on icon "button" at bounding box center [589, 27] width 20 height 20
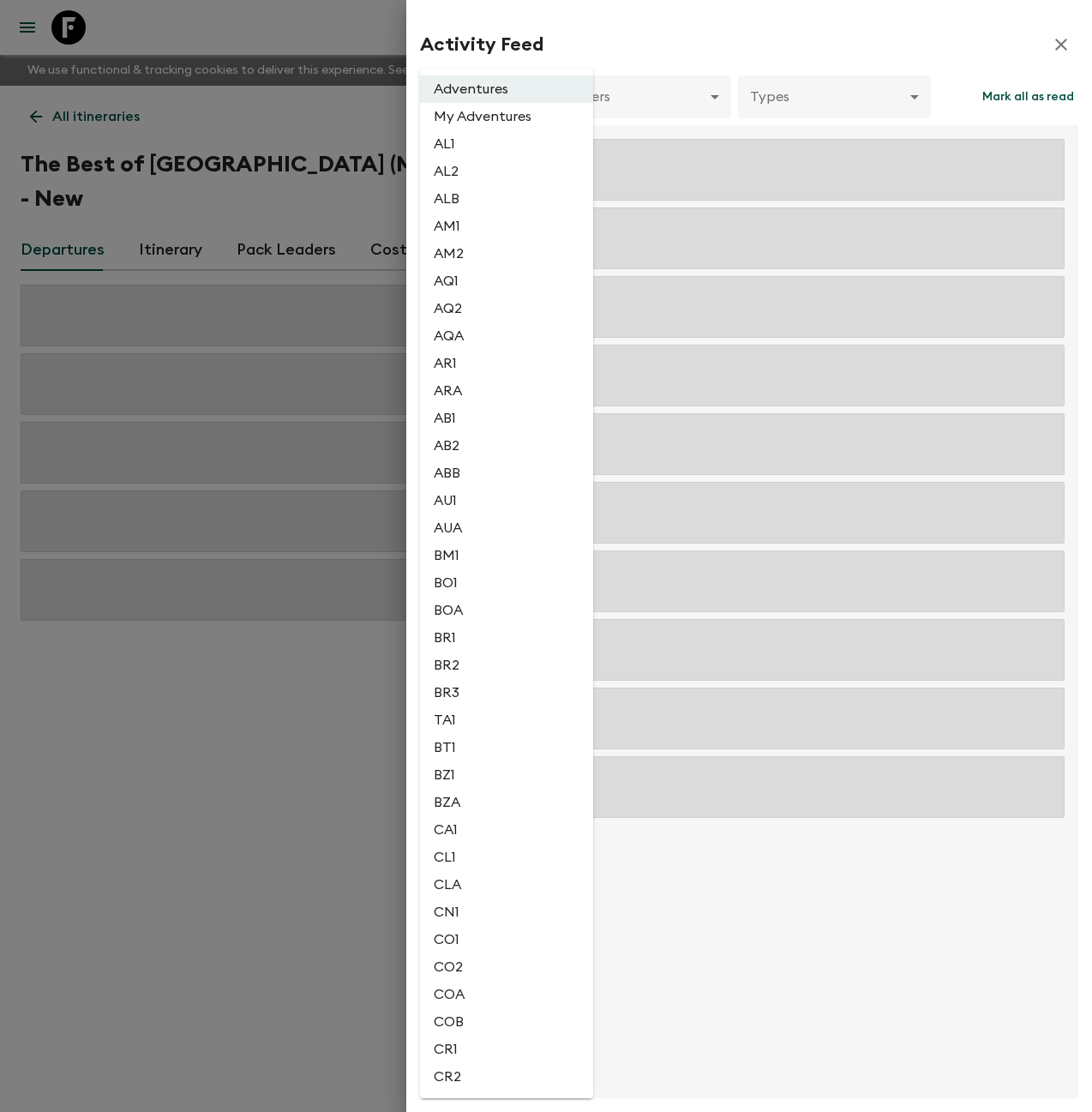
click at [494, 110] on body "Give feedback [PERSON_NAME][EMAIL_ADDRESS][DOMAIN_NAME] We use functional & tra…" at bounding box center [546, 556] width 1092 height 1112
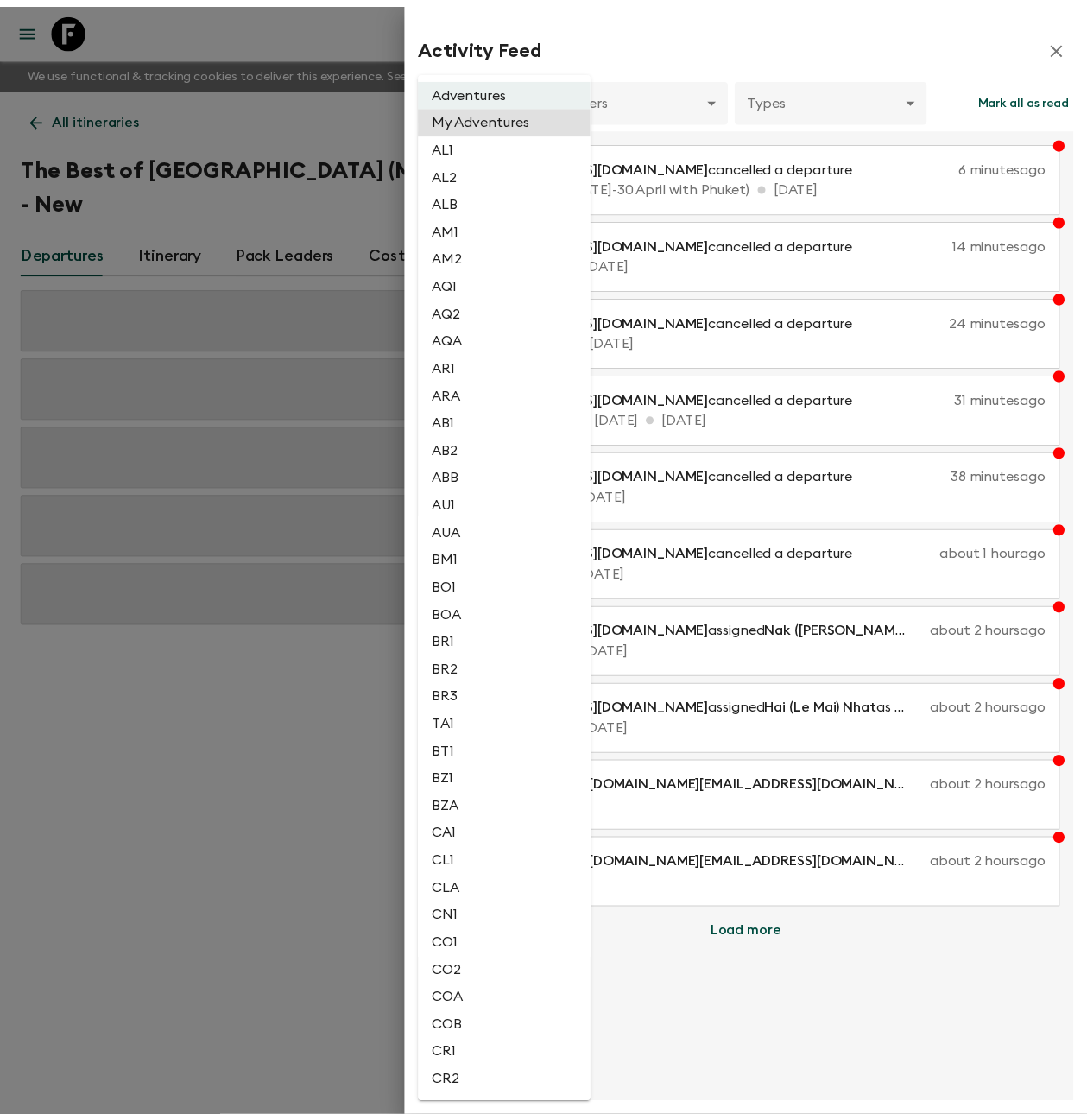
scroll to position [2376, 0]
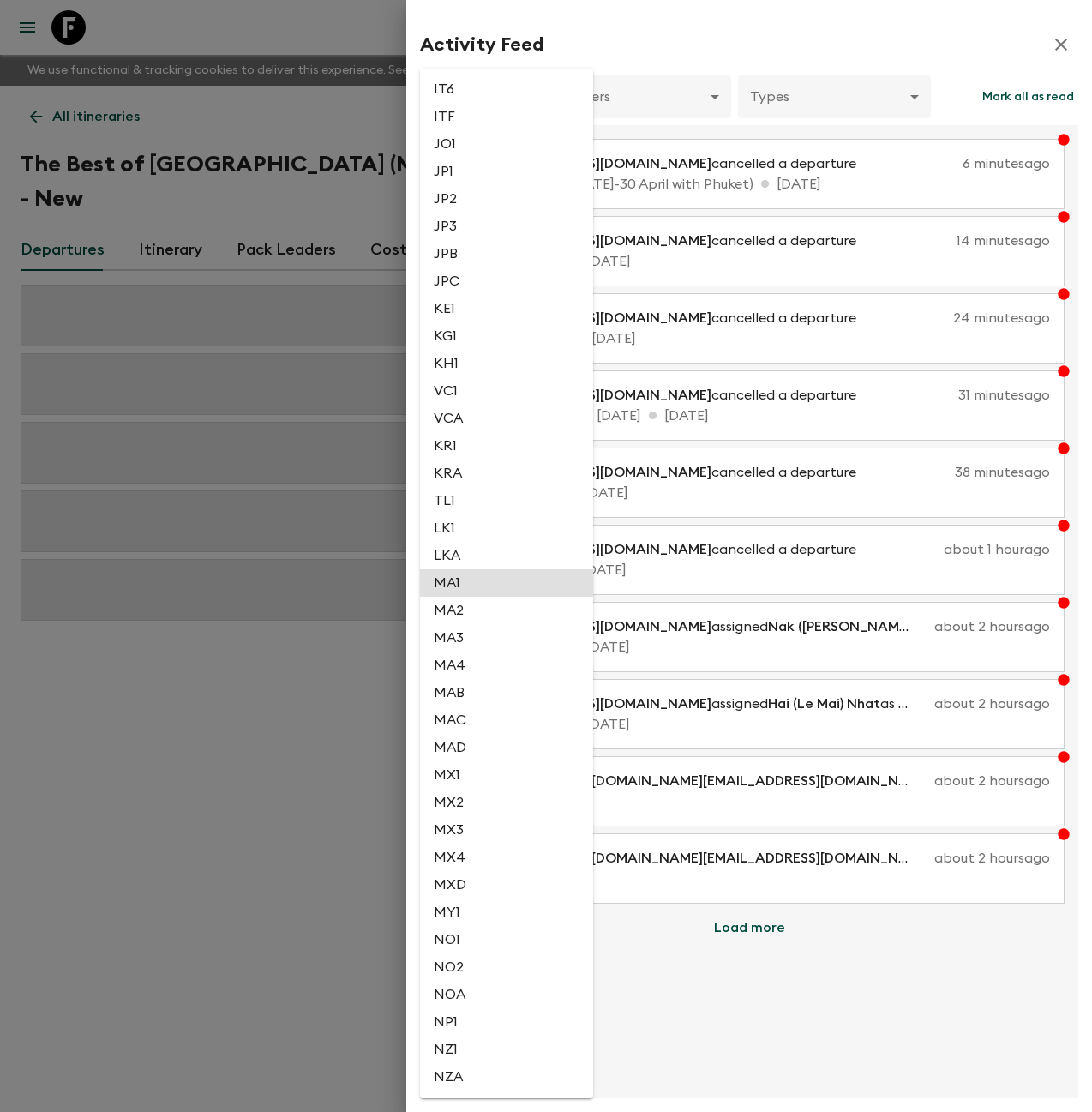
click at [480, 616] on li "MA2" at bounding box center [507, 610] width 173 height 28
type input "2bfe972f-b5a7-4eac-a84e-7eb6c12f1d2a"
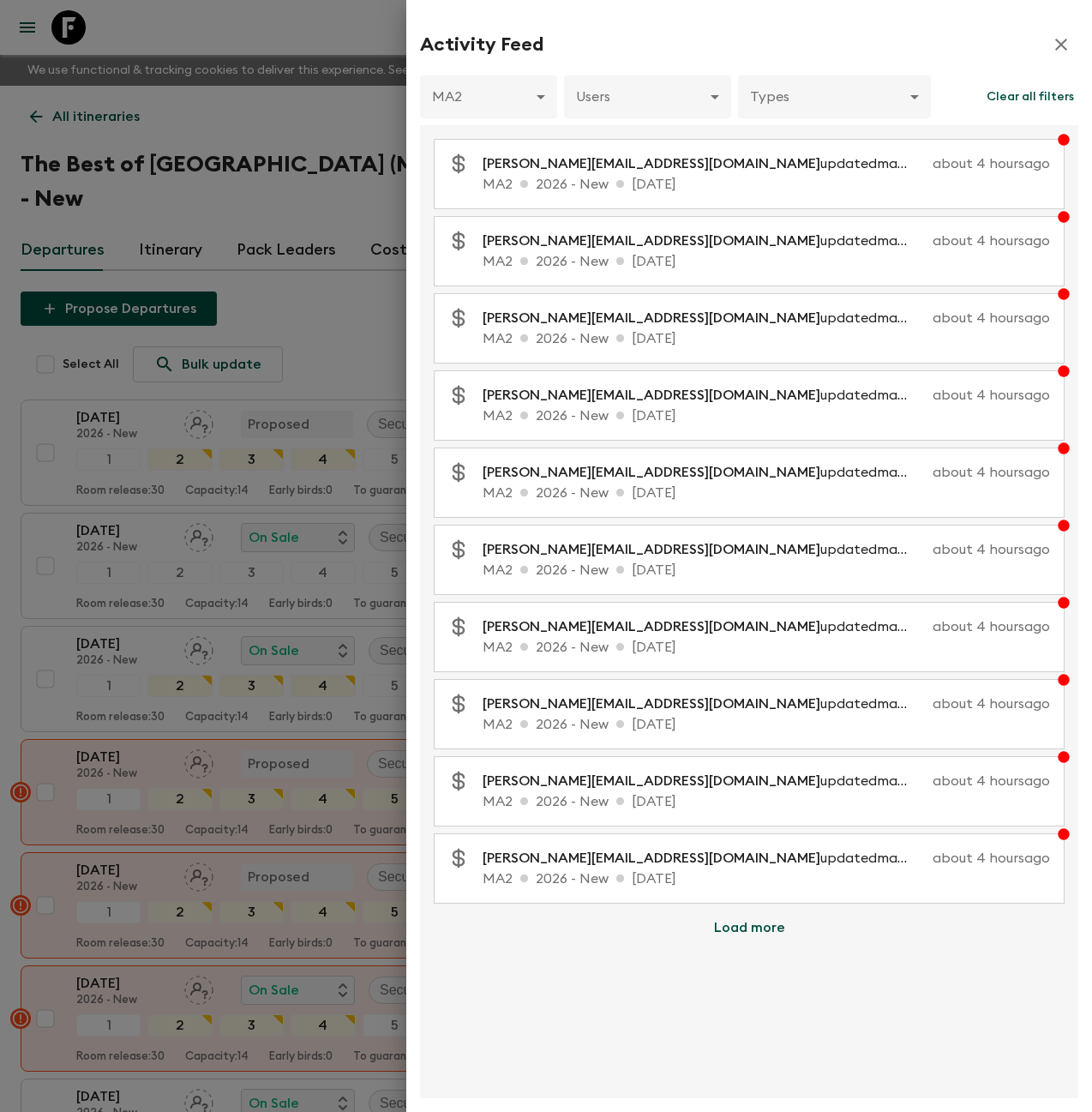
click at [1059, 49] on icon "button" at bounding box center [1060, 44] width 20 height 20
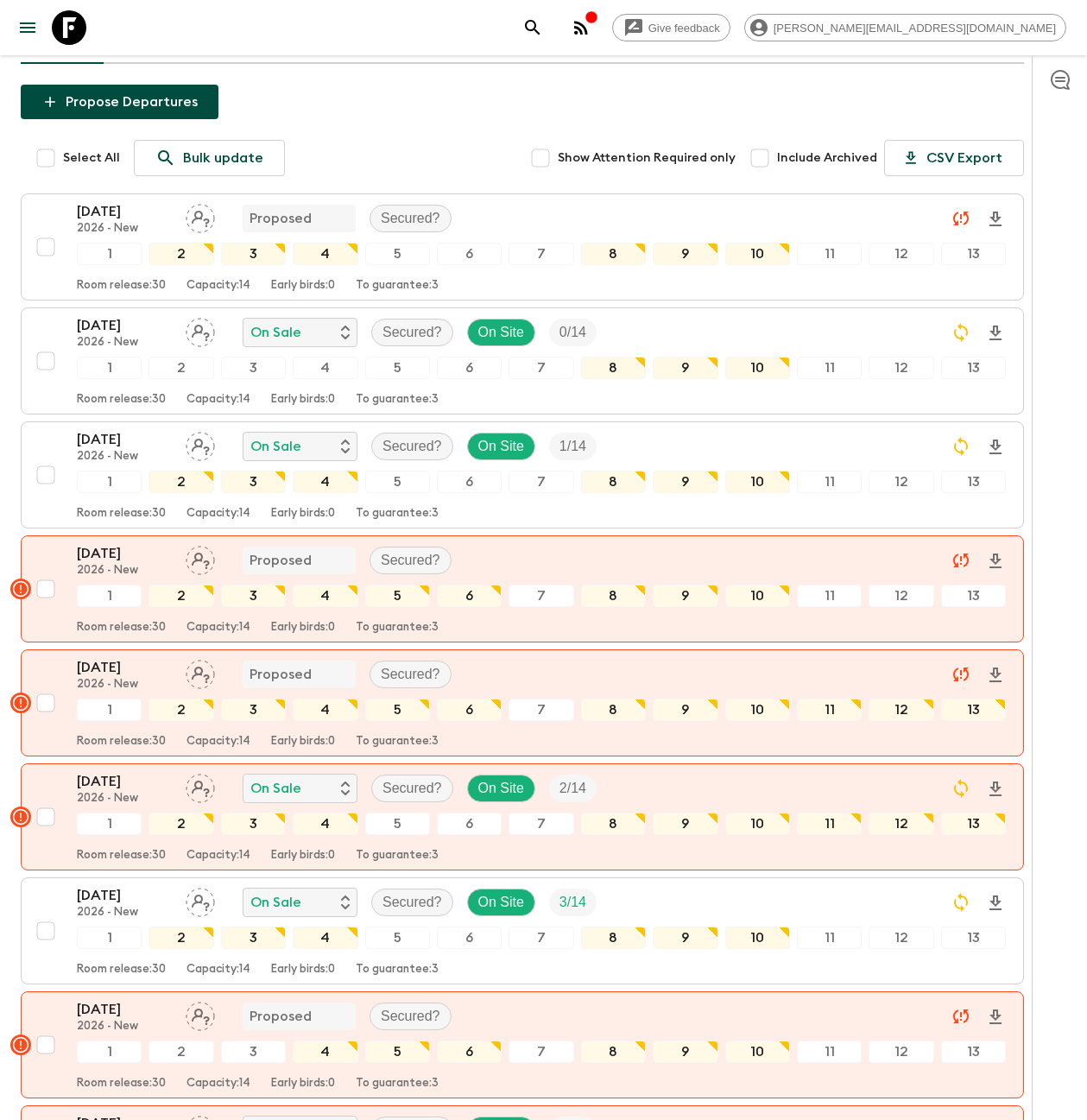
scroll to position [0, 0]
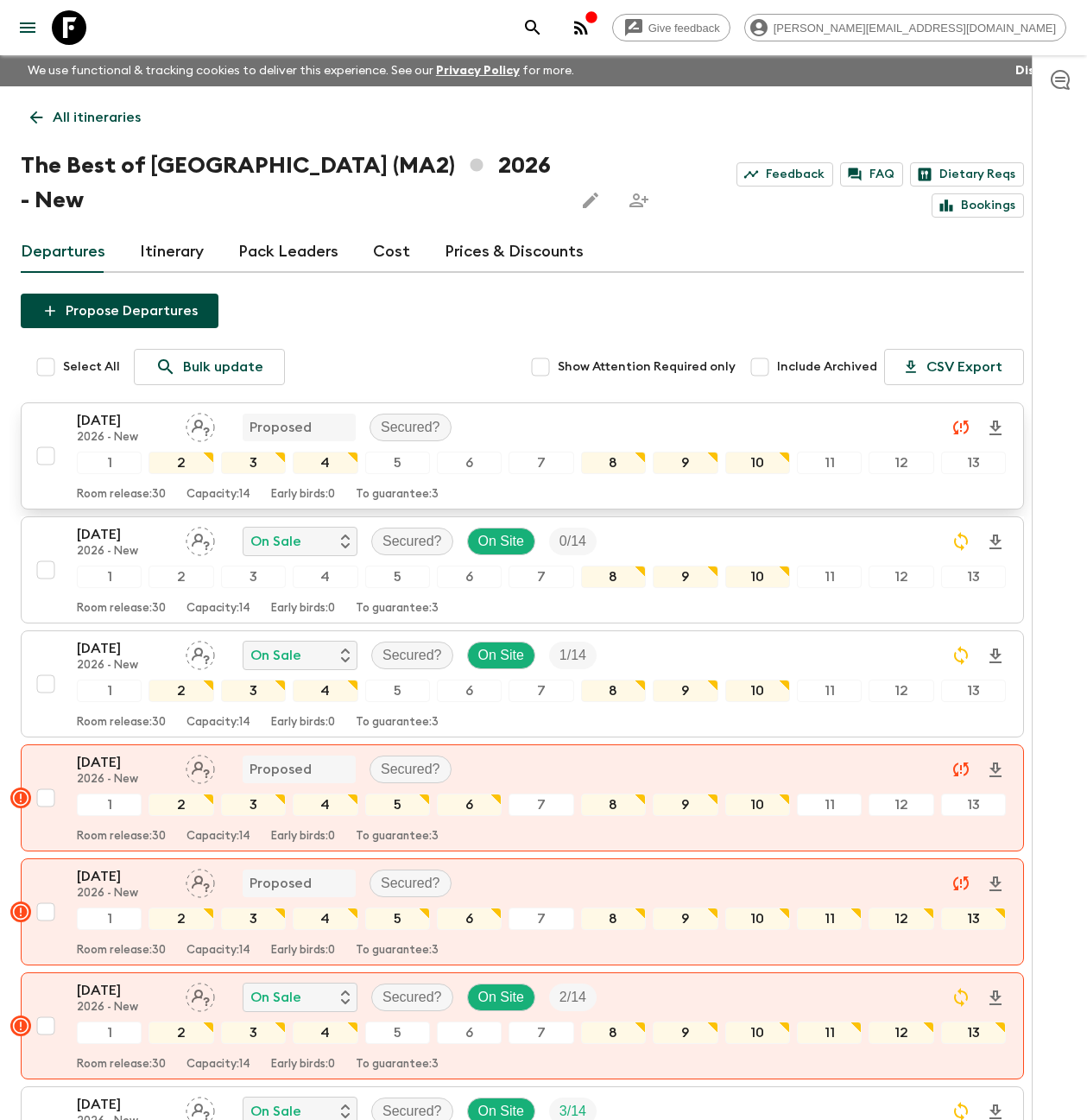
click at [129, 410] on p "[DATE]" at bounding box center [125, 419] width 95 height 20
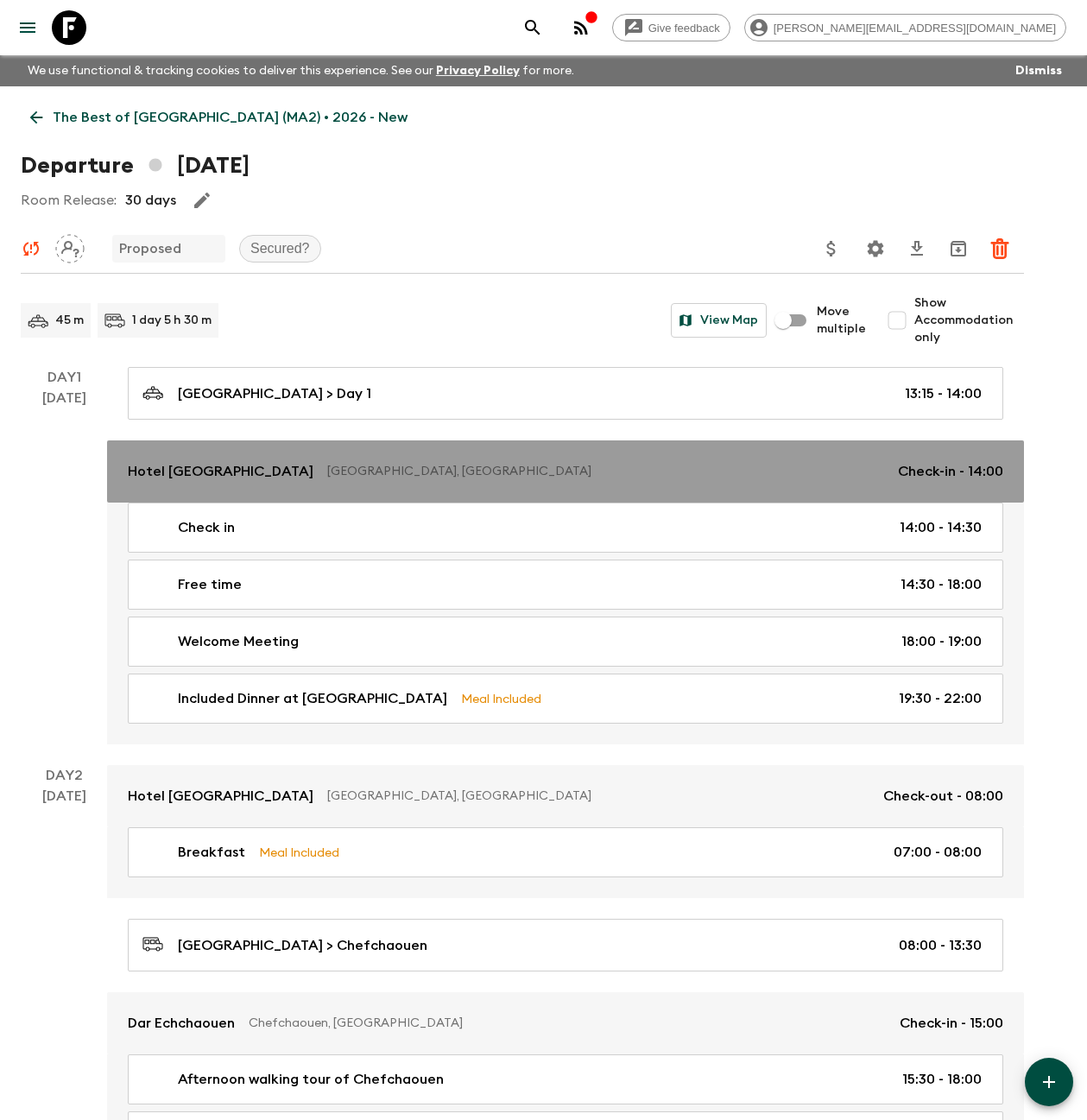
click at [195, 478] on p "Hotel [GEOGRAPHIC_DATA]" at bounding box center [220, 471] width 186 height 20
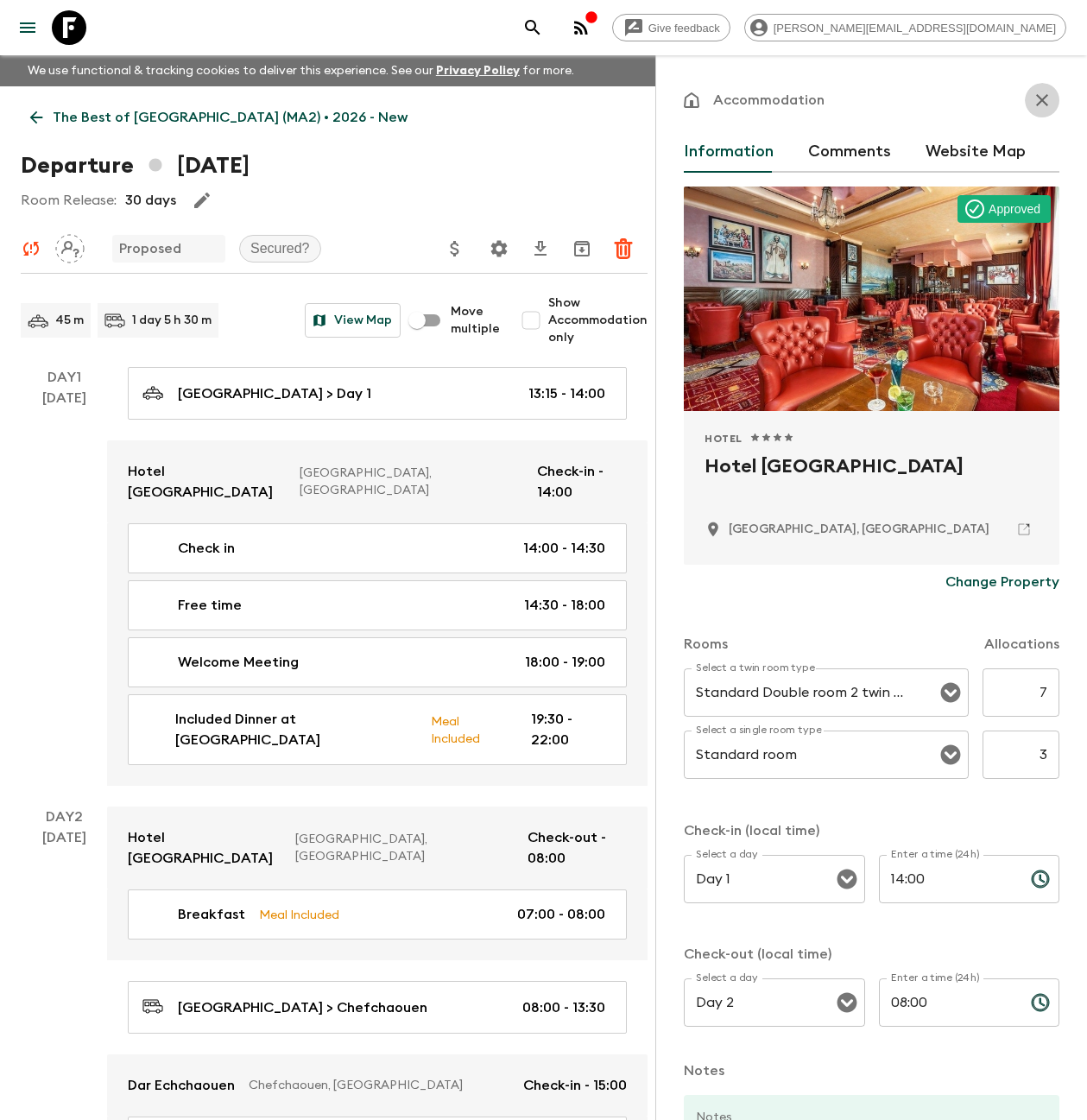
click at [1032, 109] on icon "button" at bounding box center [1042, 100] width 20 height 20
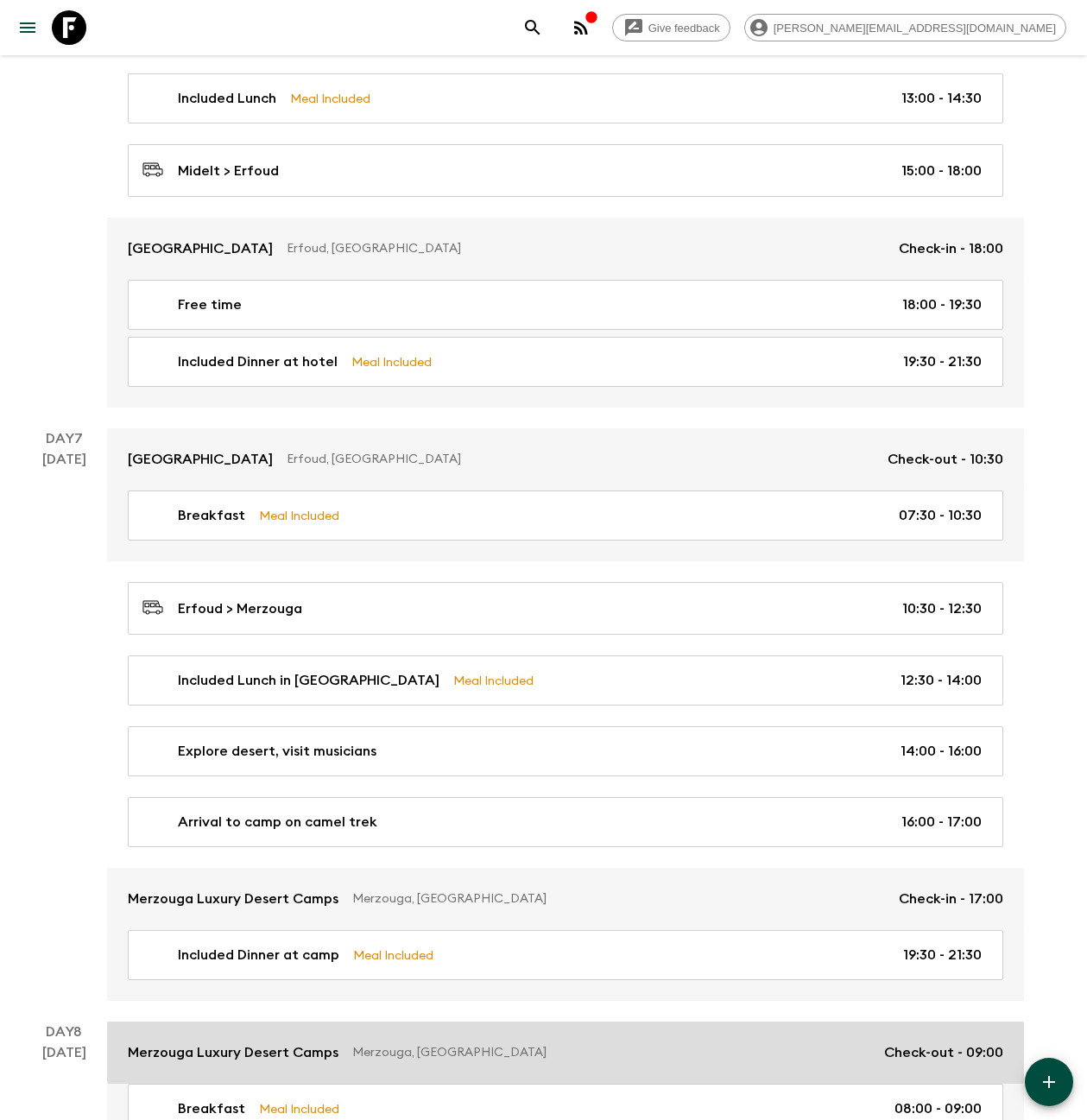
scroll to position [2680, 0]
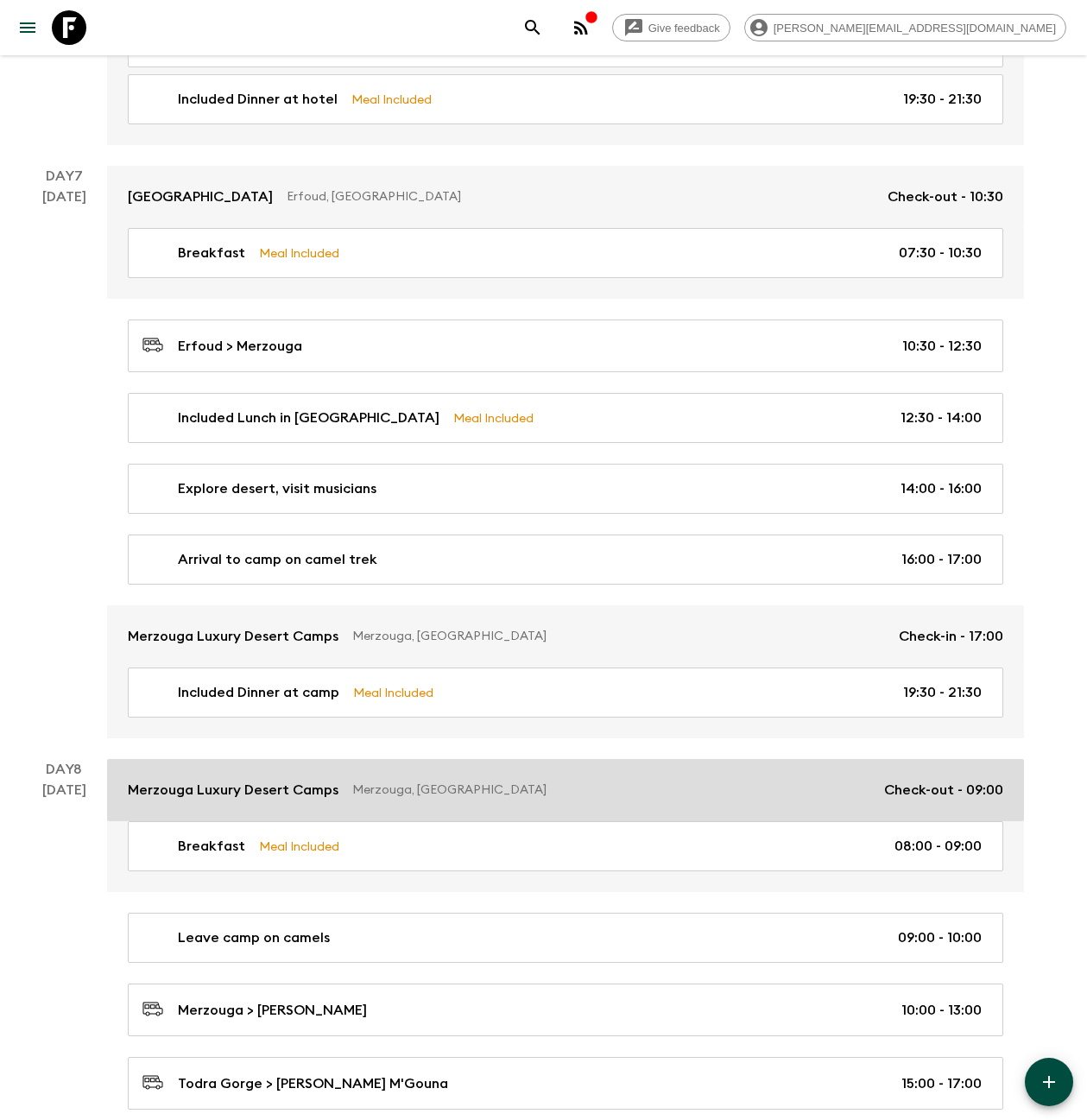
click at [218, 783] on p "Merzouga Luxury Desert Camps" at bounding box center [233, 790] width 211 height 20
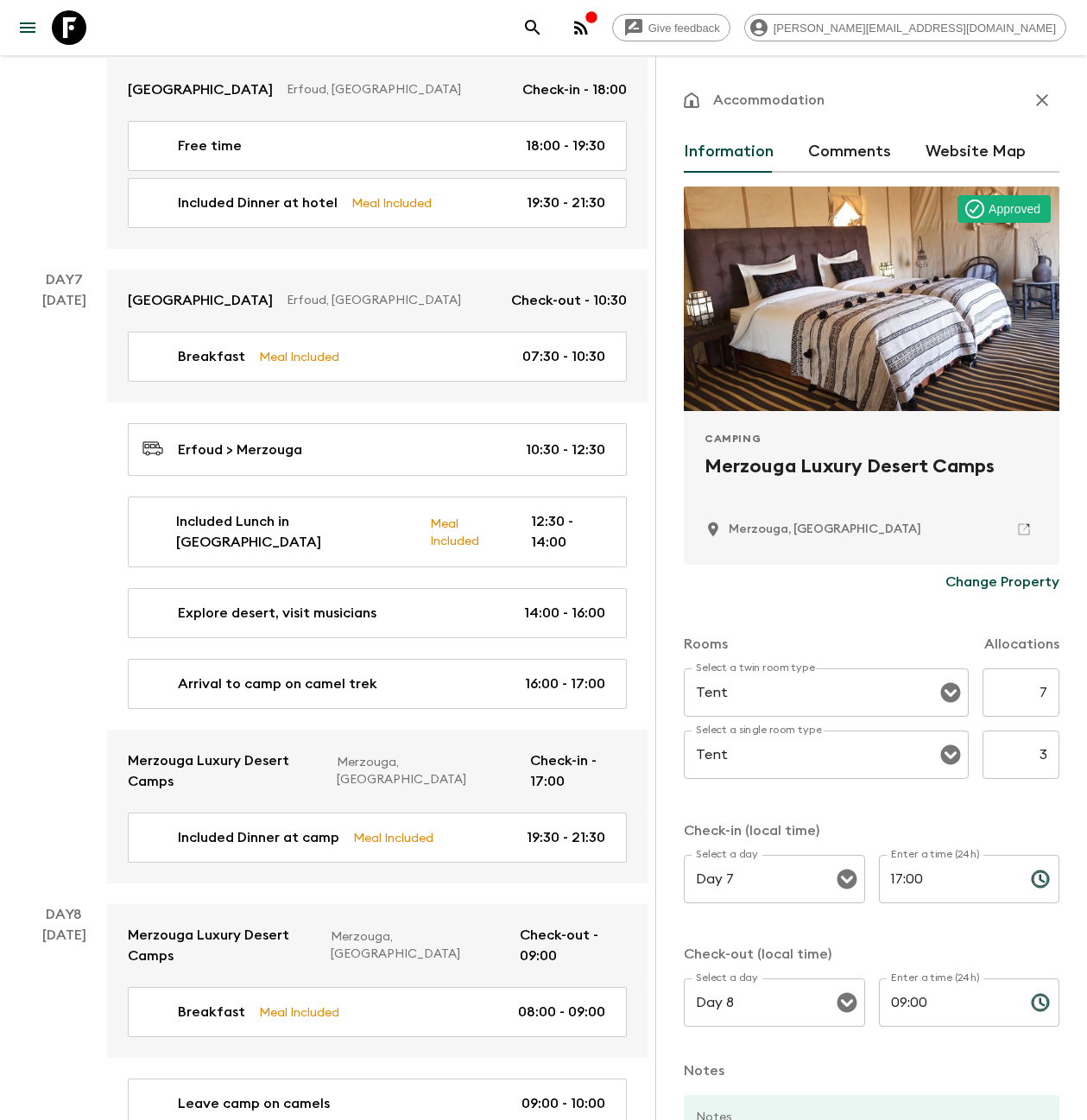
click at [1039, 109] on icon "button" at bounding box center [1042, 100] width 20 height 20
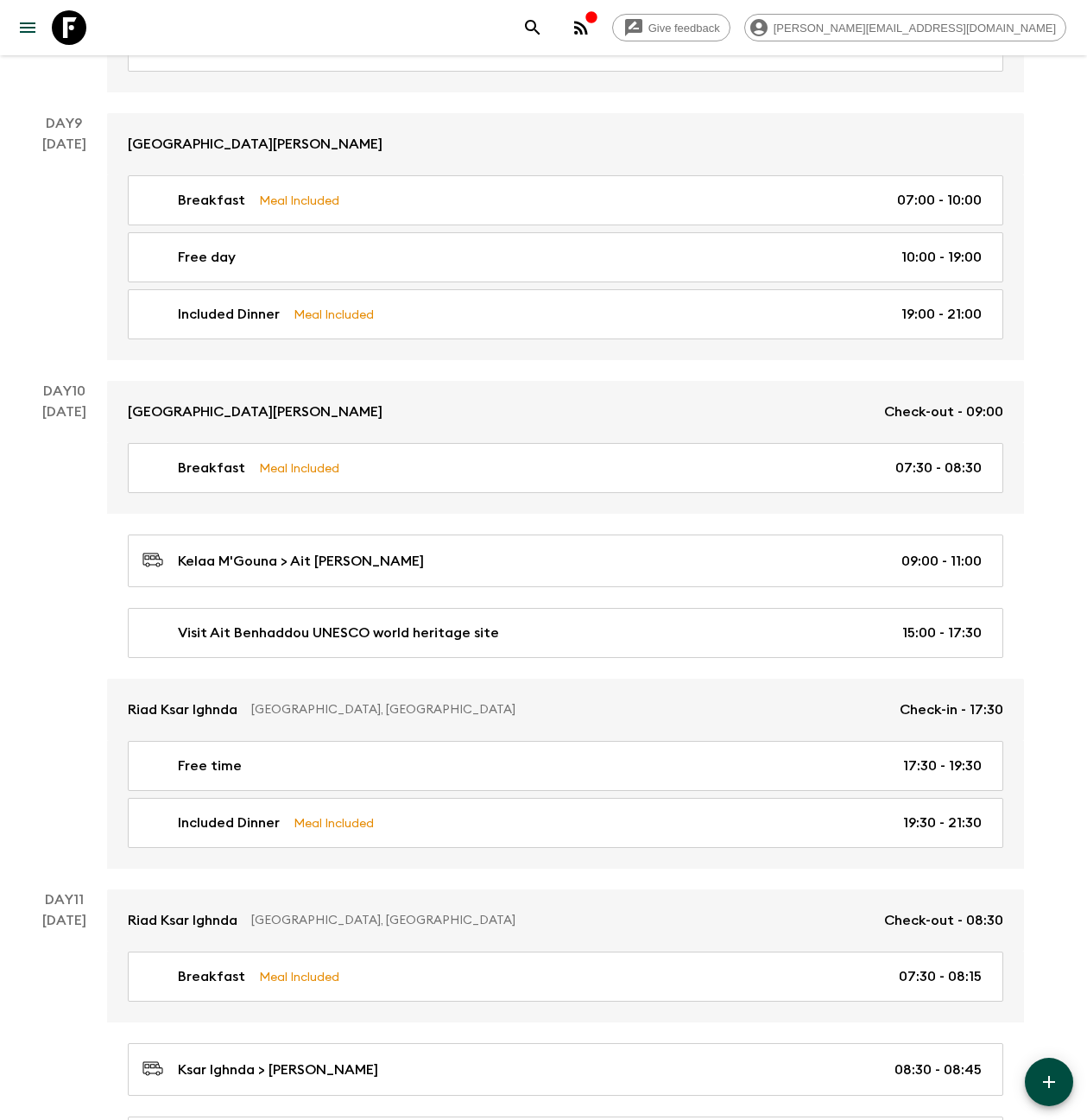
scroll to position [4190, 0]
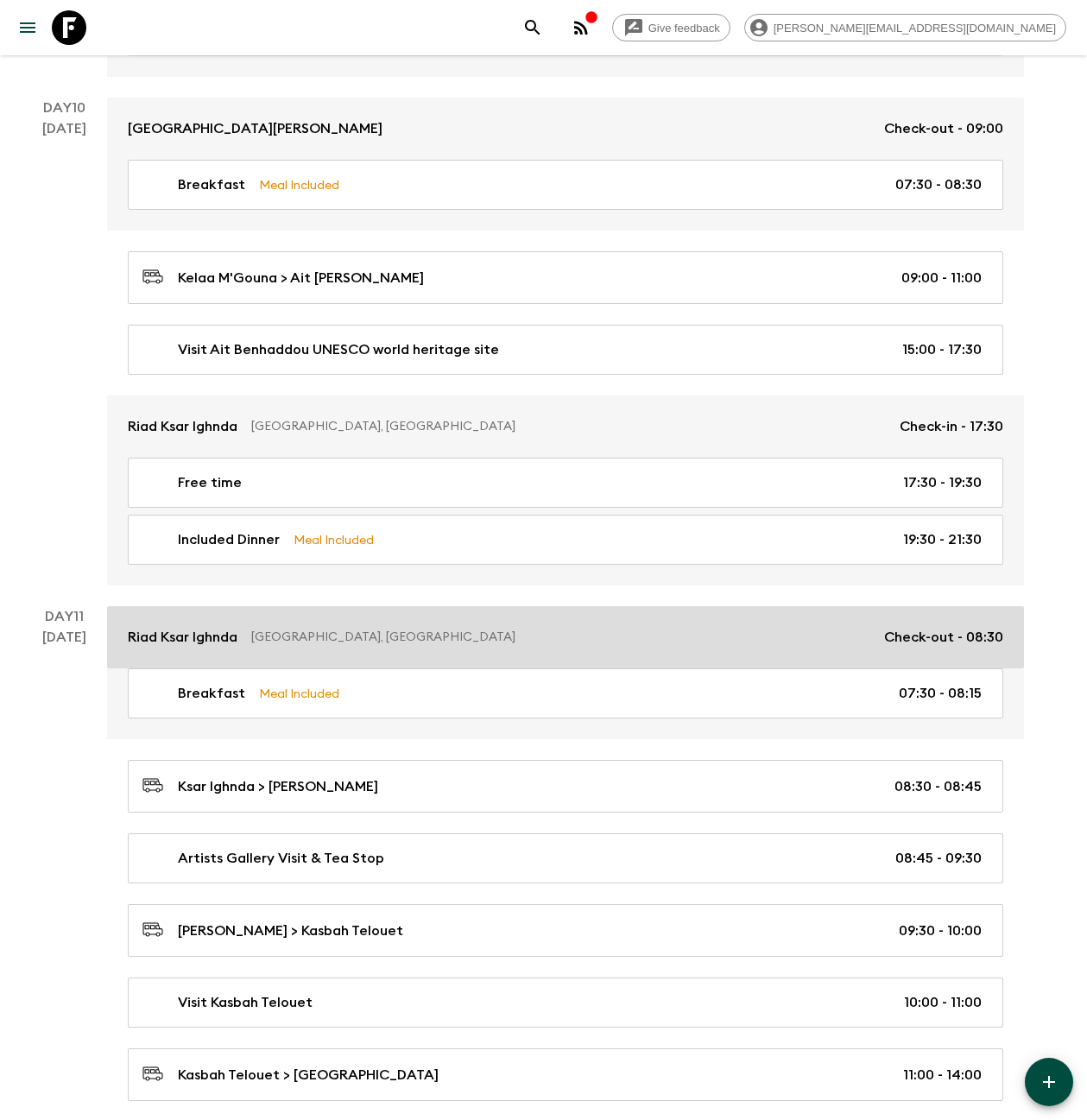
click at [361, 628] on p "[GEOGRAPHIC_DATA], [GEOGRAPHIC_DATA]" at bounding box center [560, 637] width 619 height 17
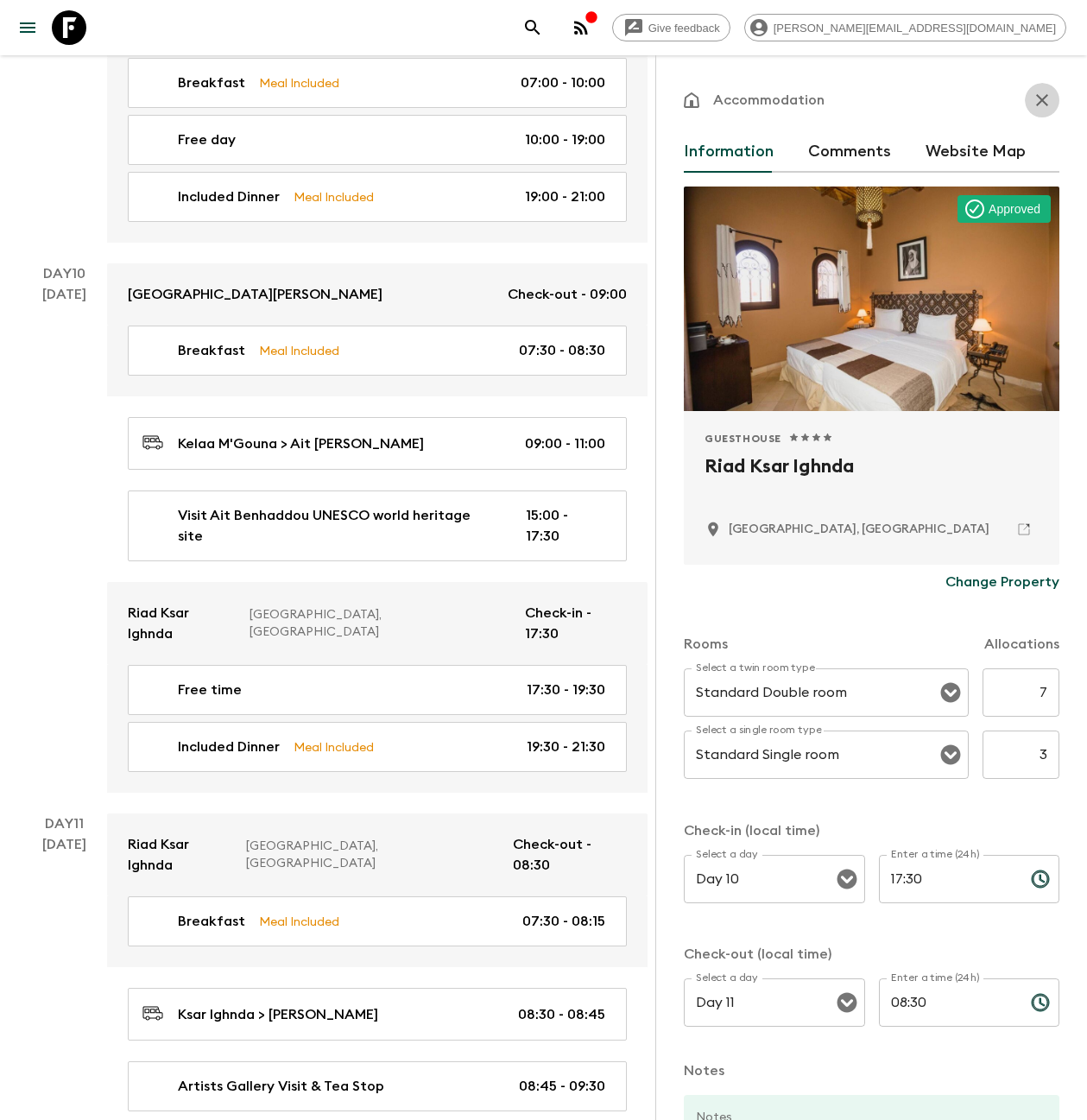
click at [1029, 115] on button "button" at bounding box center [1043, 101] width 35 height 35
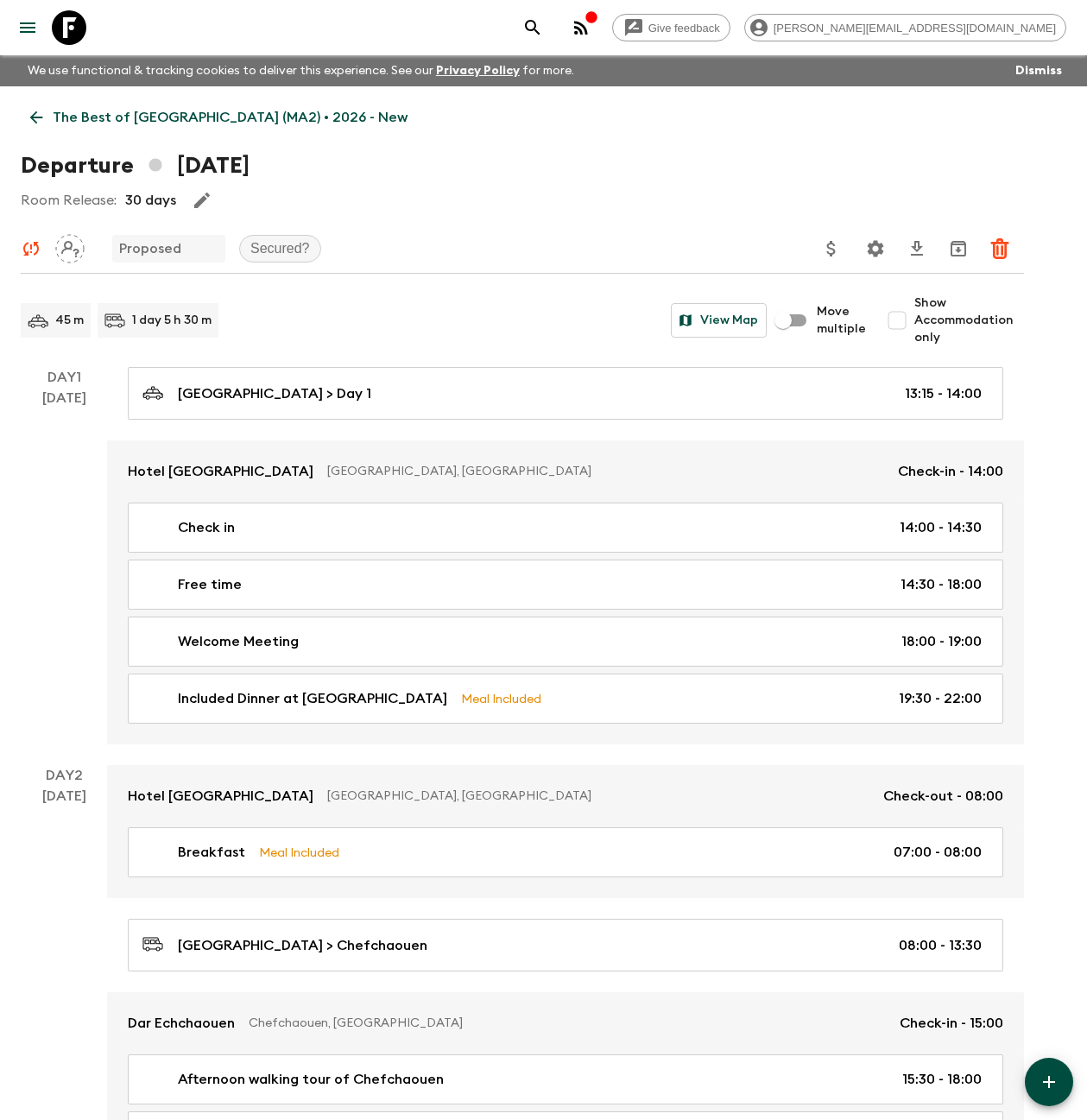
scroll to position [4190, 0]
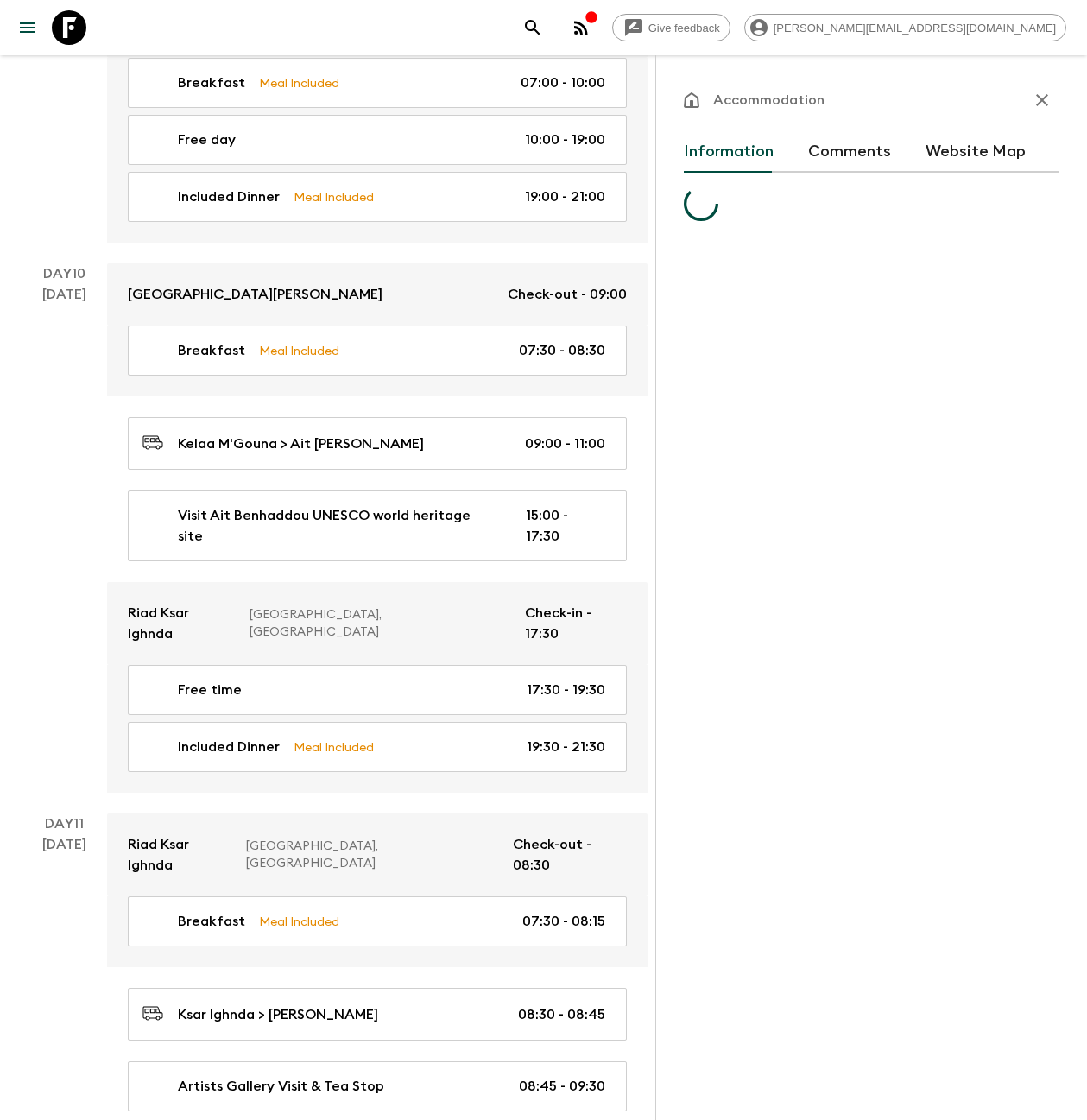
scroll to position [2680, 0]
